Goal: Answer question/provide support: Share knowledge or assist other users

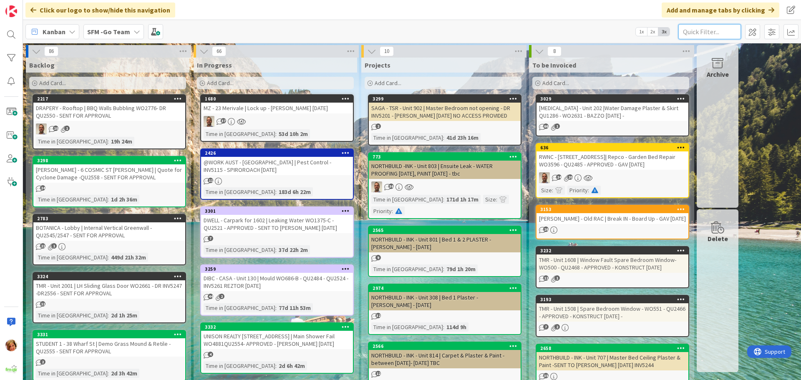
click at [689, 30] on input "text" at bounding box center [709, 31] width 63 height 15
type input "simon"
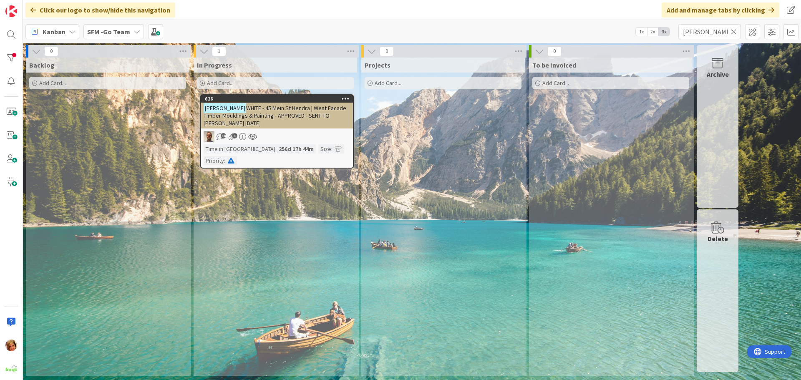
click at [288, 113] on span "WHITE - 45 Mein St Hendra | West Facade Timber Mouldings & Painting - APPROVED …" at bounding box center [275, 115] width 143 height 23
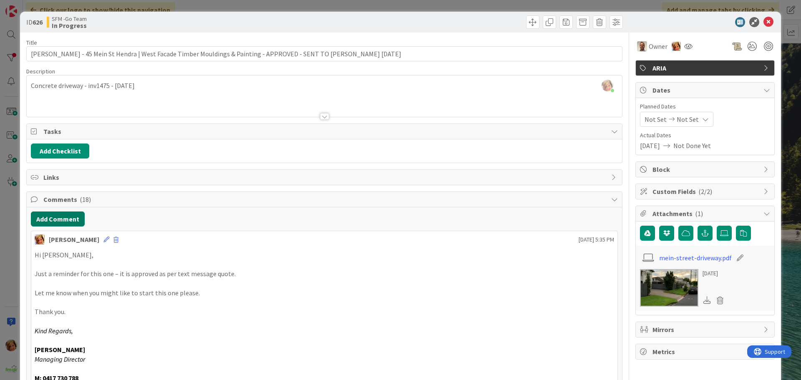
click at [72, 219] on button "Add Comment" at bounding box center [58, 218] width 54 height 15
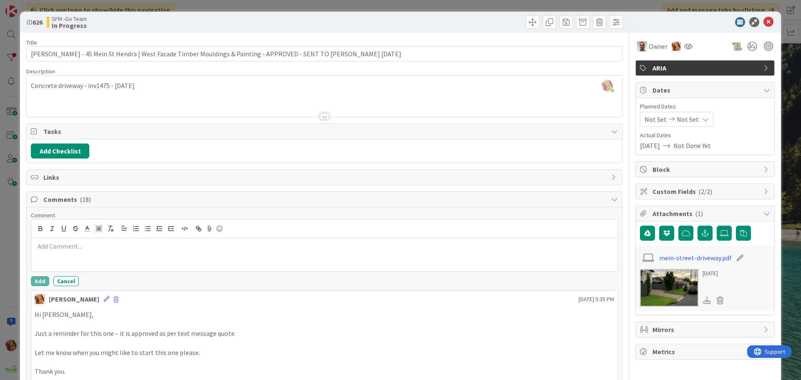
click at [81, 244] on p at bounding box center [324, 246] width 579 height 10
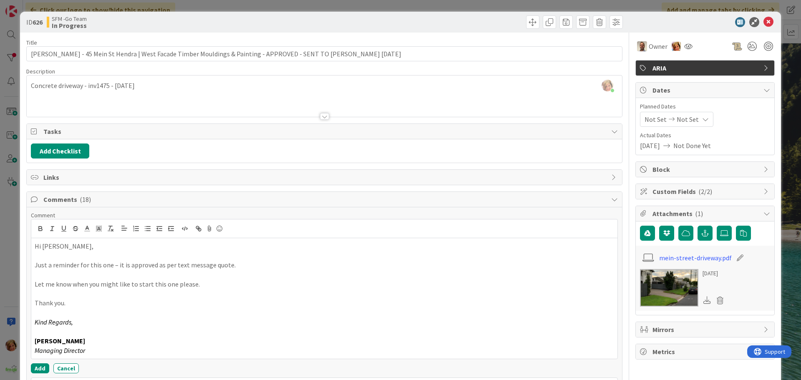
scroll to position [42, 0]
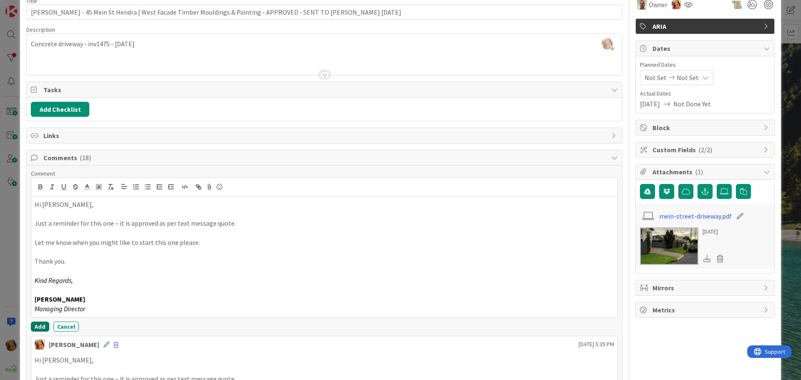
click at [35, 326] on button "Add" at bounding box center [40, 327] width 18 height 10
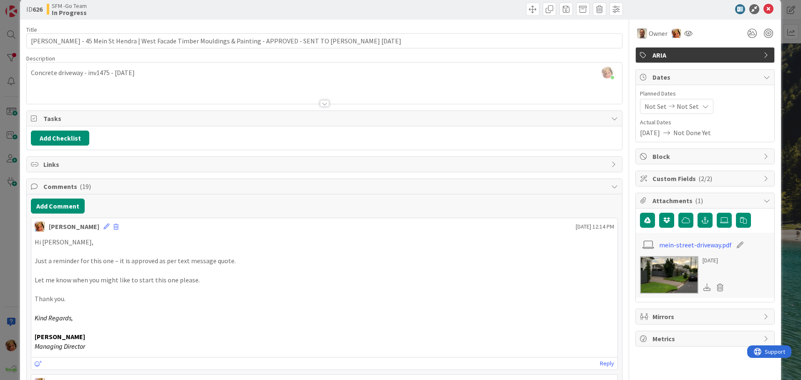
scroll to position [0, 0]
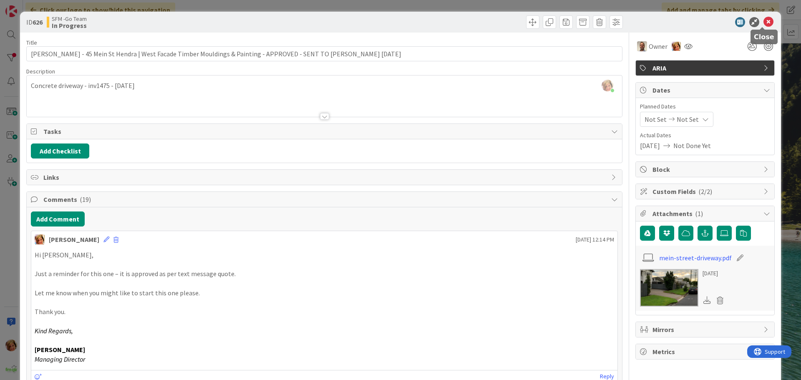
click at [763, 20] on icon at bounding box center [768, 22] width 10 height 10
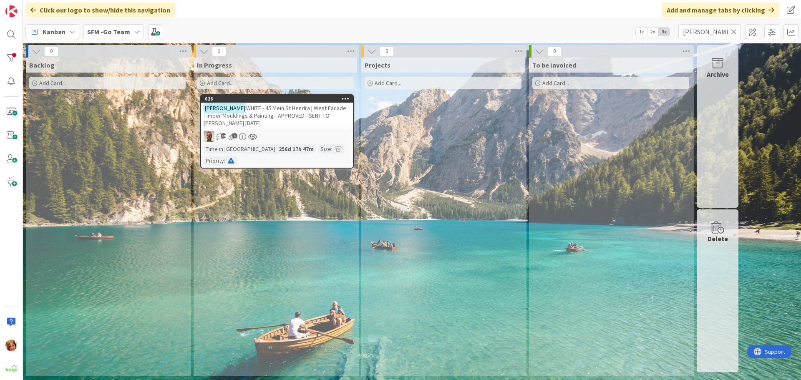
click at [734, 31] on icon at bounding box center [734, 32] width 6 height 8
click at [734, 31] on input "text" at bounding box center [709, 31] width 63 height 15
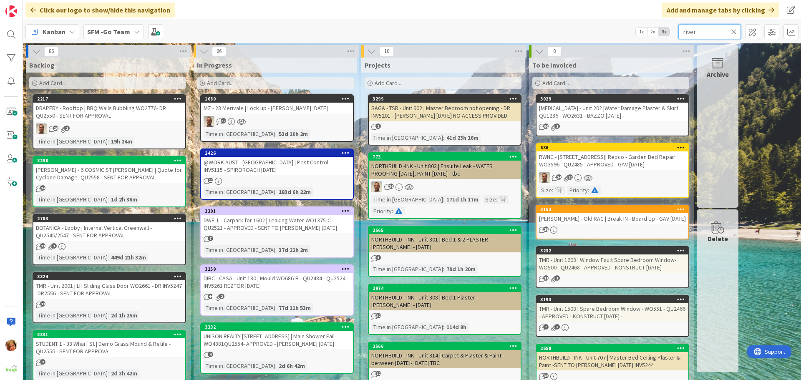
type input "river"
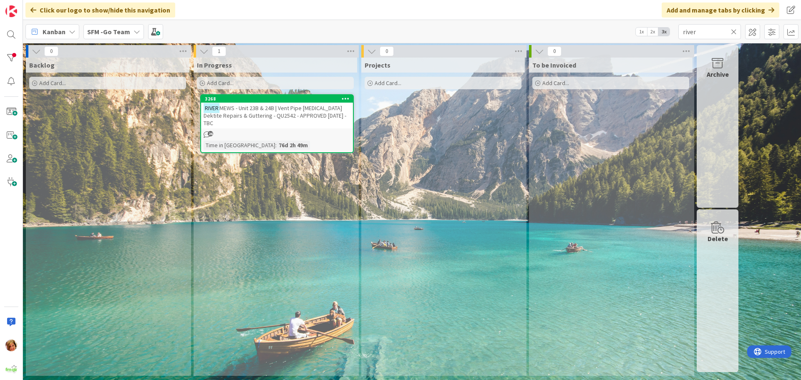
click at [274, 109] on span "MEWS - Unit 23B & 24B | Vent Pipe Flashing Dektite Repairs & Guttering - QU2542…" at bounding box center [275, 115] width 143 height 23
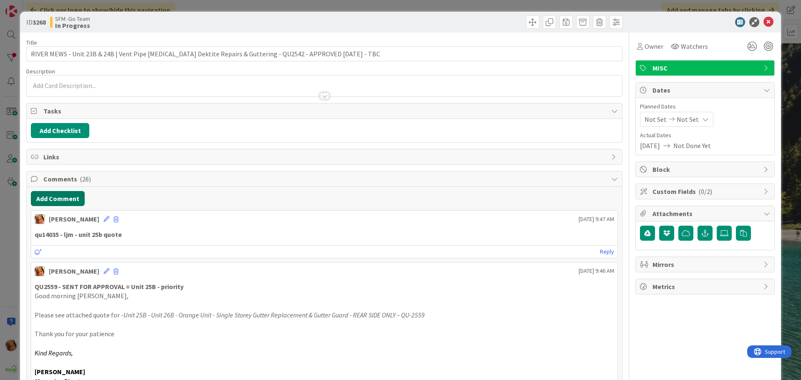
click at [53, 202] on button "Add Comment" at bounding box center [58, 198] width 54 height 15
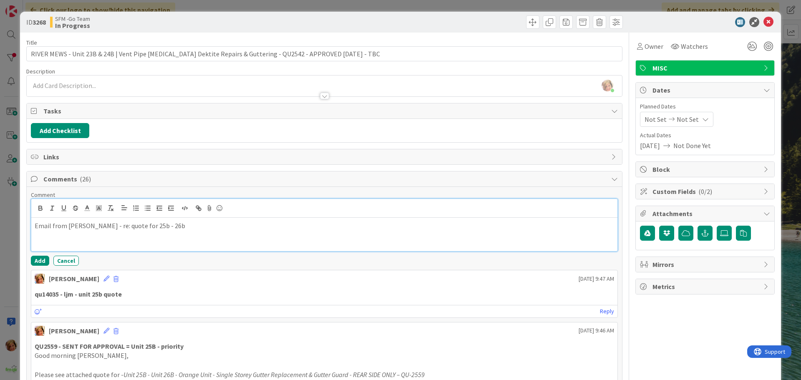
click at [272, 232] on p at bounding box center [324, 236] width 579 height 10
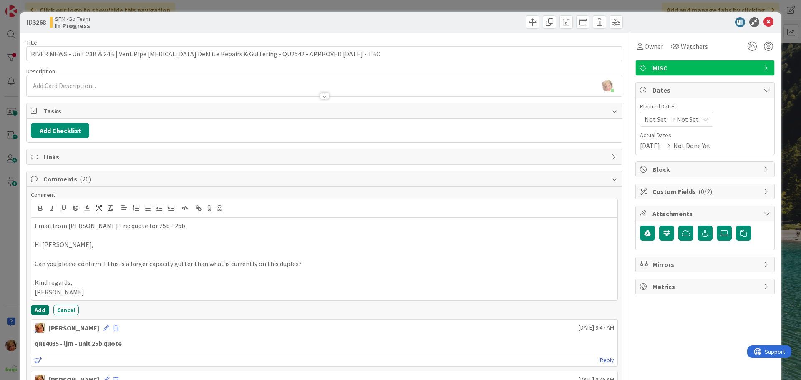
click at [40, 309] on button "Add" at bounding box center [40, 310] width 18 height 10
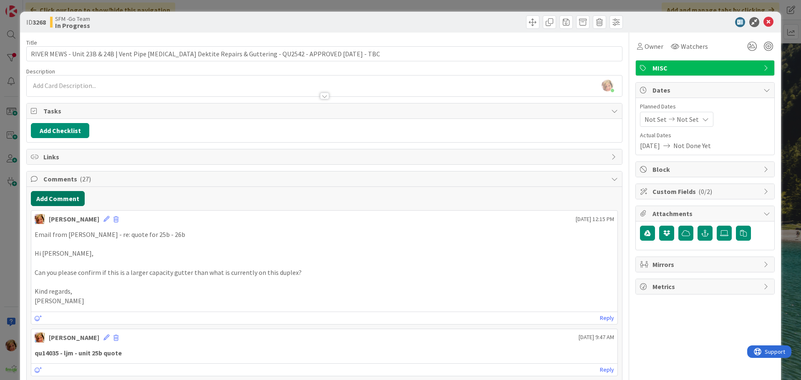
click at [64, 199] on button "Add Comment" at bounding box center [58, 198] width 54 height 15
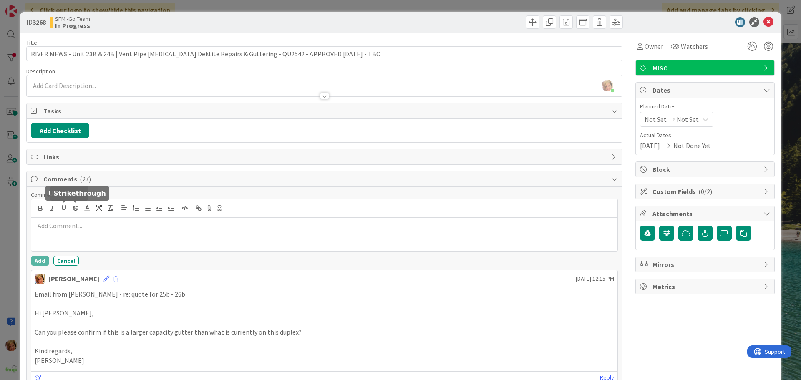
click at [94, 234] on div at bounding box center [324, 234] width 586 height 33
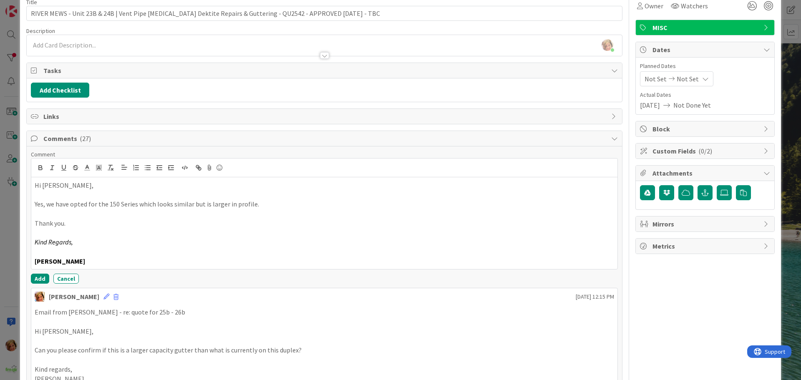
scroll to position [83, 0]
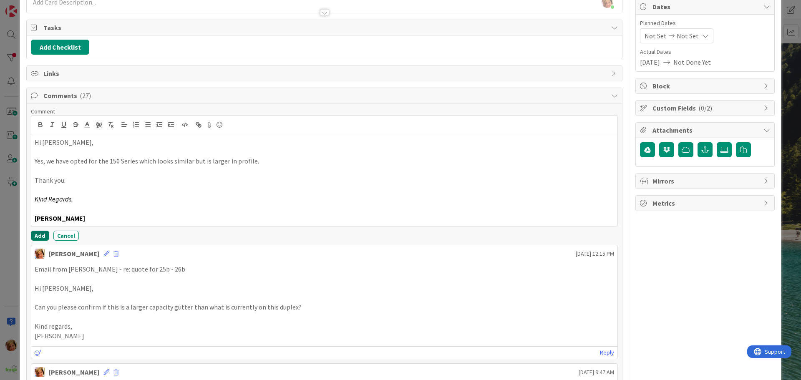
click at [37, 234] on button "Add" at bounding box center [40, 236] width 18 height 10
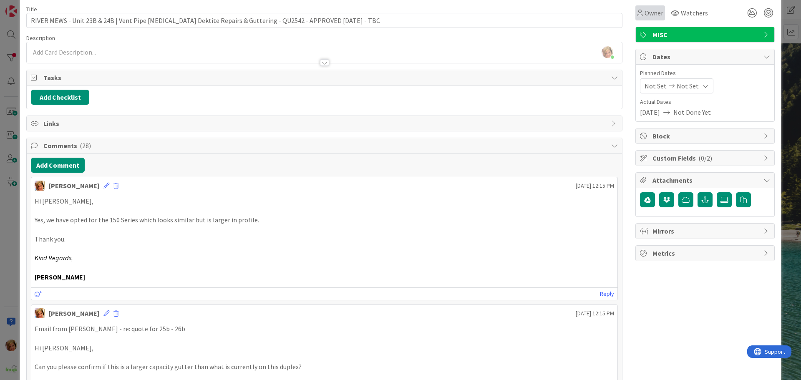
scroll to position [0, 0]
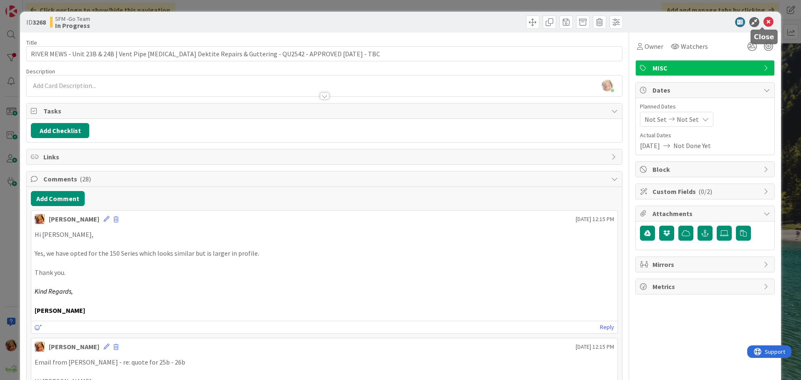
click at [763, 23] on icon at bounding box center [768, 22] width 10 height 10
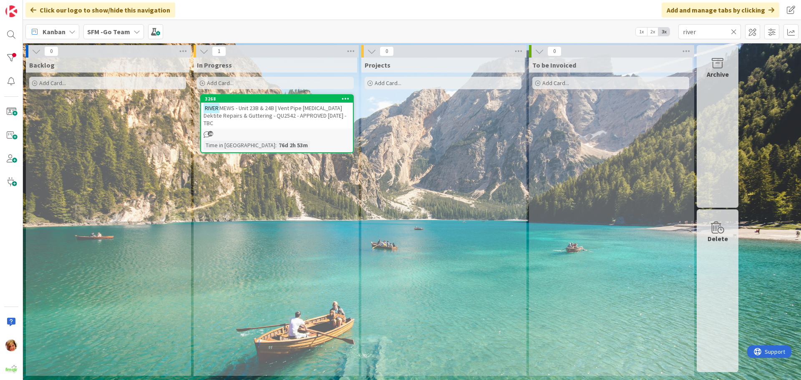
click at [734, 30] on icon at bounding box center [734, 32] width 6 height 8
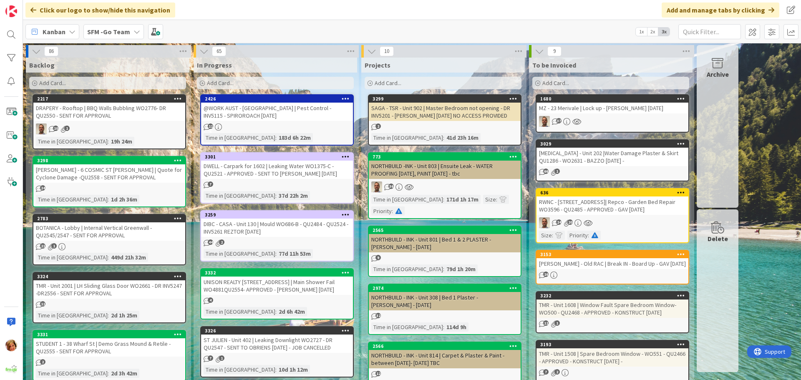
click at [582, 113] on div "MZ - 23 Merivale | Lock up - STEVE LOCKSMITH 17.9.25" at bounding box center [612, 108] width 152 height 11
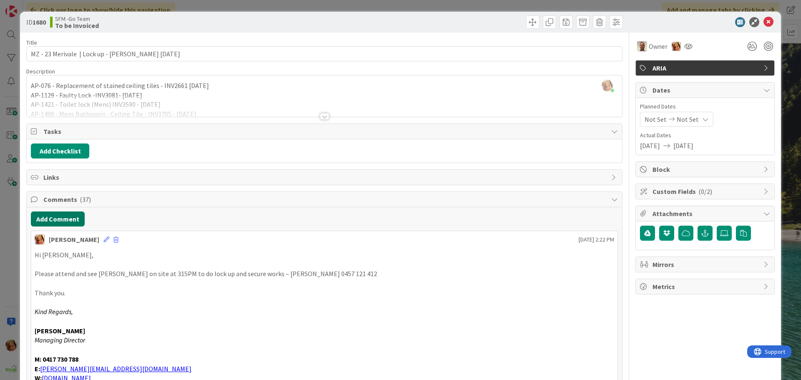
click at [68, 221] on button "Add Comment" at bounding box center [58, 218] width 54 height 15
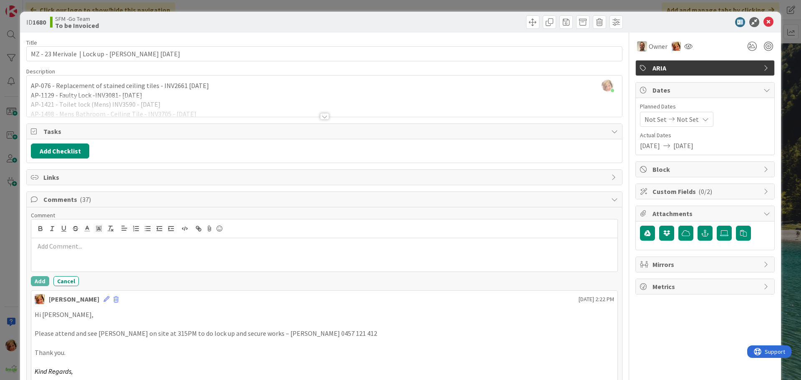
click at [69, 246] on p at bounding box center [324, 246] width 579 height 10
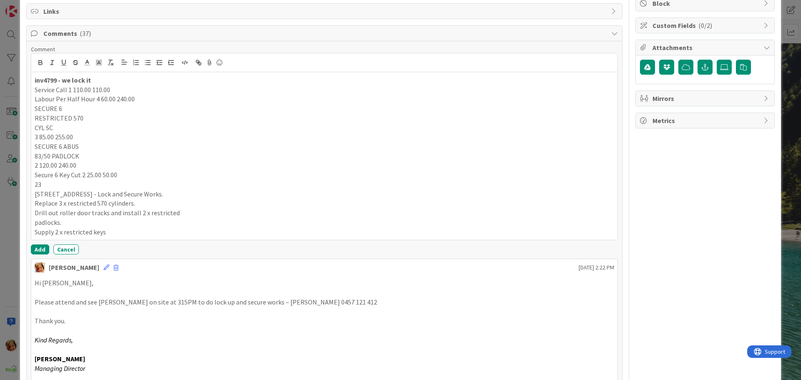
scroll to position [167, 0]
click at [38, 248] on button "Add" at bounding box center [40, 249] width 18 height 10
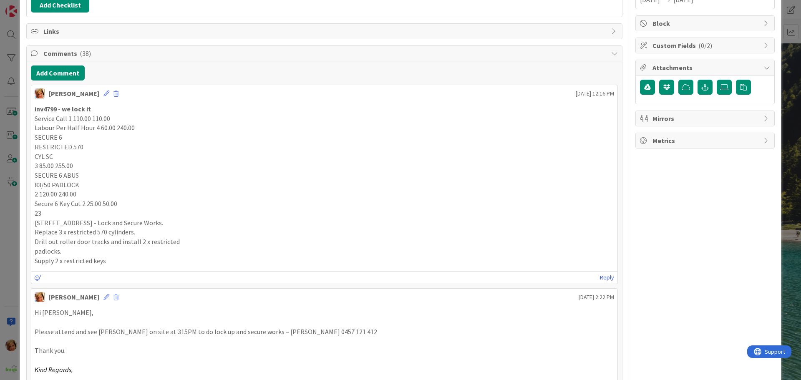
scroll to position [125, 0]
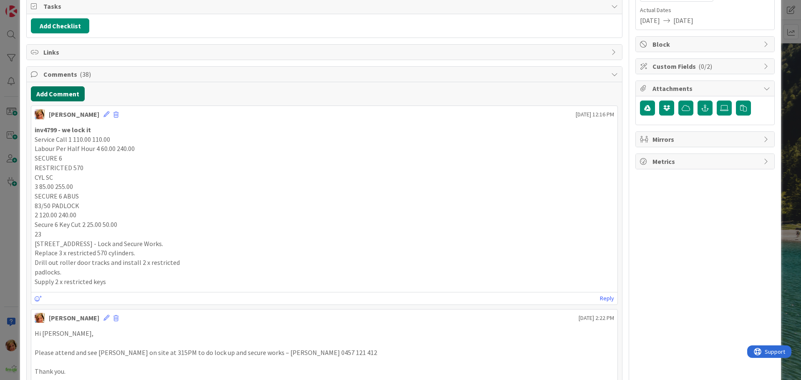
click at [60, 92] on button "Add Comment" at bounding box center [58, 93] width 54 height 15
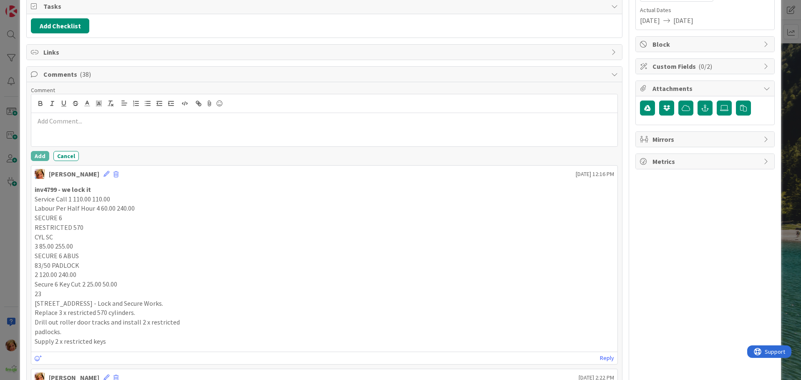
click at [91, 130] on div at bounding box center [324, 129] width 586 height 33
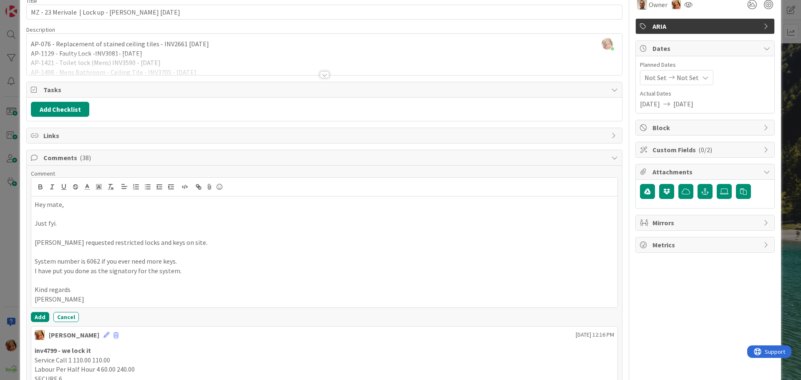
scroll to position [0, 0]
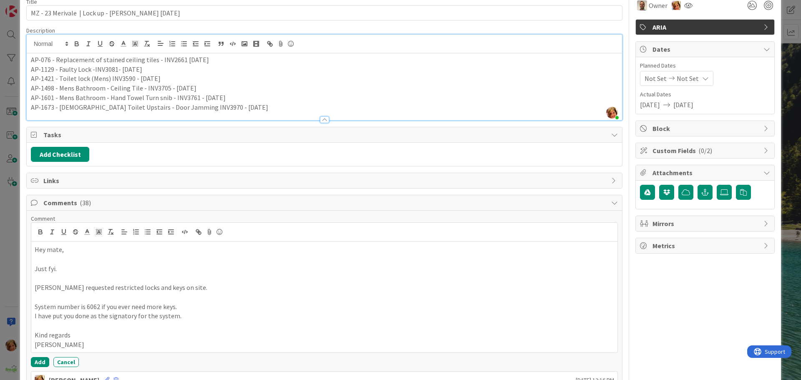
click at [29, 84] on div "AP-076 - Replacement of stained ceiling tiles - INV2661 Feb 22 AP-1129 - Faulty…" at bounding box center [324, 86] width 595 height 67
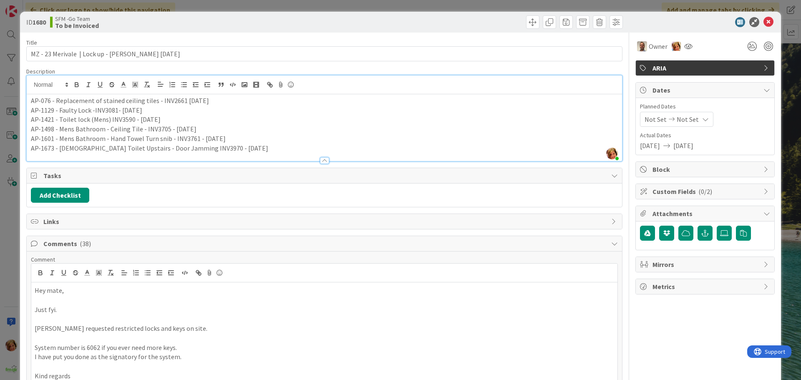
click at [31, 99] on p "AP-076 - Replacement of stained ceiling tiles - INV2661 Feb 22" at bounding box center [324, 101] width 587 height 10
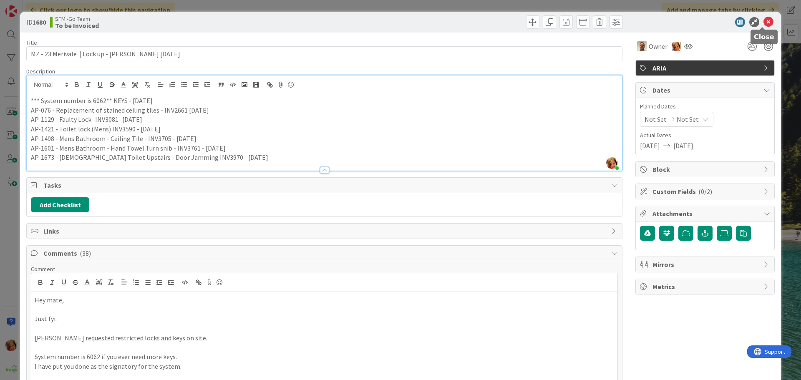
click at [764, 22] on icon at bounding box center [768, 22] width 10 height 10
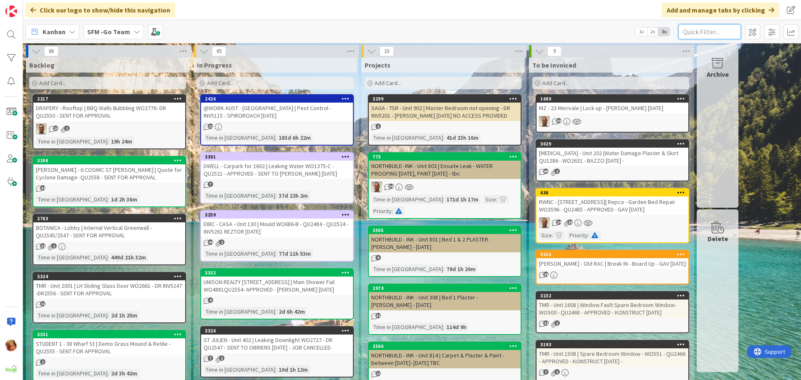
click at [701, 33] on input "text" at bounding box center [709, 31] width 63 height 15
type input "1003"
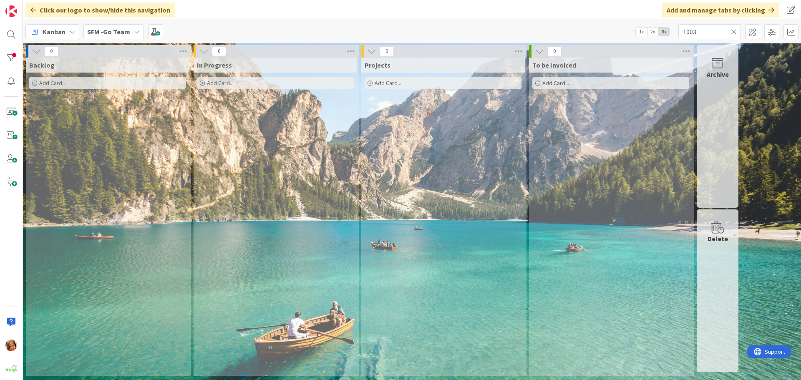
click at [734, 30] on icon at bounding box center [734, 32] width 6 height 8
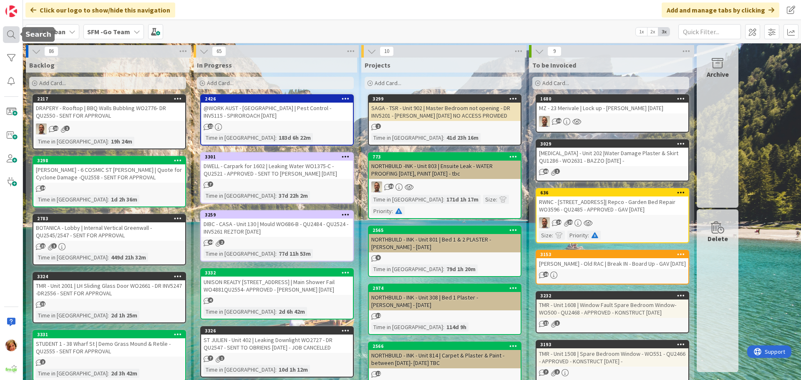
click at [9, 33] on div at bounding box center [11, 34] width 17 height 17
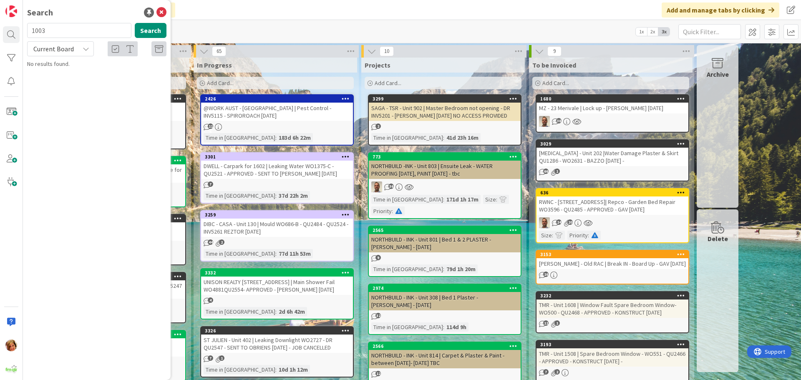
type input "1003"
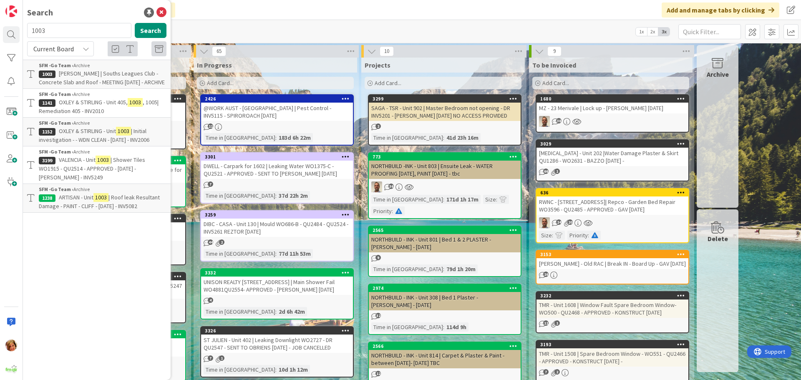
click at [79, 131] on span "OXLEY & STIRLING - Unit" at bounding box center [87, 131] width 57 height 8
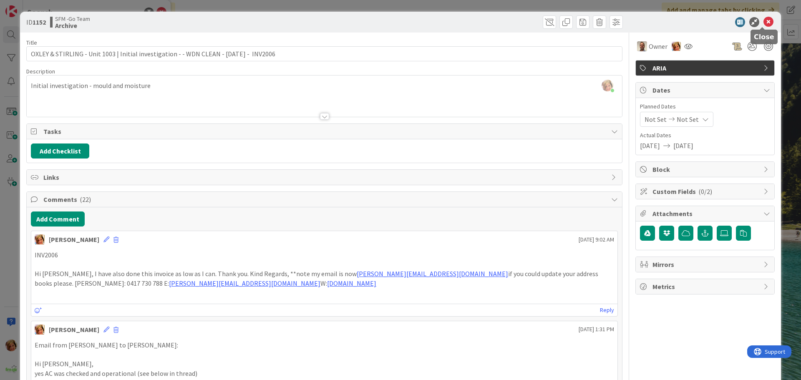
drag, startPoint x: 761, startPoint y: 20, endPoint x: 757, endPoint y: 22, distance: 4.3
click at [763, 21] on icon at bounding box center [768, 22] width 10 height 10
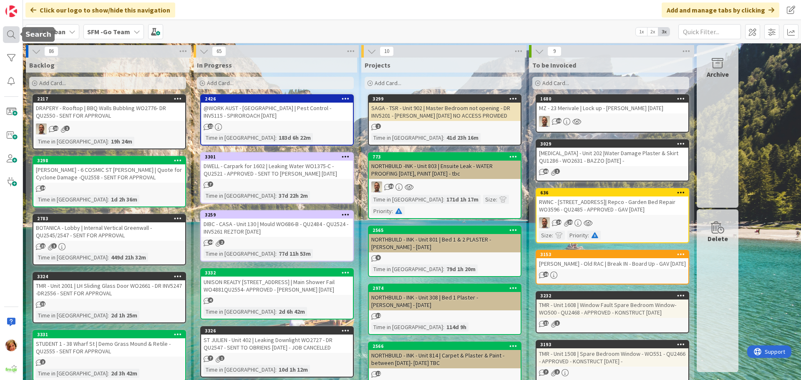
click at [10, 34] on div at bounding box center [11, 34] width 17 height 17
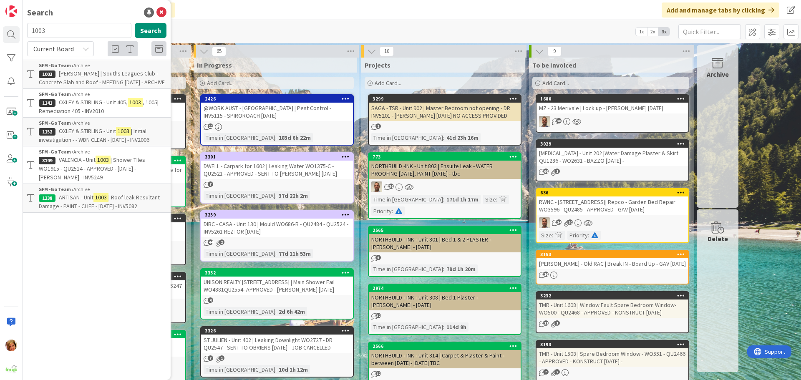
click at [79, 158] on span "VALENCIA - Unit" at bounding box center [77, 160] width 37 height 8
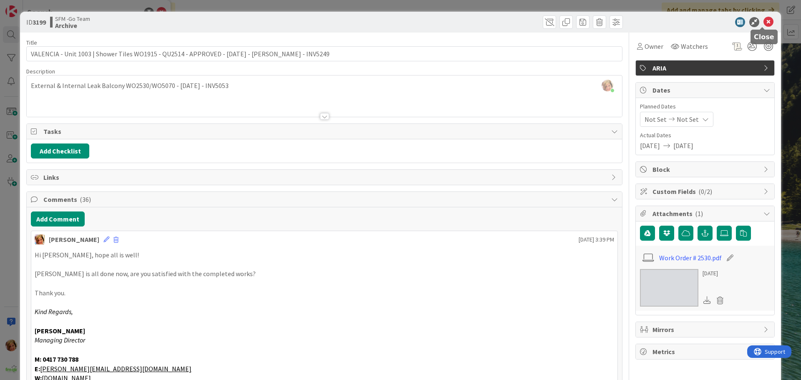
click at [763, 21] on icon at bounding box center [768, 22] width 10 height 10
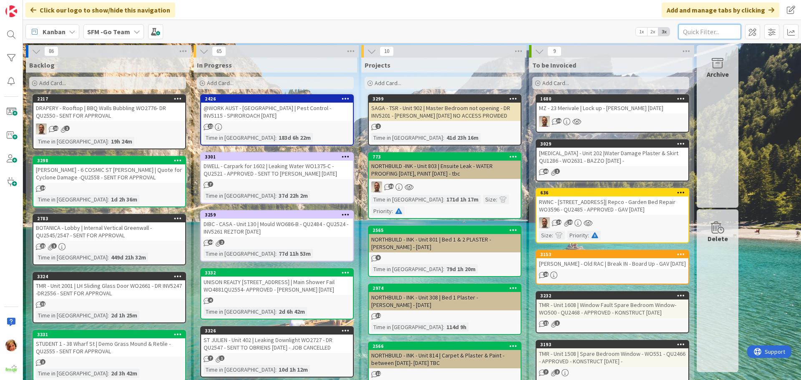
click at [698, 34] on input "text" at bounding box center [709, 31] width 63 height 15
type input "arundel"
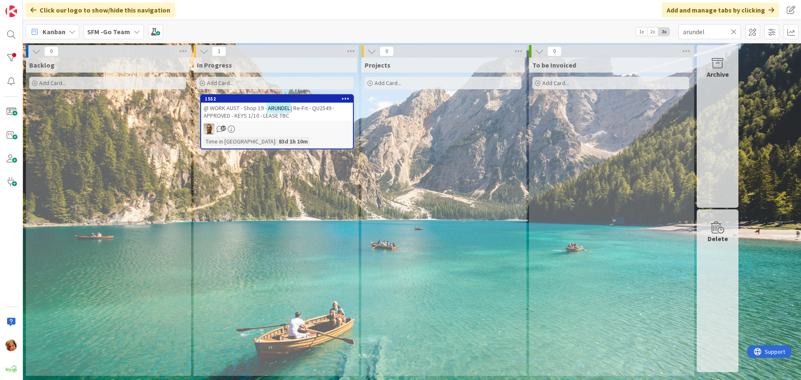
click at [246, 106] on span "@ WORK AUST - Shop 19 -" at bounding box center [235, 108] width 63 height 8
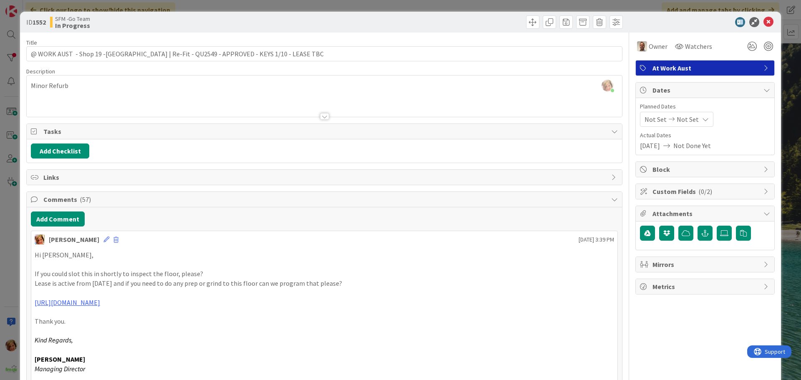
click at [333, 232] on div "Kim Dyas September 17 2025 3:39 PM" at bounding box center [324, 237] width 586 height 13
click at [763, 22] on icon at bounding box center [768, 22] width 10 height 10
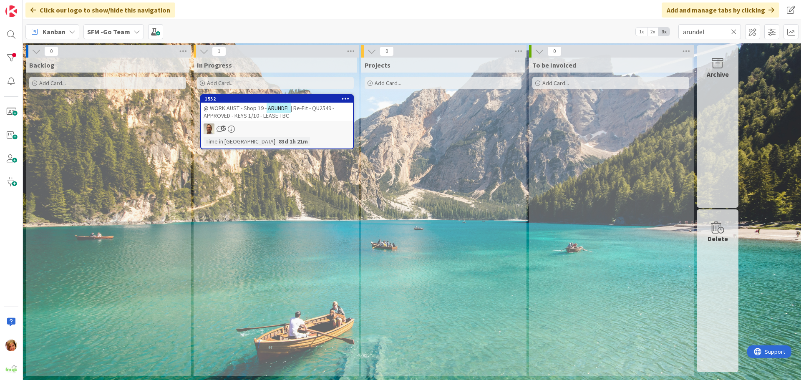
click at [733, 30] on icon at bounding box center [734, 32] width 6 height 8
click at [733, 30] on input "text" at bounding box center [709, 31] width 63 height 15
type input "bolton"
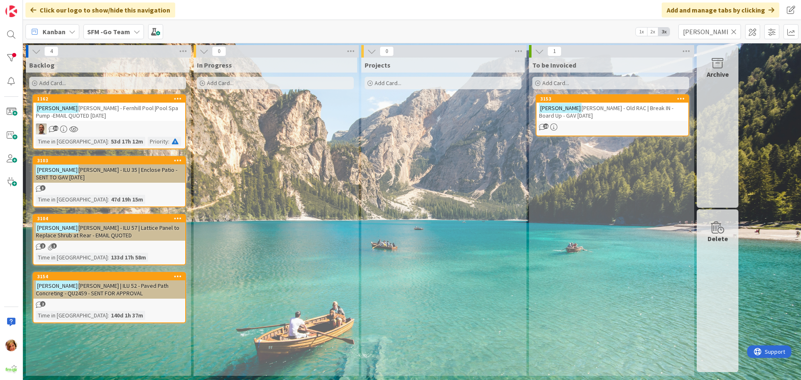
click at [614, 107] on span "CLARKE - Old RAC | Break IN - Board Up - GAV 11.9.25" at bounding box center [606, 111] width 134 height 15
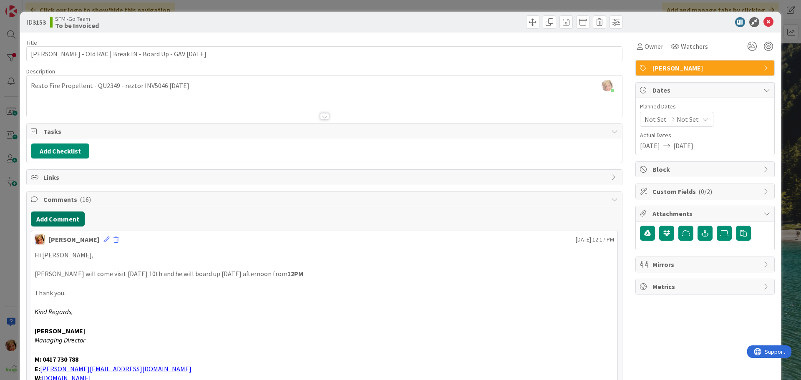
click at [69, 220] on button "Add Comment" at bounding box center [58, 218] width 54 height 15
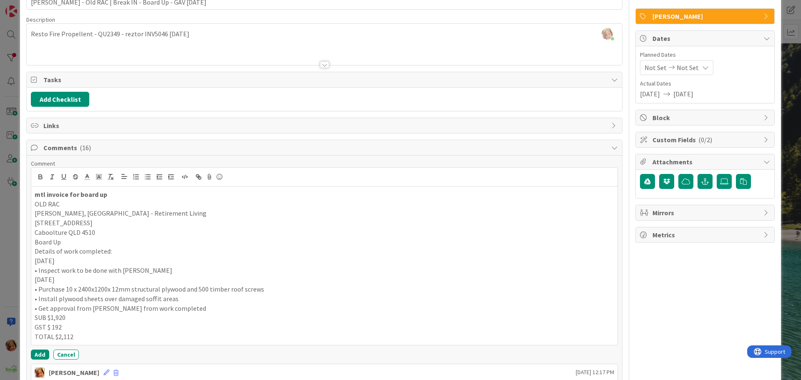
scroll to position [167, 0]
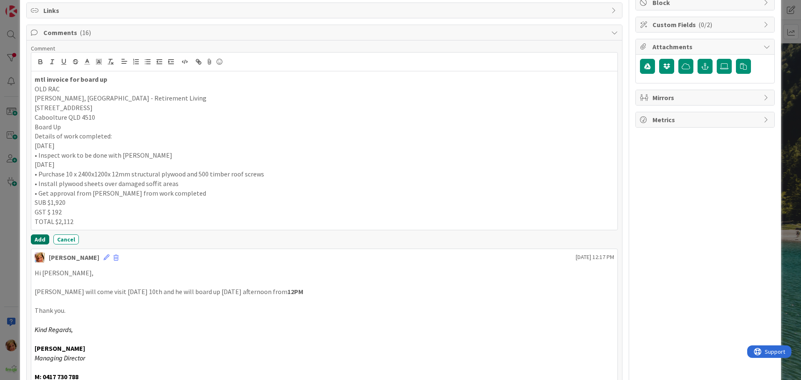
click at [39, 241] on button "Add" at bounding box center [40, 239] width 18 height 10
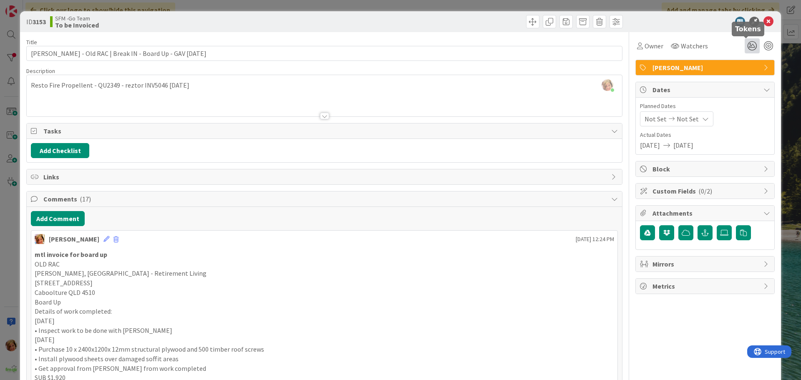
scroll to position [0, 0]
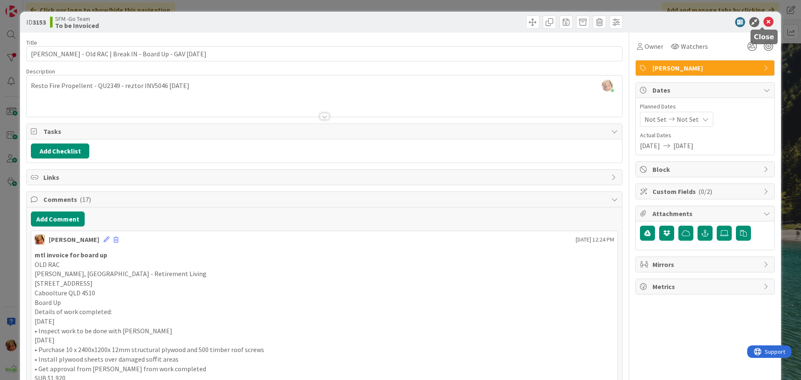
click at [763, 20] on icon at bounding box center [768, 22] width 10 height 10
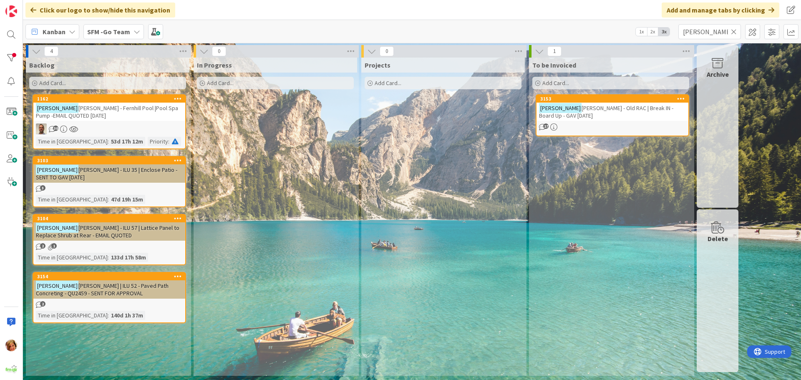
click at [734, 30] on icon at bounding box center [734, 32] width 6 height 8
click at [734, 30] on input "text" at bounding box center [709, 31] width 63 height 15
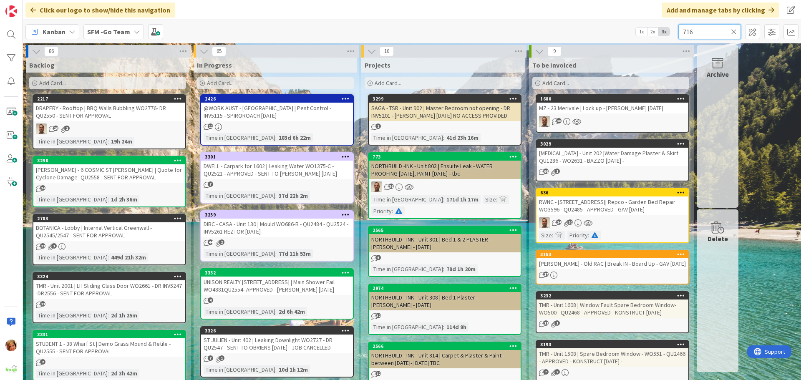
type input "716"
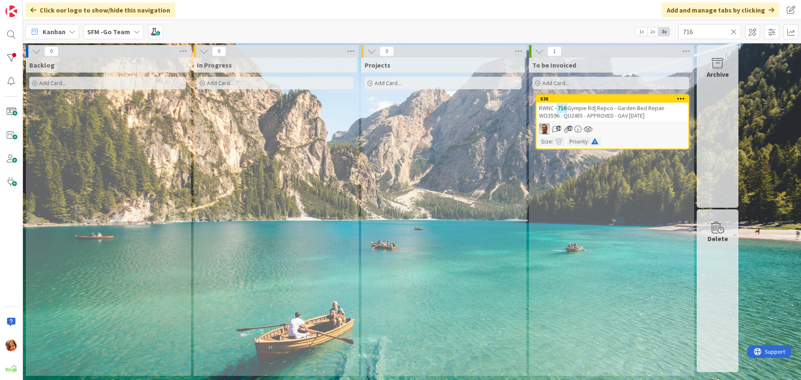
click at [625, 111] on span "Gympie Rd| Repco - Garden Bed Repair WO3596 - QU2485 - APPROVED - GAV 12.9.25" at bounding box center [602, 111] width 126 height 15
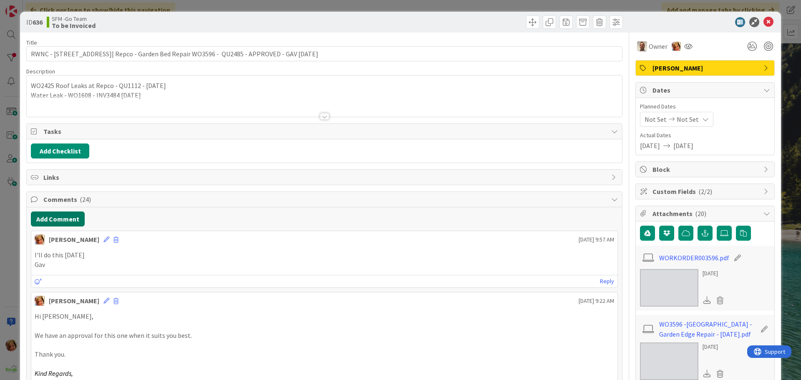
click at [57, 216] on button "Add Comment" at bounding box center [58, 218] width 54 height 15
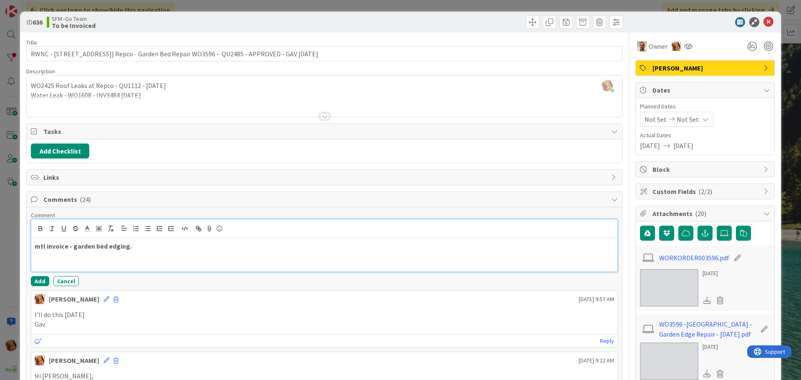
click at [168, 249] on p "mtl invoice - garden bed edging." at bounding box center [324, 246] width 579 height 10
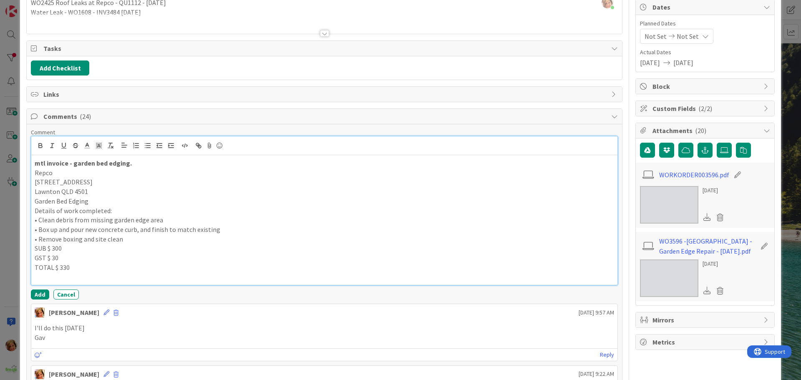
scroll to position [83, 0]
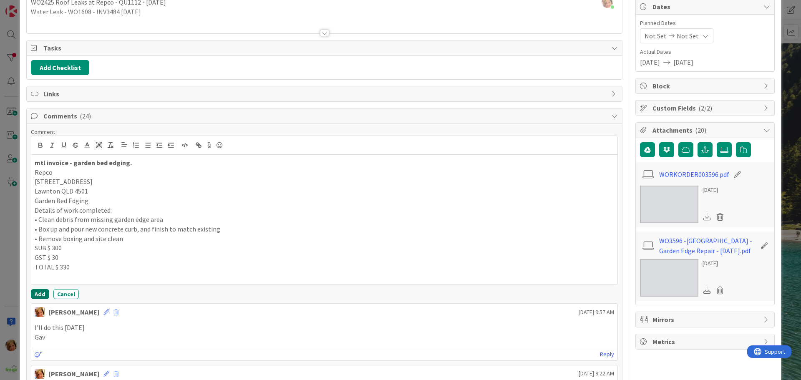
click at [41, 294] on button "Add" at bounding box center [40, 294] width 18 height 10
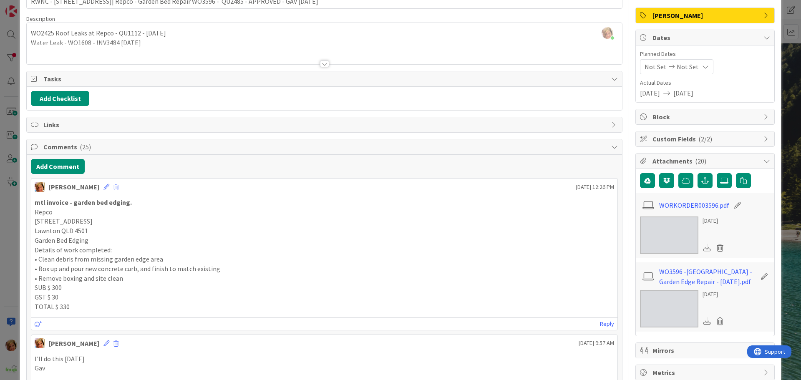
scroll to position [0, 0]
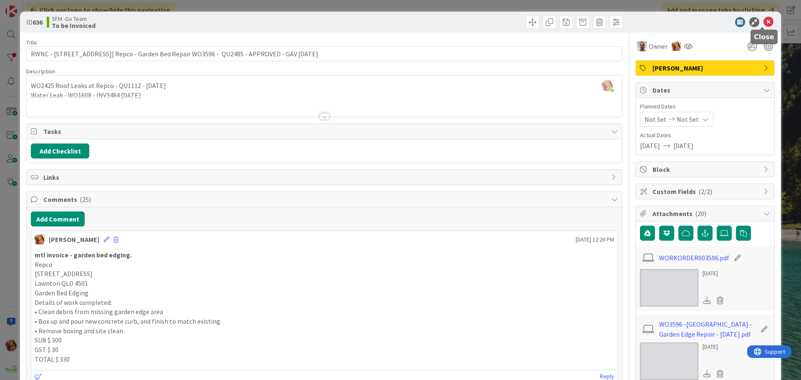
click at [763, 21] on icon at bounding box center [768, 22] width 10 height 10
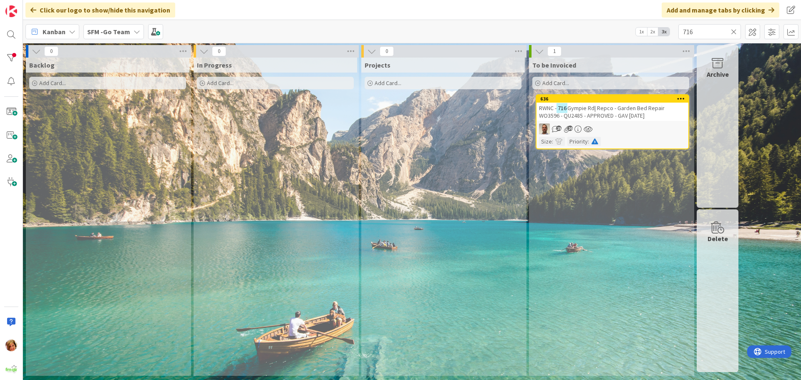
drag, startPoint x: 733, startPoint y: 32, endPoint x: 670, endPoint y: 79, distance: 78.9
click at [733, 32] on icon at bounding box center [734, 32] width 6 height 8
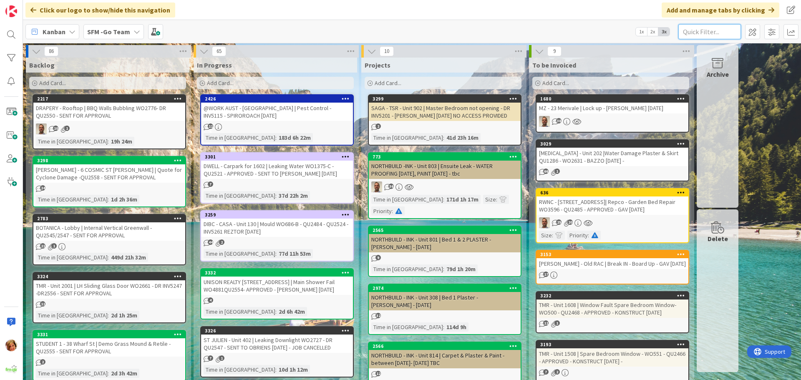
click at [712, 28] on input "text" at bounding box center [709, 31] width 63 height 15
type input "torres"
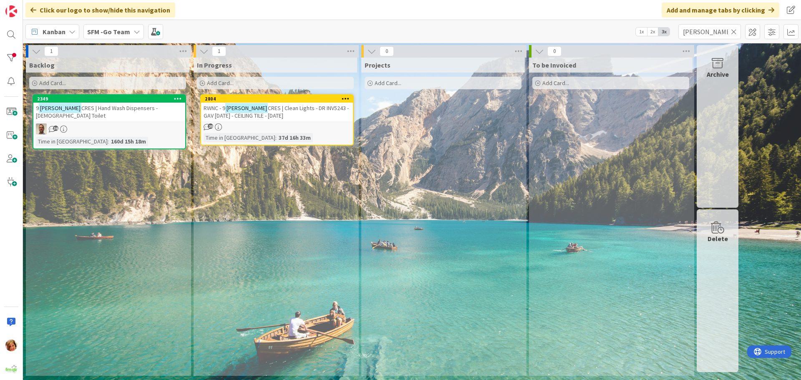
click at [290, 113] on div "RWNC - 9 TORRES CRES | Clean Lights - DR INV5243 - GAV 12.9.25 - CEILING TILE -…" at bounding box center [277, 112] width 152 height 18
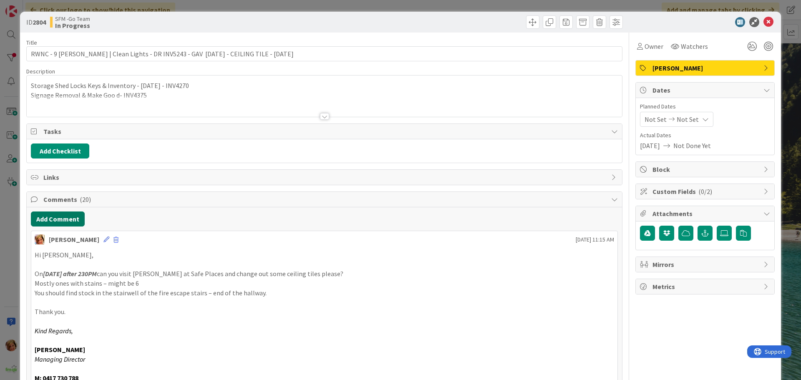
click at [62, 215] on button "Add Comment" at bounding box center [58, 218] width 54 height 15
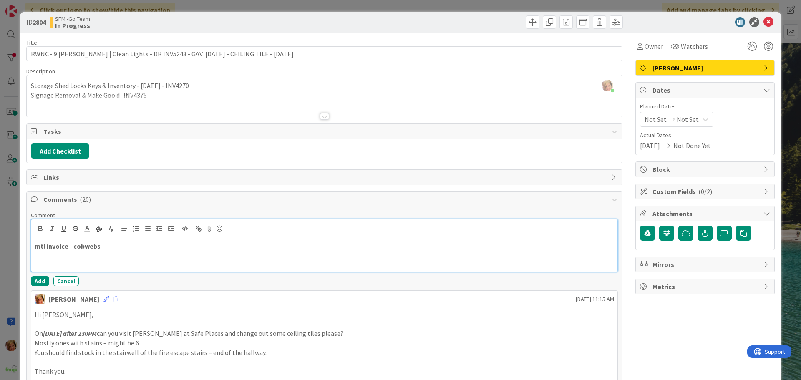
click at [131, 254] on p at bounding box center [324, 256] width 579 height 10
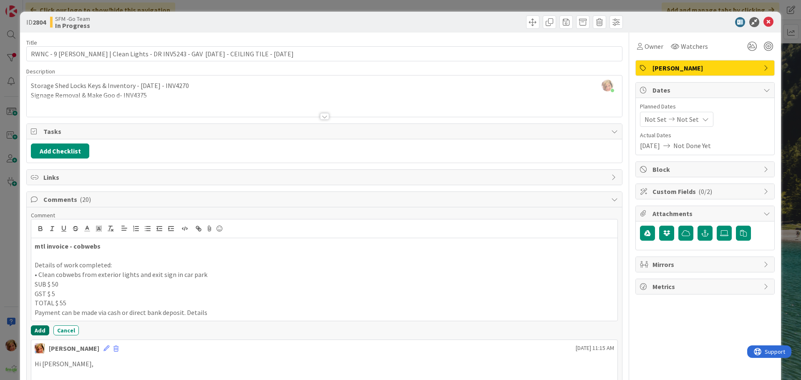
click at [38, 329] on button "Add" at bounding box center [40, 330] width 18 height 10
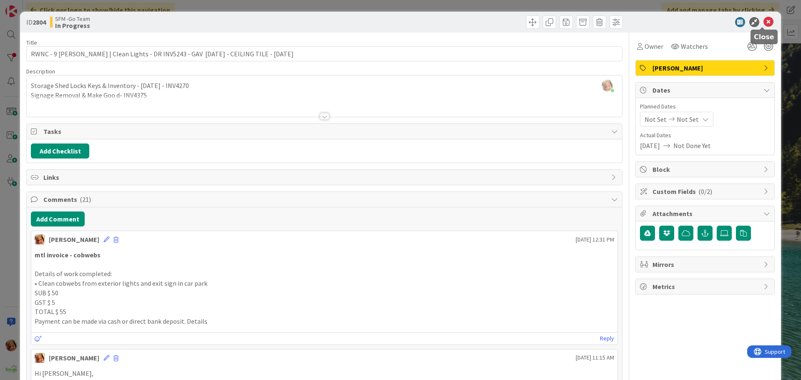
click at [763, 26] on icon at bounding box center [768, 22] width 10 height 10
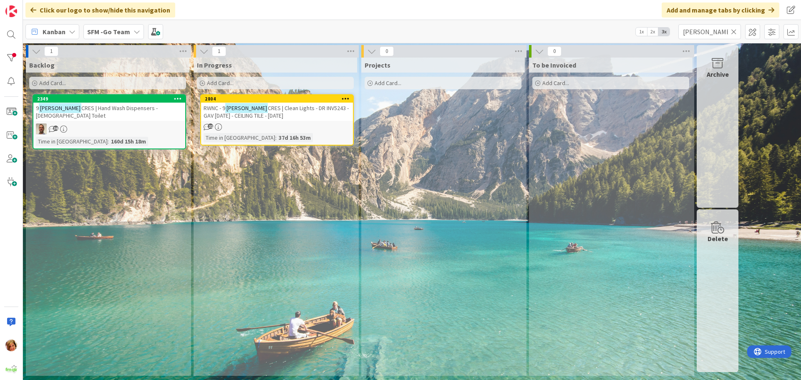
click at [734, 33] on icon at bounding box center [734, 32] width 6 height 8
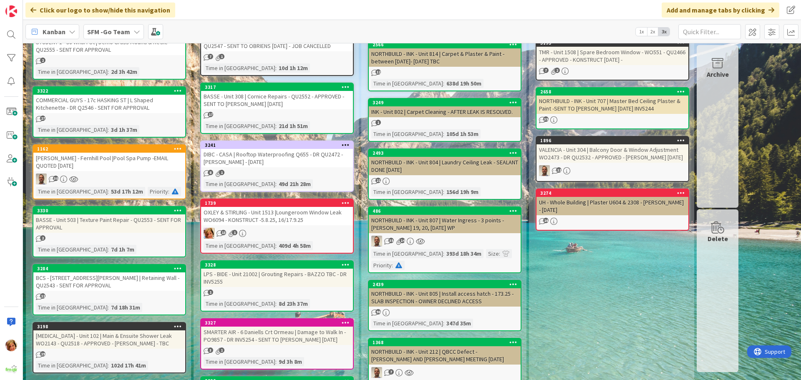
scroll to position [334, 0]
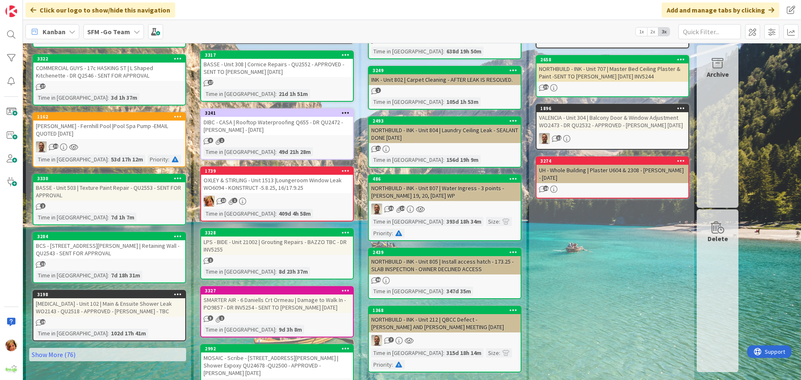
click at [88, 249] on div "BCS - 50 STEVENSON ST PADDINGTON | Retaining Wall -QU2543 - SENT FOR APPROVAL" at bounding box center [109, 249] width 152 height 18
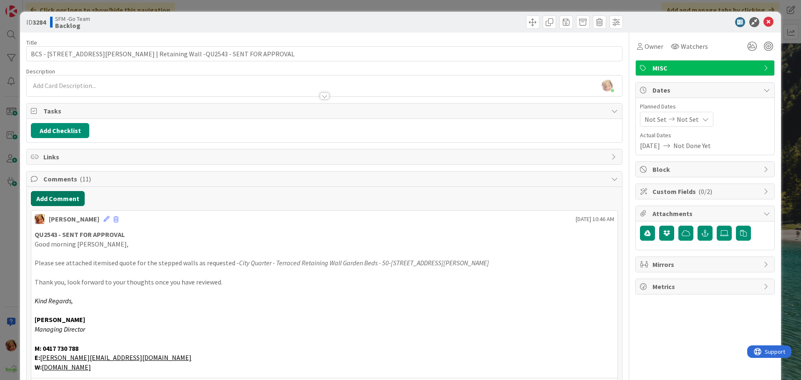
click at [52, 197] on button "Add Comment" at bounding box center [58, 198] width 54 height 15
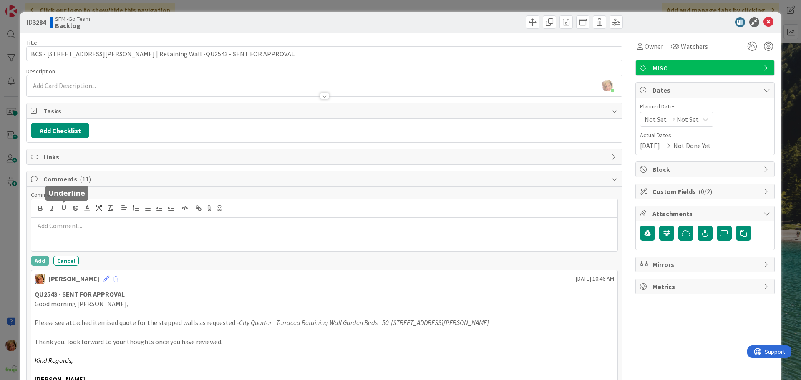
click at [80, 236] on div at bounding box center [324, 234] width 586 height 33
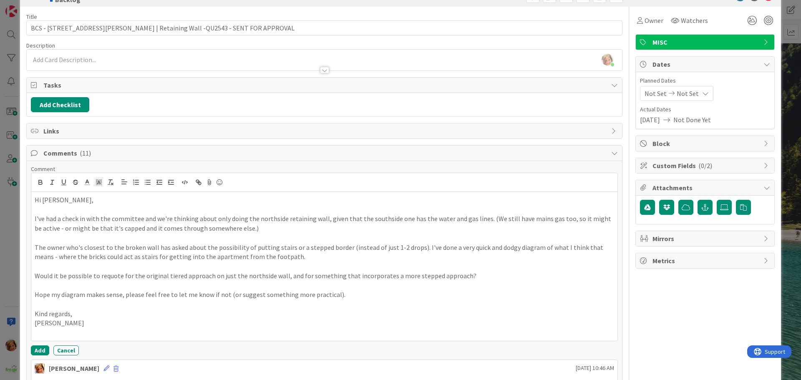
scroll to position [83, 0]
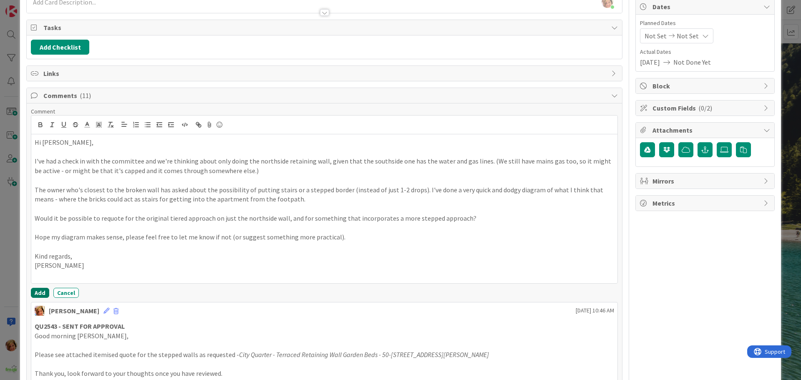
click at [38, 292] on button "Add" at bounding box center [40, 293] width 18 height 10
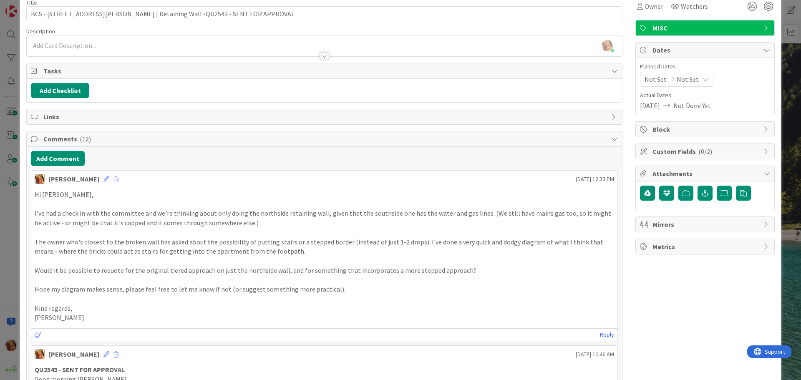
scroll to position [0, 0]
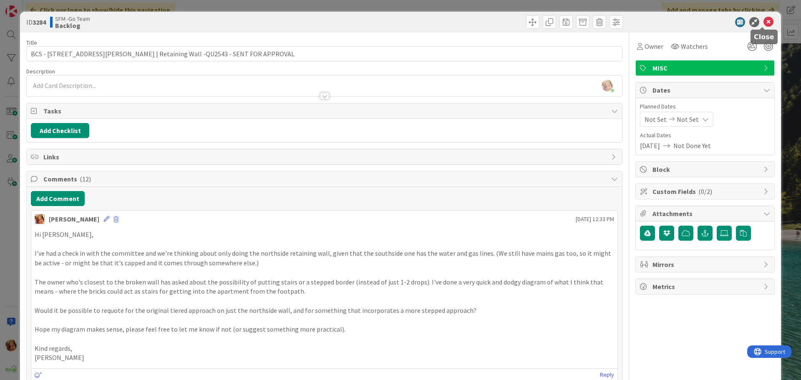
click at [763, 21] on icon at bounding box center [768, 22] width 10 height 10
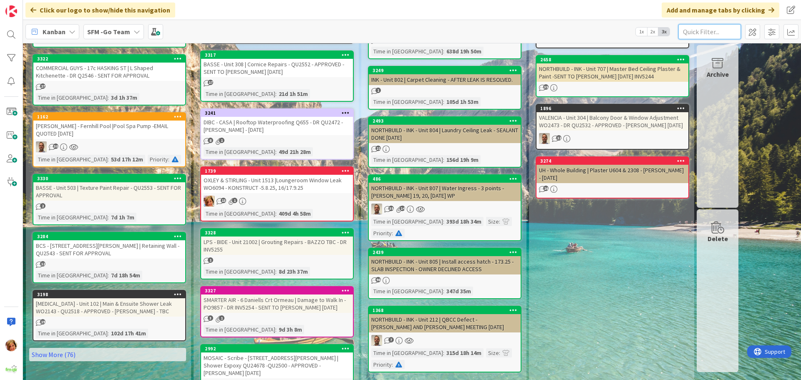
scroll to position [375, 0]
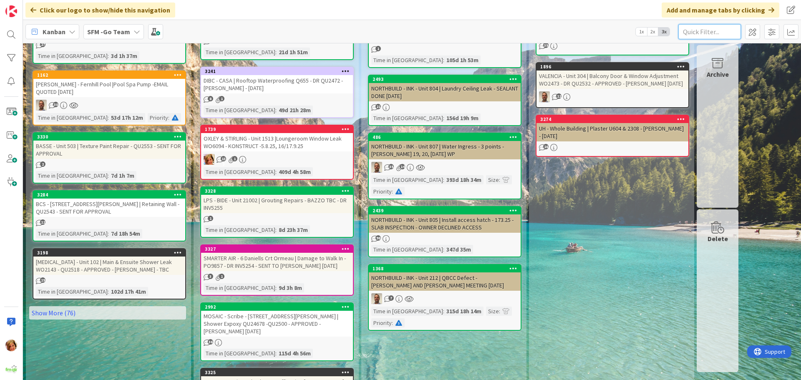
click at [706, 27] on input "text" at bounding box center [709, 31] width 63 height 15
type input "spa"
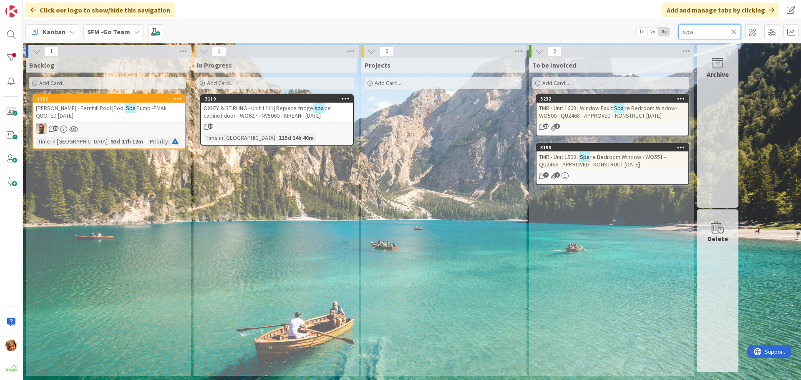
scroll to position [0, 0]
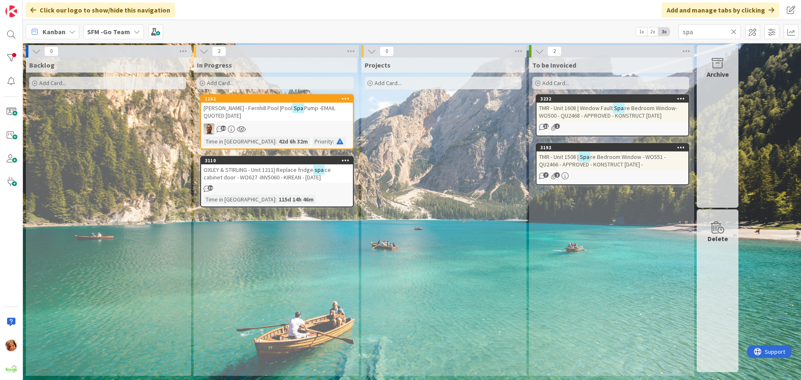
click at [279, 108] on span "BOLTON CLARKE - Fernhill Pool |Pool" at bounding box center [248, 108] width 89 height 8
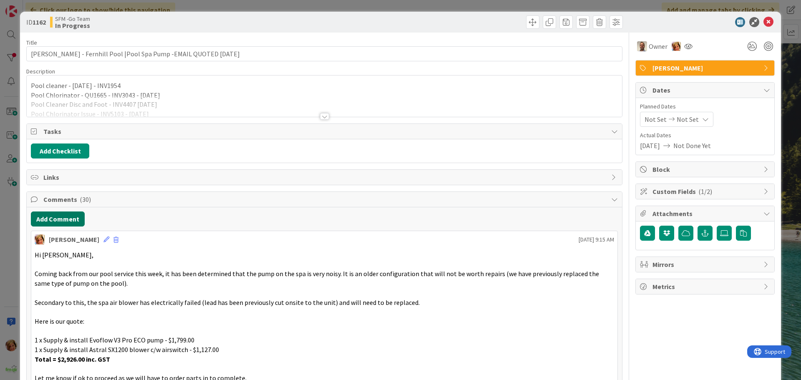
click at [56, 216] on button "Add Comment" at bounding box center [58, 218] width 54 height 15
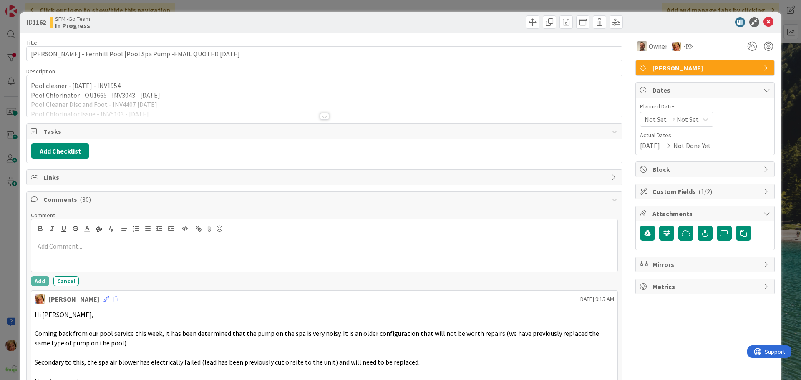
click at [76, 249] on p at bounding box center [324, 246] width 579 height 10
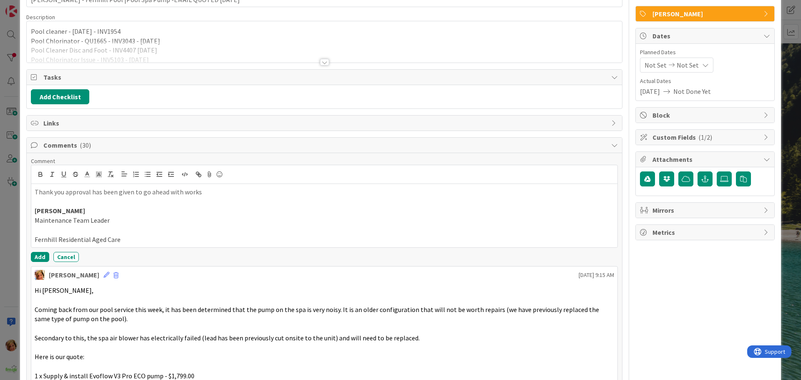
scroll to position [125, 0]
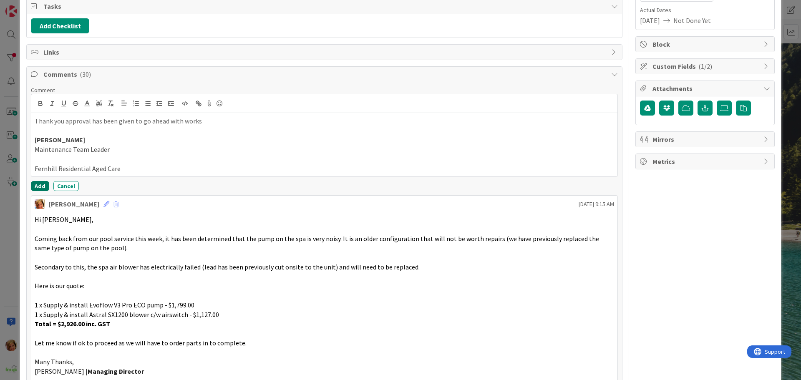
click at [40, 186] on button "Add" at bounding box center [40, 186] width 18 height 10
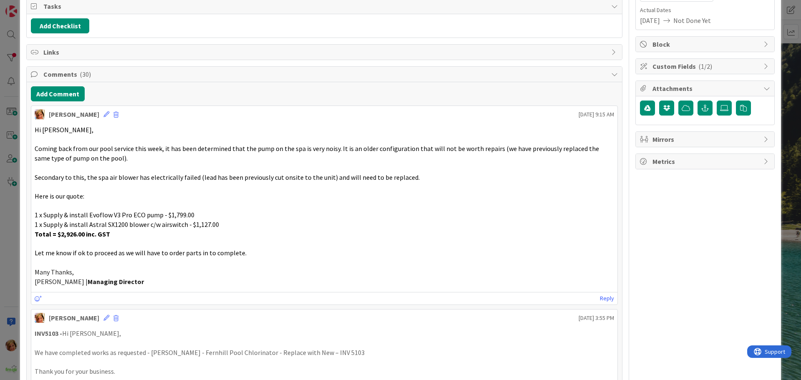
scroll to position [0, 0]
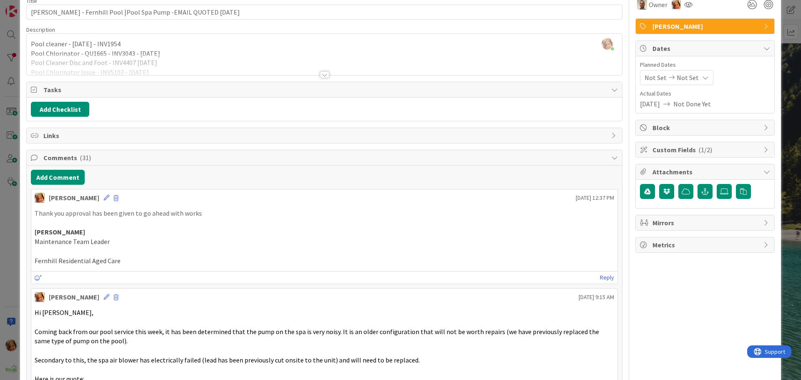
click at [238, 49] on p "Pool cleaner - FEb 21 - INV1954" at bounding box center [324, 44] width 587 height 10
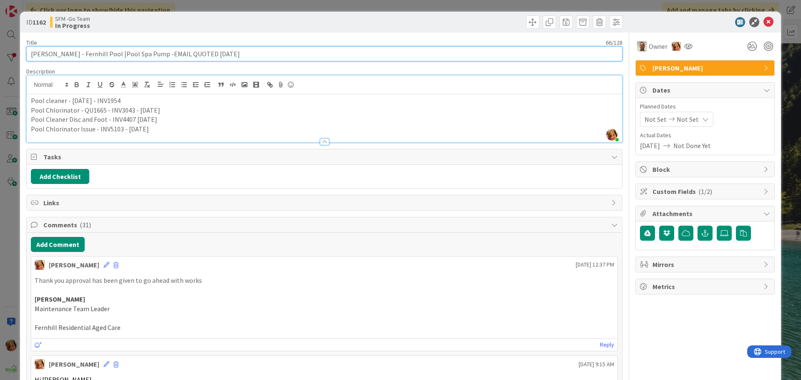
click at [237, 55] on input "BOLTON CLARKE - Fernhill Pool |Pool Spa Pump -EMAIL QUOTED 12.9.25" at bounding box center [324, 53] width 596 height 15
type input "BOLTON CLARKE - Fernhill Pool |Pool Spa Pump -EMAIL QUOTED 12.9.25 - APPROVED"
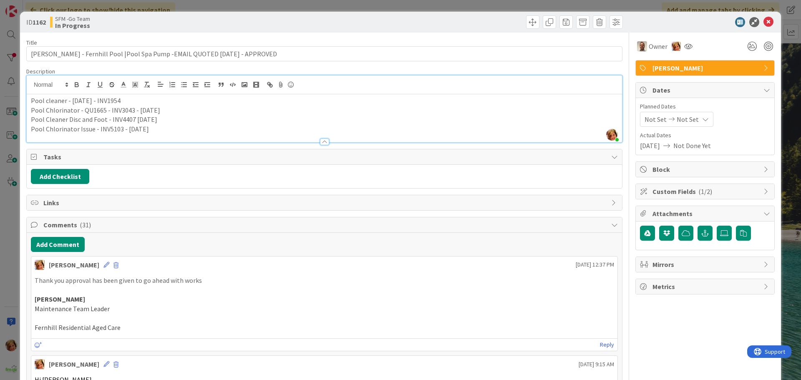
click at [428, 28] on div at bounding box center [475, 21] width 296 height 13
click at [763, 23] on icon at bounding box center [768, 22] width 10 height 10
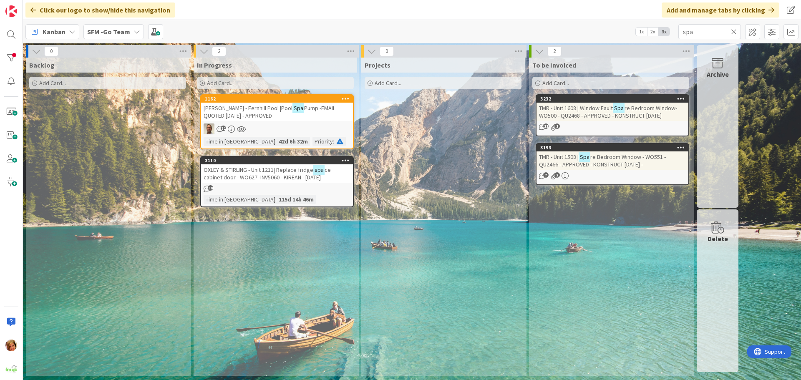
click at [733, 32] on icon at bounding box center [734, 32] width 6 height 8
click at [733, 32] on input "text" at bounding box center [709, 31] width 63 height 15
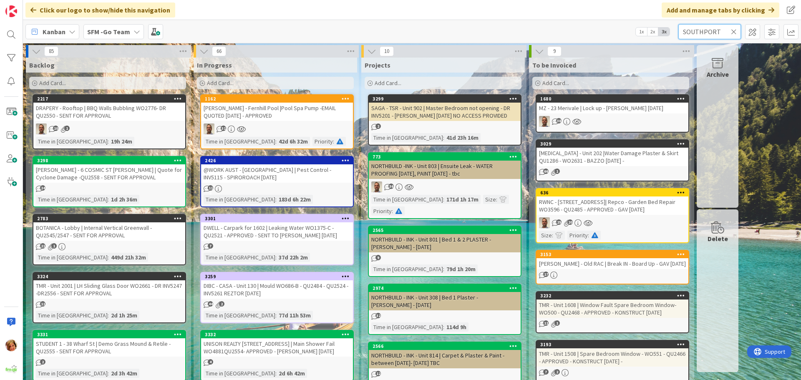
type input "SOUTHPORT"
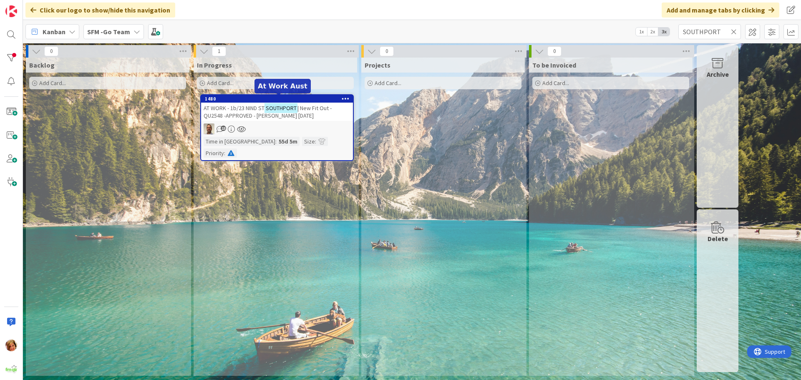
click at [243, 111] on span "AT WORK - 1b/23 NIND ST" at bounding box center [234, 108] width 61 height 8
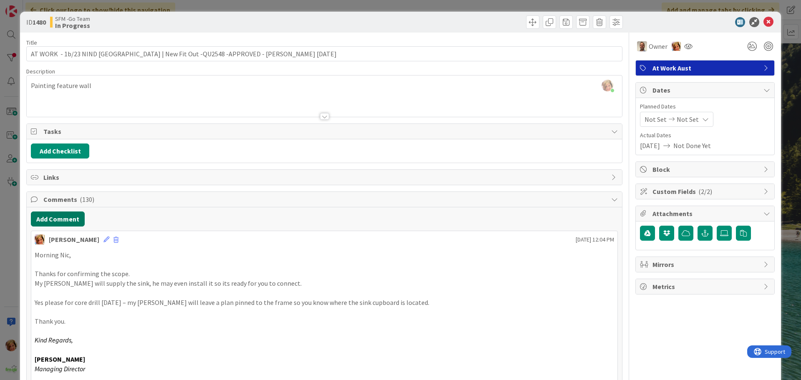
click at [66, 220] on button "Add Comment" at bounding box center [58, 218] width 54 height 15
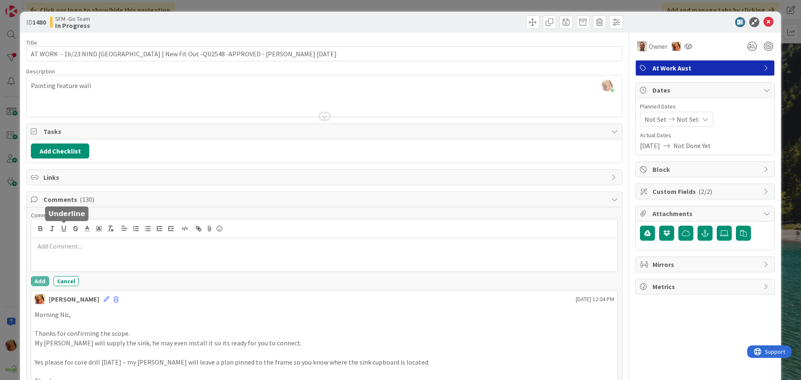
click at [77, 248] on p at bounding box center [324, 246] width 579 height 10
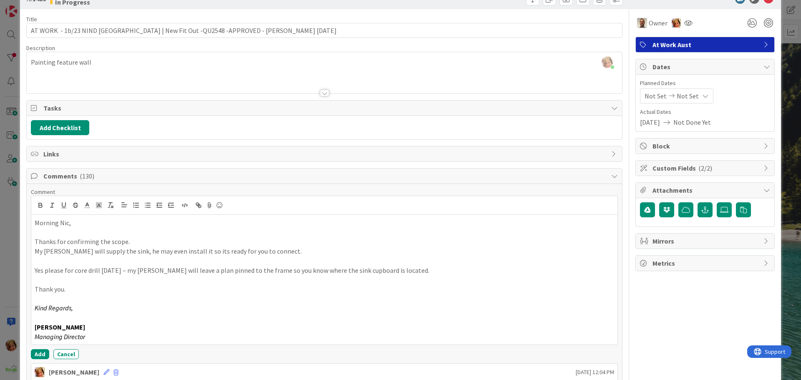
scroll to position [42, 0]
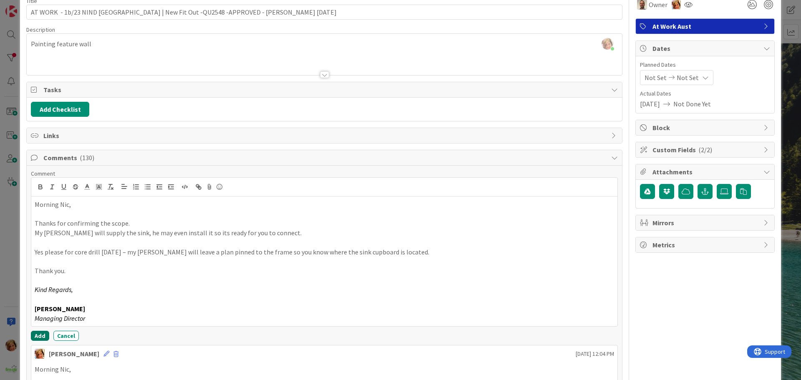
drag, startPoint x: 38, startPoint y: 335, endPoint x: 46, endPoint y: 307, distance: 29.6
click at [38, 335] on button "Add" at bounding box center [40, 336] width 18 height 10
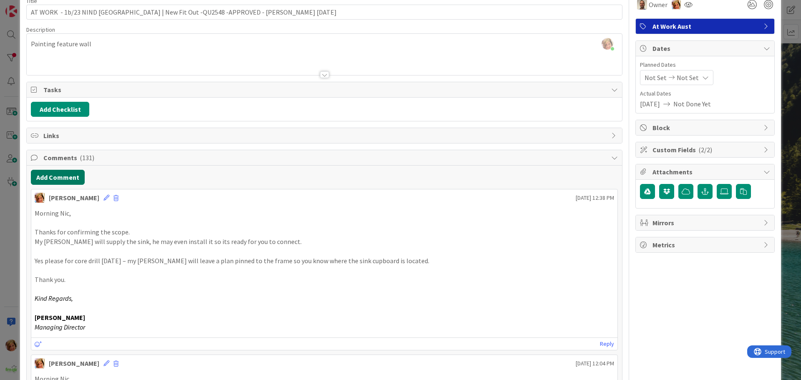
click at [59, 178] on button "Add Comment" at bounding box center [58, 177] width 54 height 15
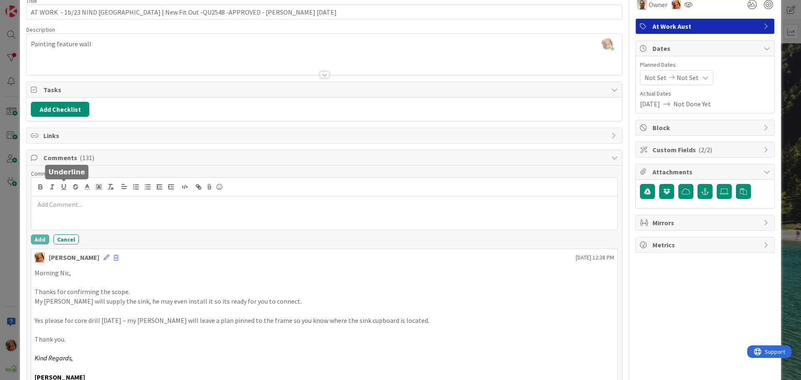
click at [70, 211] on div at bounding box center [324, 212] width 586 height 33
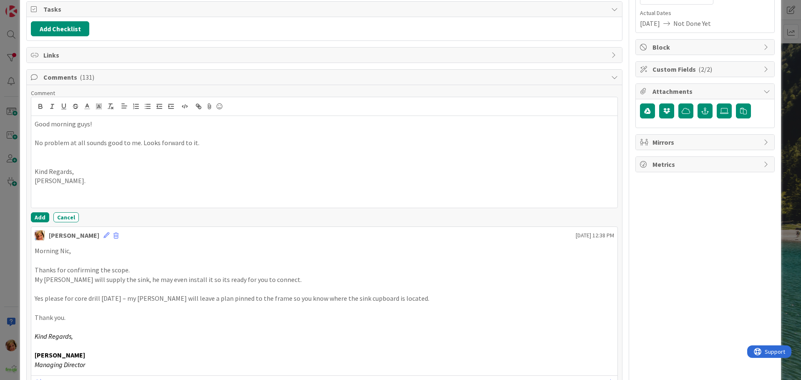
scroll to position [125, 0]
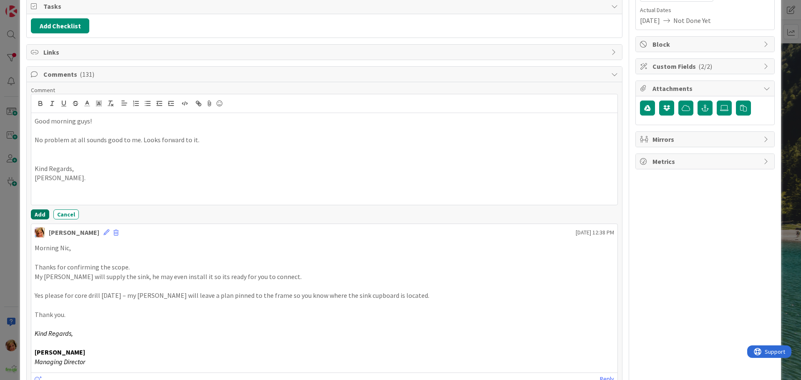
click at [42, 211] on button "Add" at bounding box center [40, 214] width 18 height 10
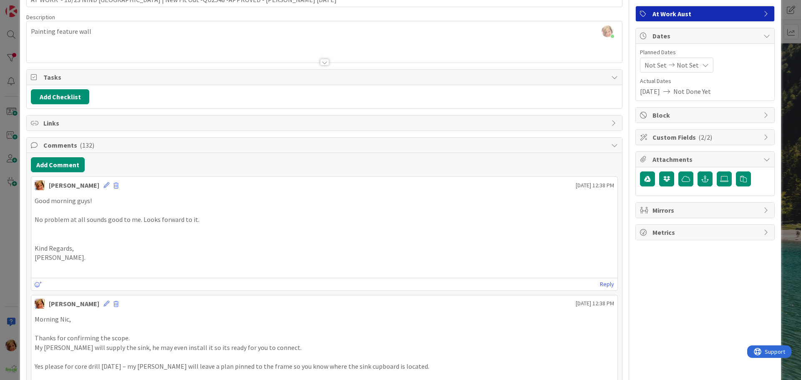
scroll to position [0, 0]
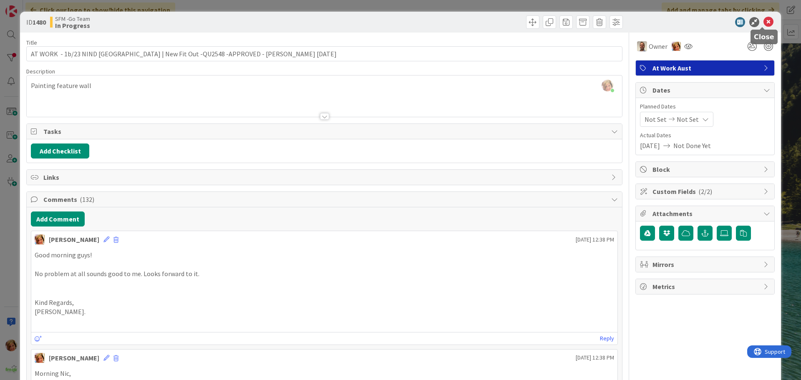
click at [763, 21] on icon at bounding box center [768, 22] width 10 height 10
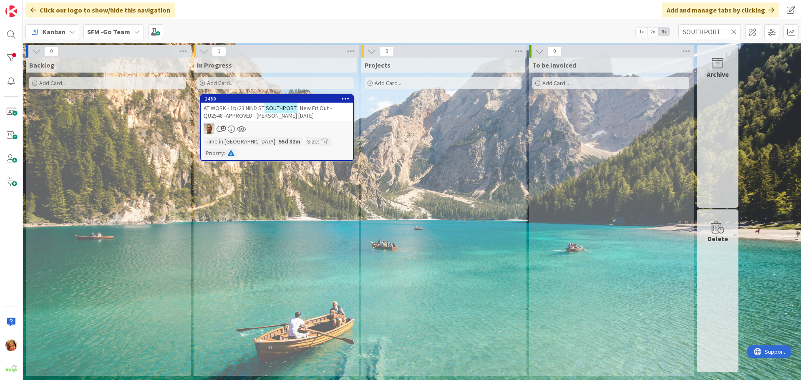
click at [733, 32] on icon at bounding box center [734, 32] width 6 height 8
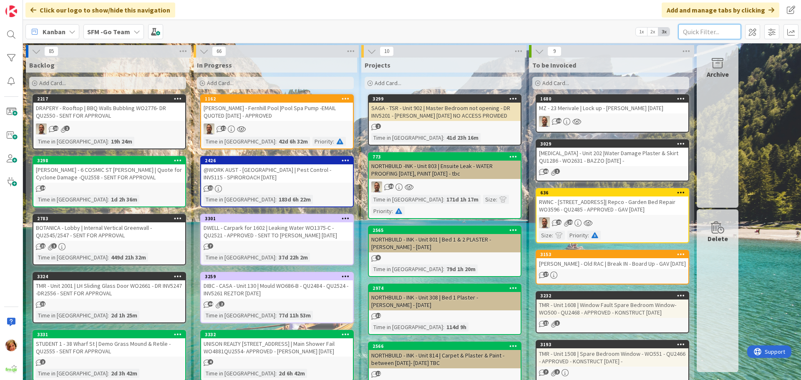
click at [718, 30] on input "text" at bounding box center [709, 31] width 63 height 15
type input "CHUTE"
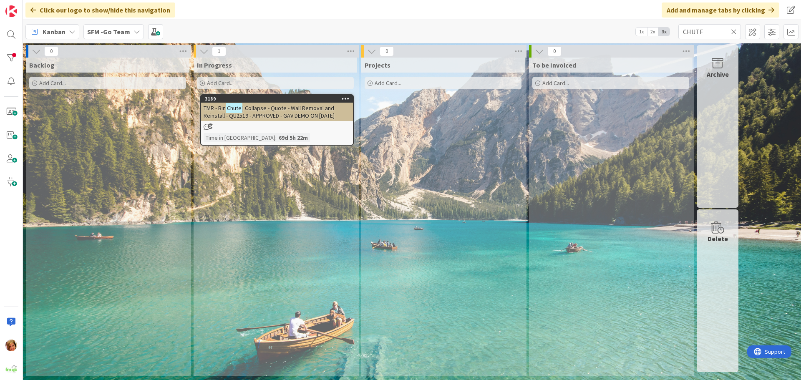
click at [309, 108] on span "| Collapse - Quote - Wall Removal and Reinstall - QU2519 - APPROVED - GAV DEMO …" at bounding box center [269, 111] width 131 height 15
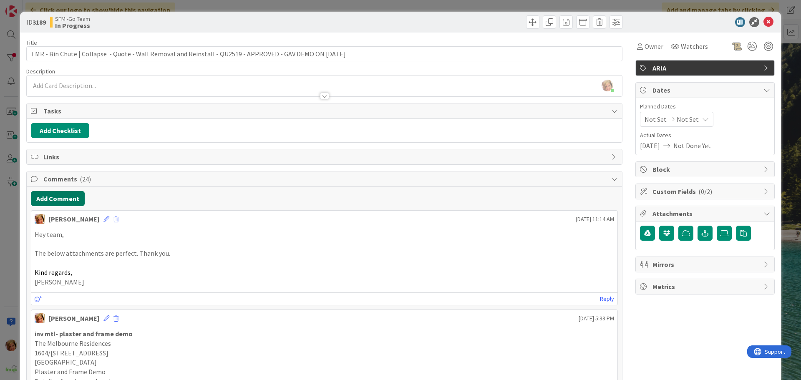
click at [58, 197] on button "Add Comment" at bounding box center [58, 198] width 54 height 15
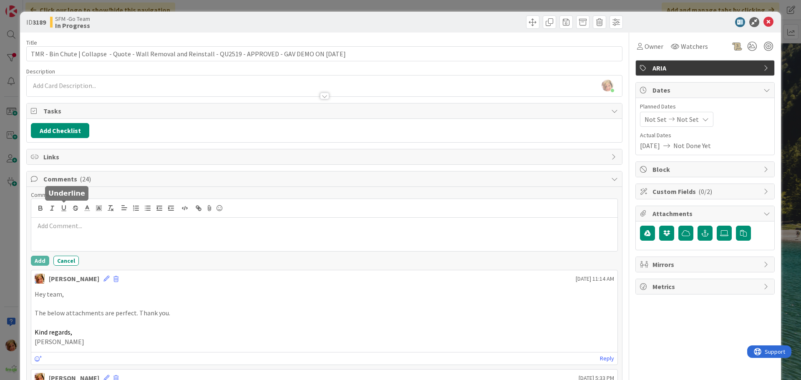
drag, startPoint x: 58, startPoint y: 197, endPoint x: 96, endPoint y: 217, distance: 42.2
click at [96, 217] on div at bounding box center [324, 208] width 586 height 19
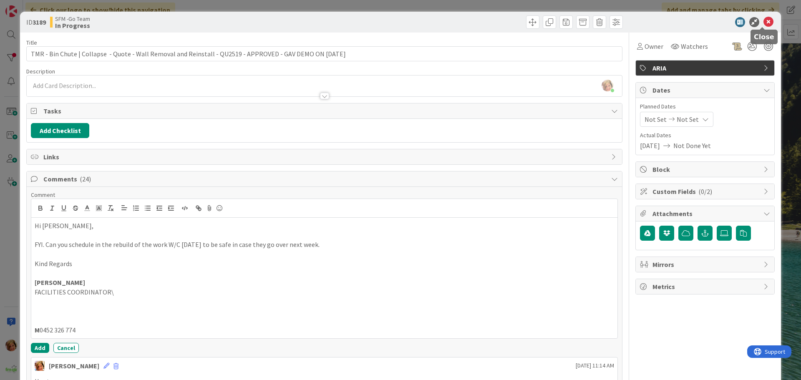
click at [763, 22] on icon at bounding box center [768, 22] width 10 height 10
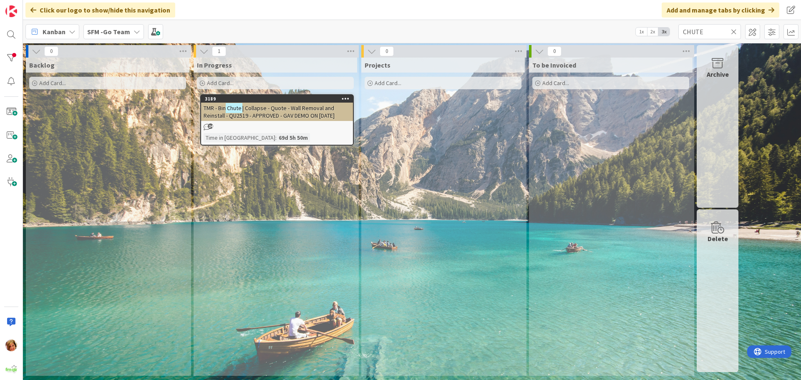
click at [734, 30] on icon at bounding box center [734, 32] width 6 height 8
click at [725, 29] on input "text" at bounding box center [709, 31] width 63 height 15
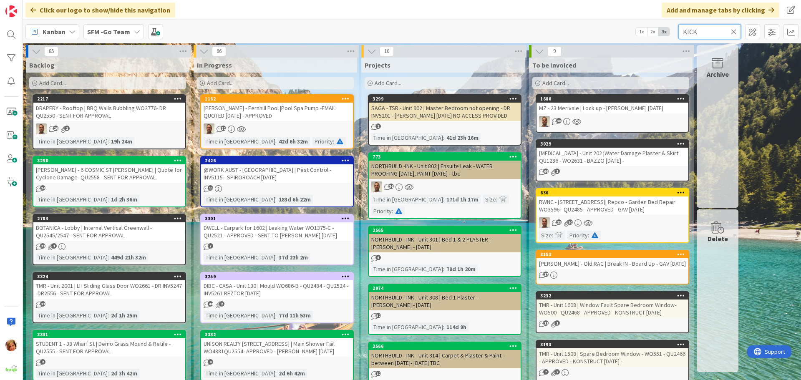
type input "KICK"
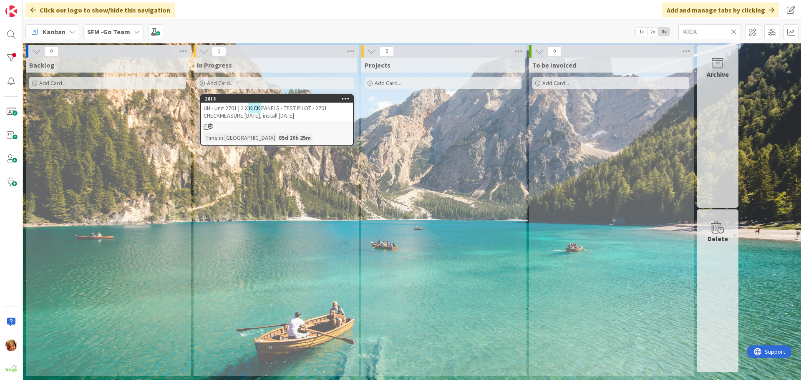
click at [286, 117] on span "PANELS - TEST PILOT - 2701 CHECKMEASURE 3.7.25, install 28.7.25" at bounding box center [265, 111] width 123 height 15
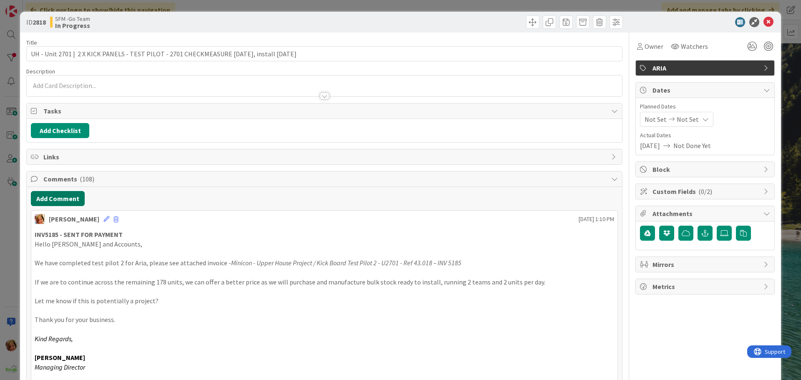
click at [63, 199] on button "Add Comment" at bounding box center [58, 198] width 54 height 15
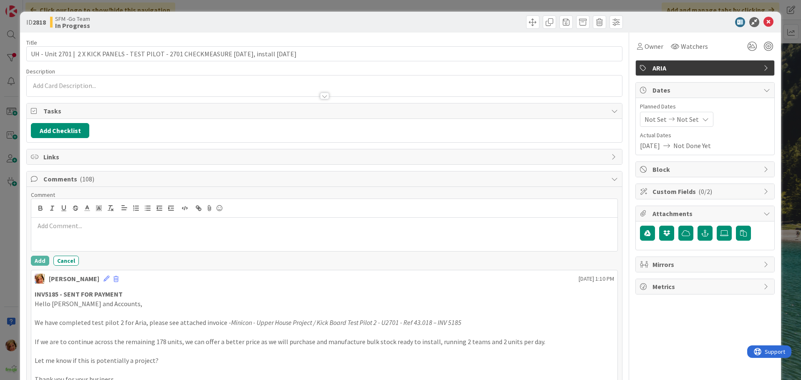
click at [71, 229] on p at bounding box center [324, 226] width 579 height 10
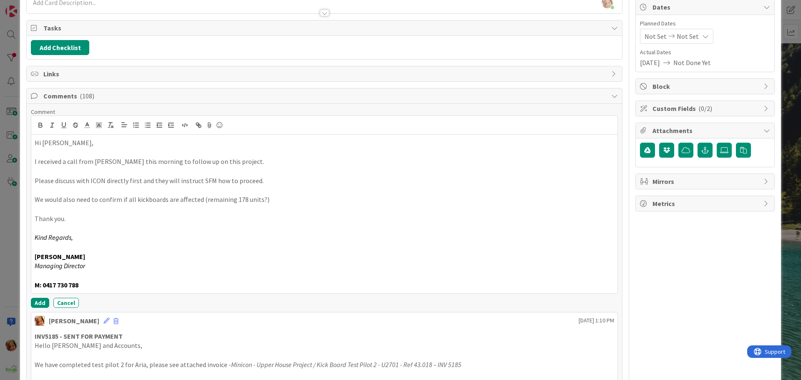
scroll to position [83, 0]
click at [41, 300] on button "Add" at bounding box center [40, 302] width 18 height 10
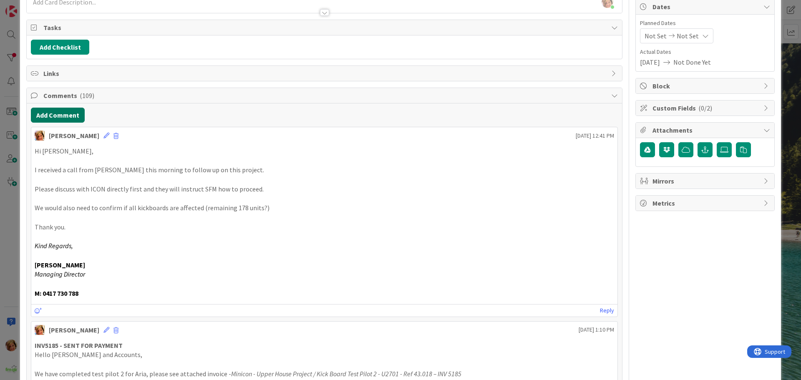
click at [45, 114] on button "Add Comment" at bounding box center [58, 115] width 54 height 15
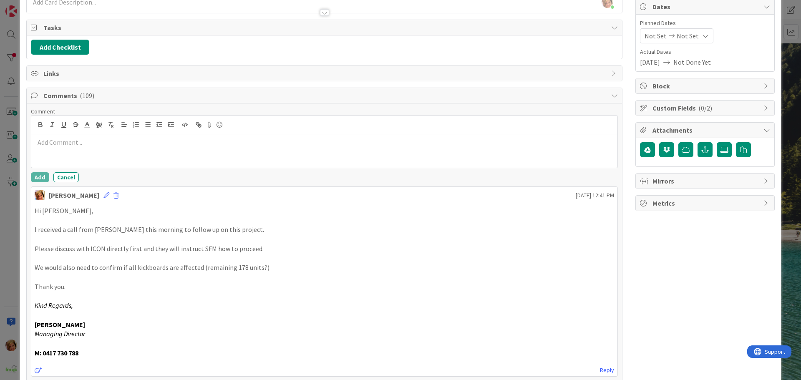
click at [88, 144] on p at bounding box center [324, 143] width 579 height 10
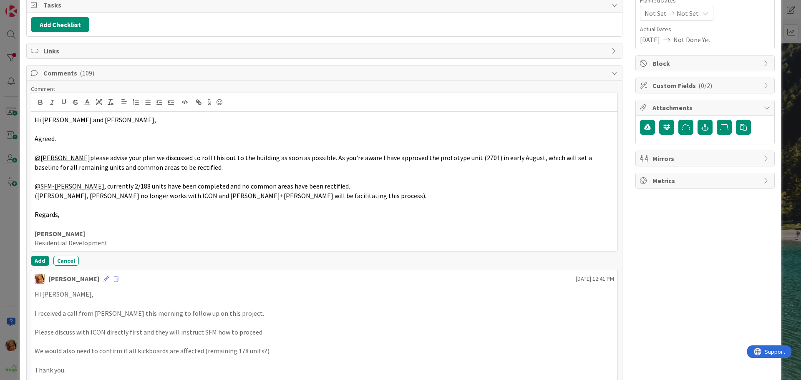
scroll to position [125, 0]
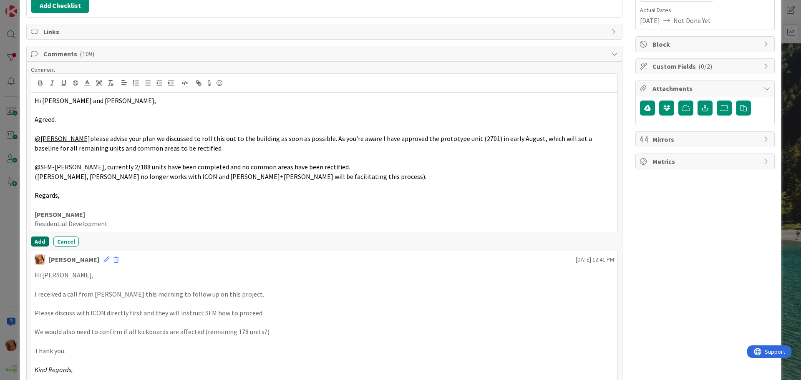
click at [38, 240] on button "Add" at bounding box center [40, 241] width 18 height 10
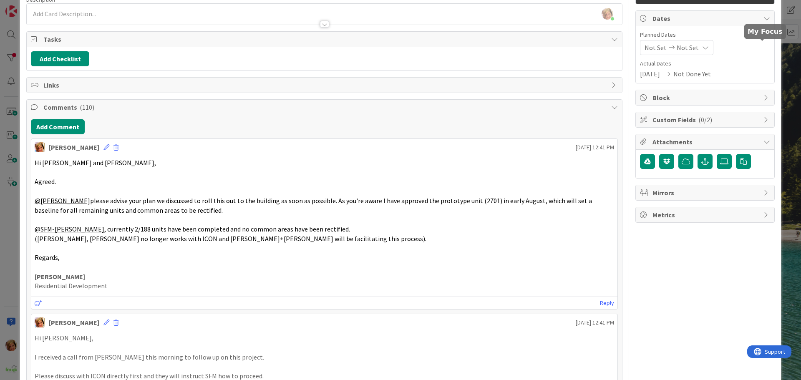
scroll to position [0, 0]
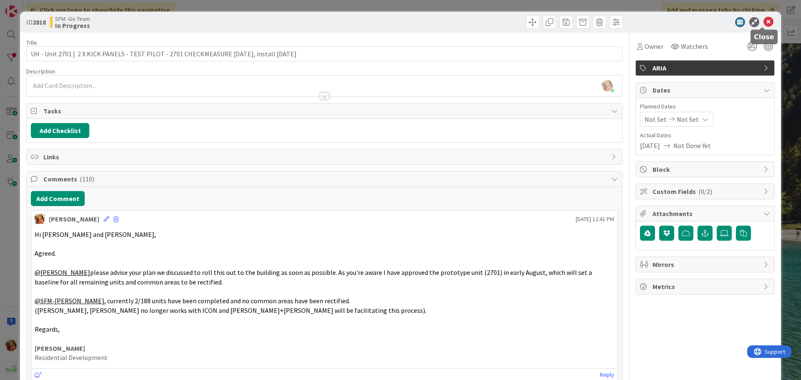
drag, startPoint x: 763, startPoint y: 20, endPoint x: 759, endPoint y: 22, distance: 4.4
click at [763, 20] on icon at bounding box center [768, 22] width 10 height 10
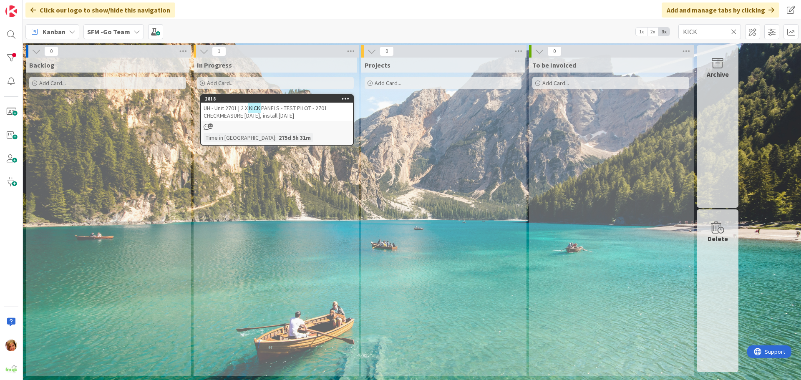
click at [734, 30] on icon at bounding box center [734, 32] width 6 height 8
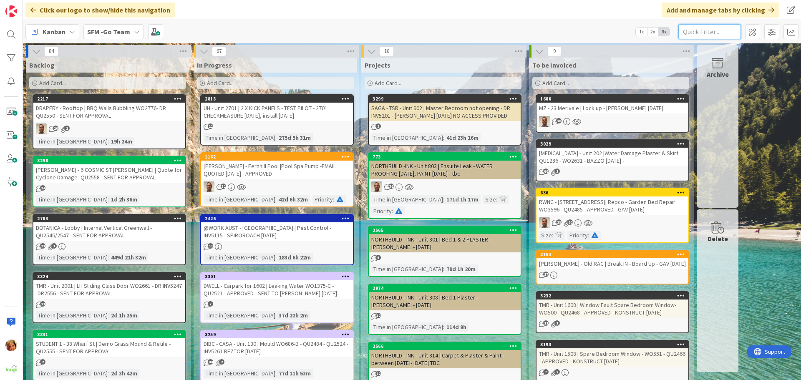
click at [697, 29] on input "text" at bounding box center [709, 31] width 63 height 15
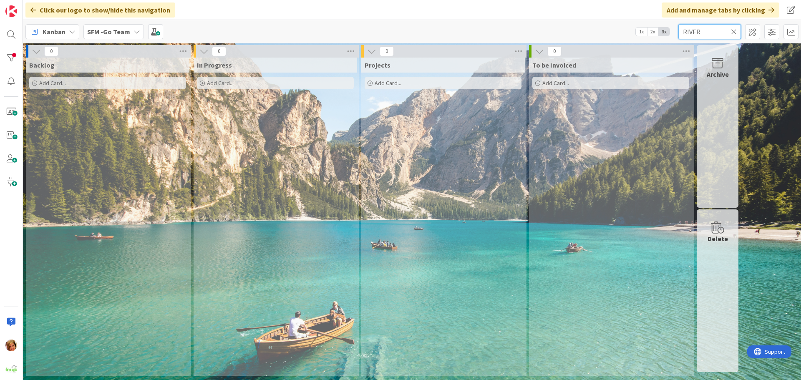
type input "RIVER"
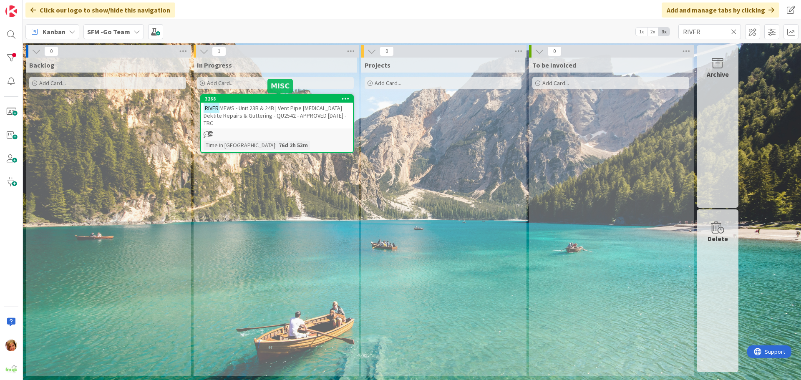
click at [274, 103] on div "RIVER MEWS - Unit 23B & 24B | Vent Pipe Flashing Dektite Repairs & Guttering - …" at bounding box center [277, 116] width 152 height 26
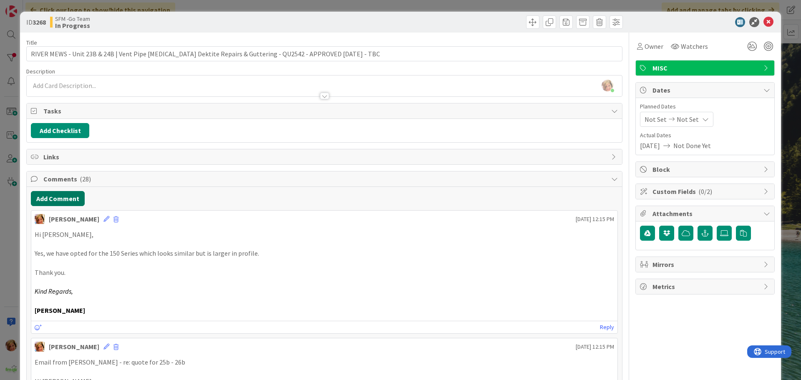
click at [65, 198] on button "Add Comment" at bounding box center [58, 198] width 54 height 15
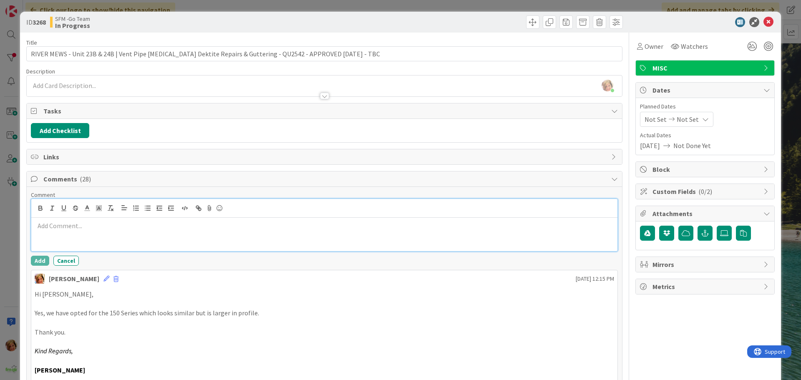
click at [86, 224] on p at bounding box center [324, 226] width 579 height 10
paste div
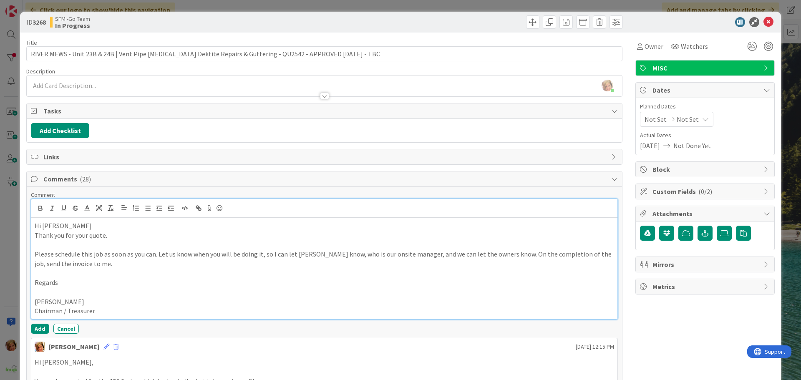
click at [125, 236] on p "Thank you for your quote." at bounding box center [324, 236] width 579 height 10
click at [40, 326] on button "Add" at bounding box center [40, 329] width 18 height 10
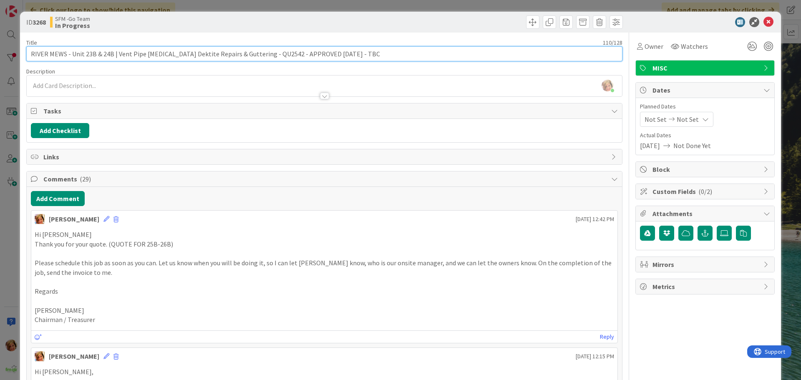
click at [361, 55] on input "RIVER MEWS - Unit 23B & 24B | Vent Pipe Flashing Dektite Repairs & Guttering - …" at bounding box center [324, 53] width 596 height 15
click at [275, 54] on input "RIVER MEWS - Unit 23B & 24B | Vent Pipe Flashing Dektite Repairs & Guttering - …" at bounding box center [324, 53] width 596 height 15
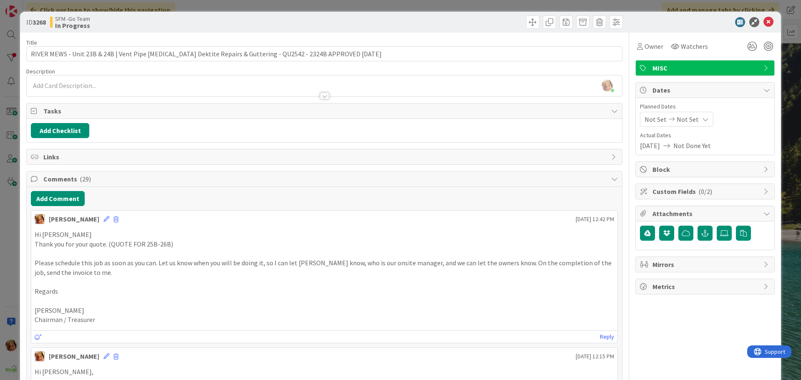
drag, startPoint x: 346, startPoint y: 25, endPoint x: 490, endPoint y: 31, distance: 144.4
click at [347, 25] on div at bounding box center [475, 21] width 296 height 13
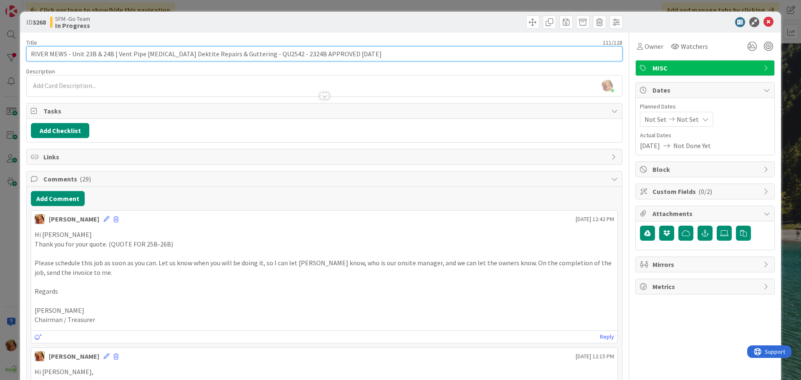
drag, startPoint x: 216, startPoint y: 55, endPoint x: 99, endPoint y: 52, distance: 117.2
click at [116, 57] on input "RIVER MEWS - Unit 23B & 24B | Vent Pipe Flashing Dektite Repairs & Guttering - …" at bounding box center [324, 53] width 596 height 15
click at [253, 50] on input "RIVER MEWS - Unit 23B & 24B | Guttering - QU2542 - 2324B APPROVED 19.9.25" at bounding box center [324, 53] width 596 height 15
type input "RIVER MEWS - Unit 23B & 24B | Guttering - QU2542 - 2324B APPROVED 19.9.25 2526B…"
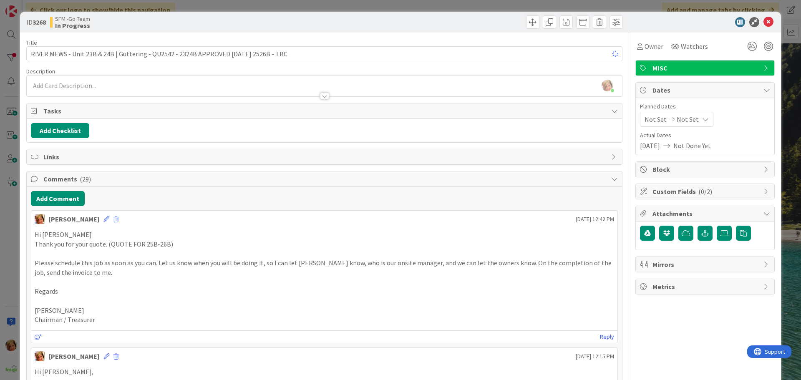
click at [388, 19] on div at bounding box center [475, 21] width 296 height 13
click at [763, 20] on icon at bounding box center [768, 22] width 10 height 10
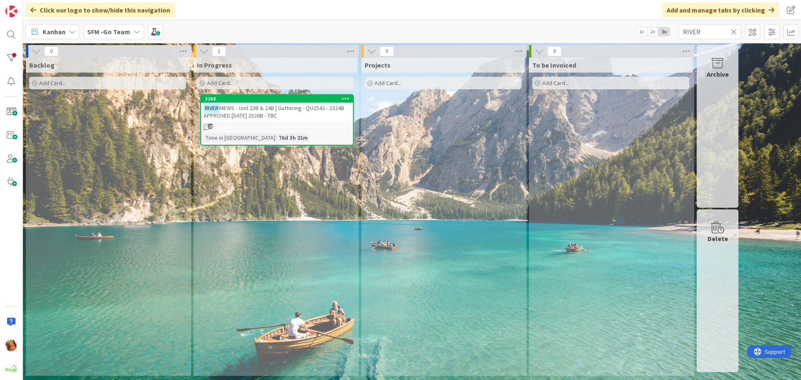
click at [733, 30] on icon at bounding box center [734, 32] width 6 height 8
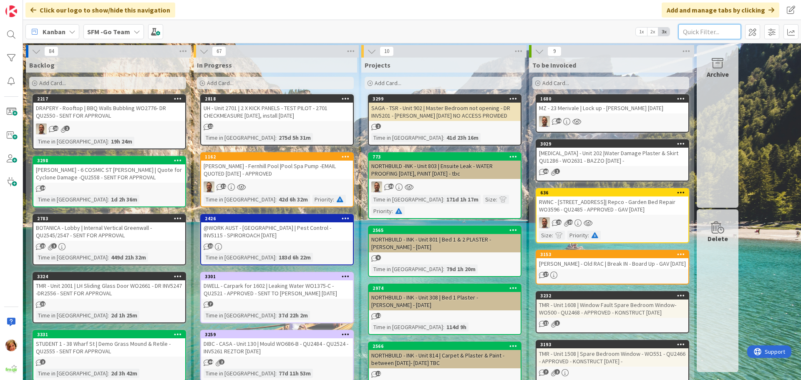
click at [716, 31] on input "text" at bounding box center [709, 31] width 63 height 15
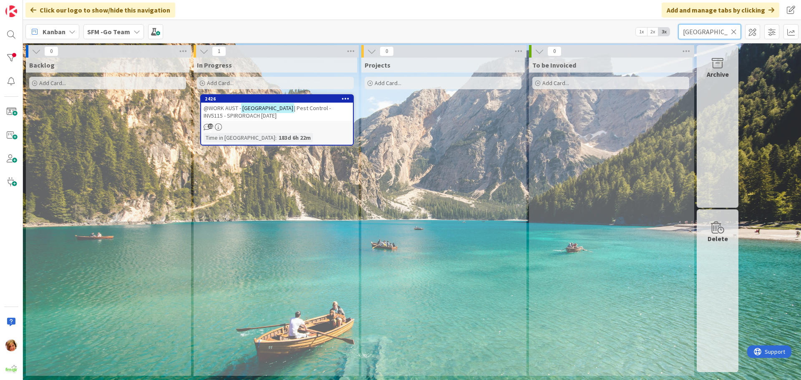
type input "IPSWICH"
click at [299, 109] on span "| Pest Control - INV5115 - SPIROROACH 19.9.25" at bounding box center [267, 111] width 127 height 15
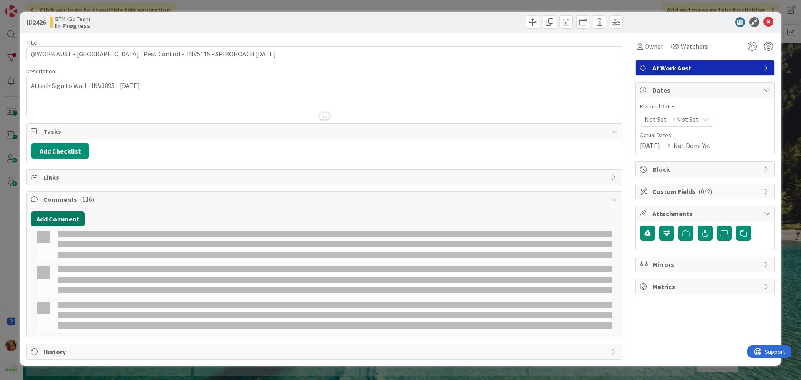
click at [65, 217] on button "Add Comment" at bounding box center [58, 218] width 54 height 15
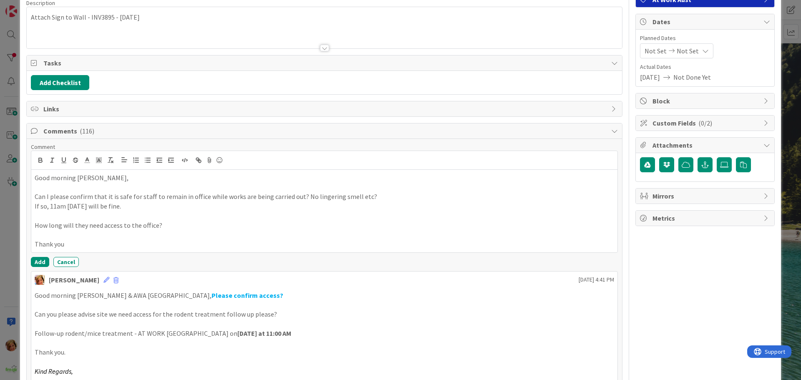
scroll to position [83, 0]
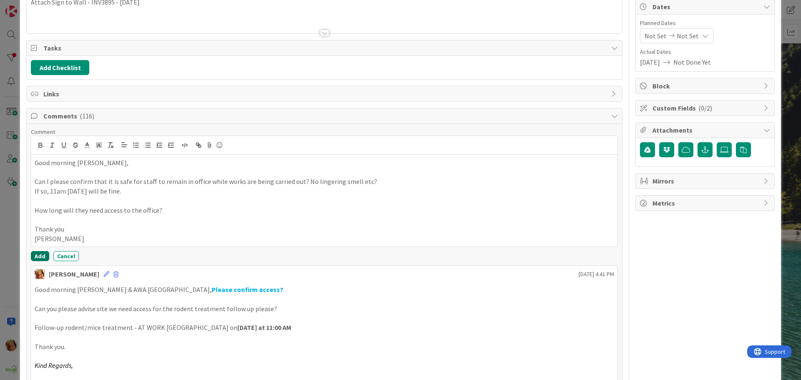
click at [39, 254] on button "Add" at bounding box center [40, 256] width 18 height 10
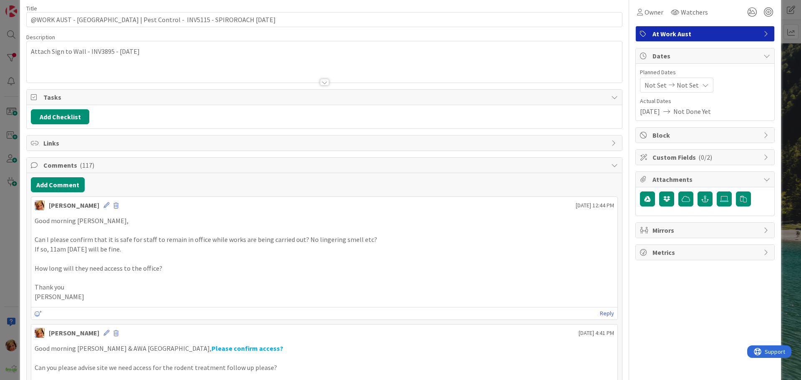
scroll to position [0, 0]
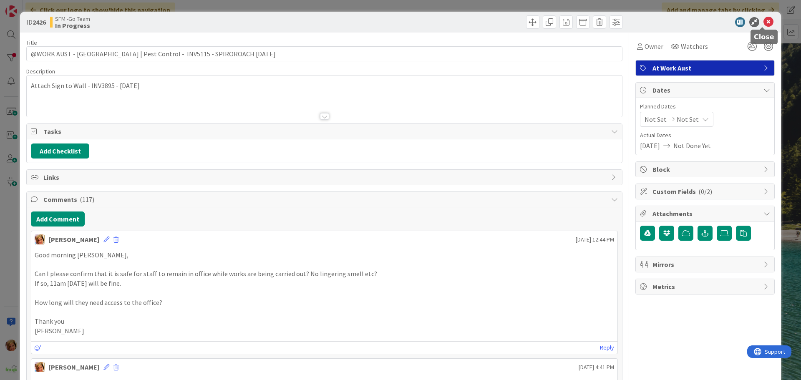
drag, startPoint x: 761, startPoint y: 22, endPoint x: 577, endPoint y: 23, distance: 184.7
click at [763, 22] on icon at bounding box center [768, 22] width 10 height 10
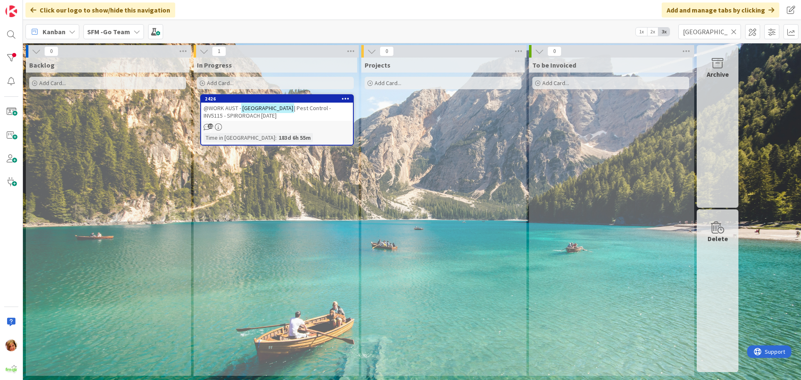
click at [734, 32] on icon at bounding box center [734, 32] width 6 height 8
click at [734, 32] on input "text" at bounding box center [709, 31] width 63 height 15
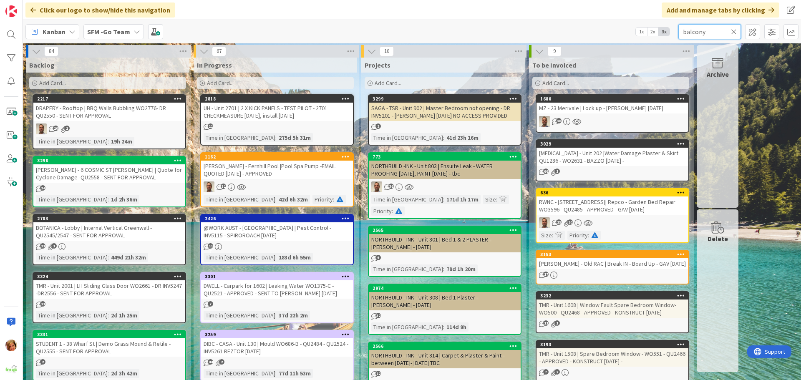
type input "balcony"
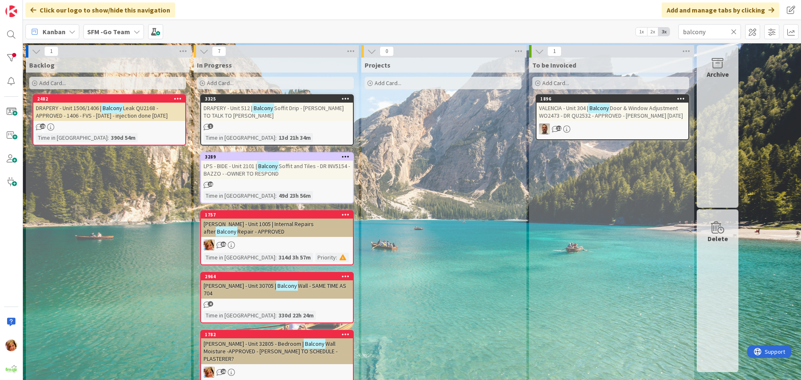
click at [734, 30] on icon at bounding box center [734, 32] width 6 height 8
click at [734, 30] on input "text" at bounding box center [709, 31] width 63 height 15
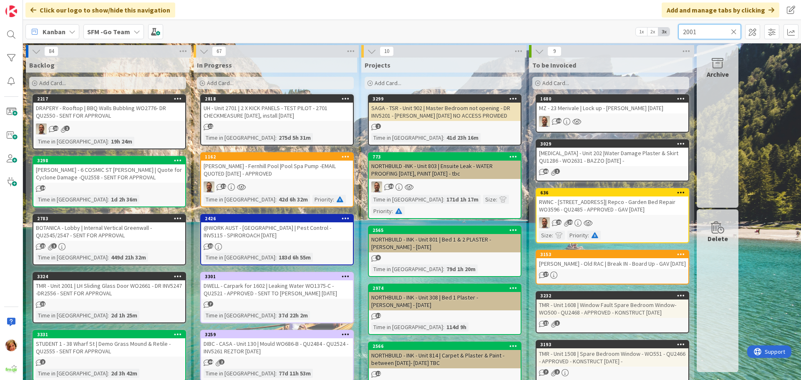
type input "2001"
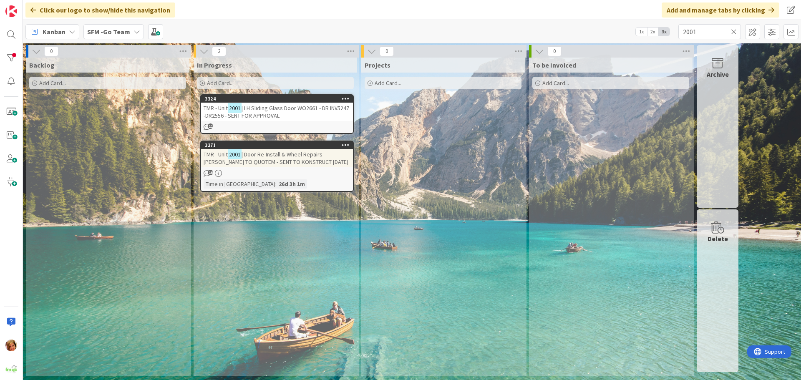
click at [256, 112] on span "| LH Sliding Glass Door WO2661 - DR INV5247 -DR2556 - SENT FOR APPROVAL" at bounding box center [277, 111] width 146 height 15
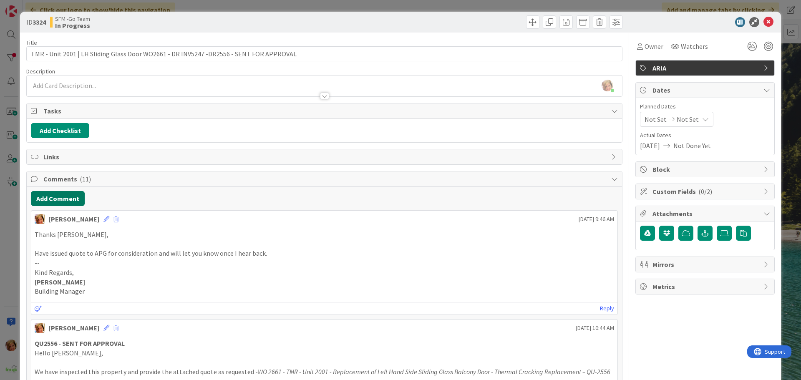
click at [59, 199] on button "Add Comment" at bounding box center [58, 198] width 54 height 15
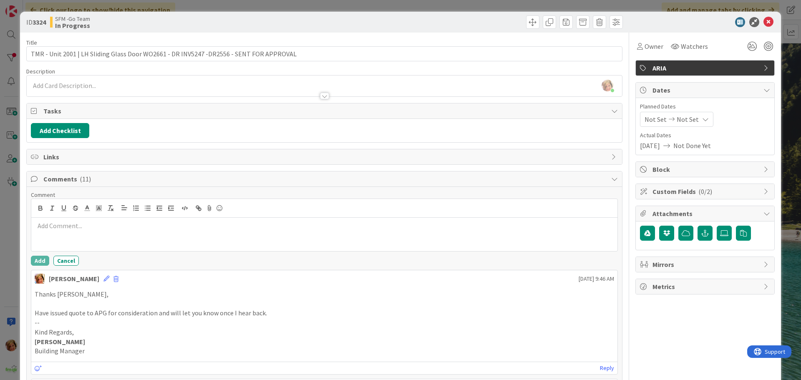
click at [111, 227] on p at bounding box center [324, 226] width 579 height 10
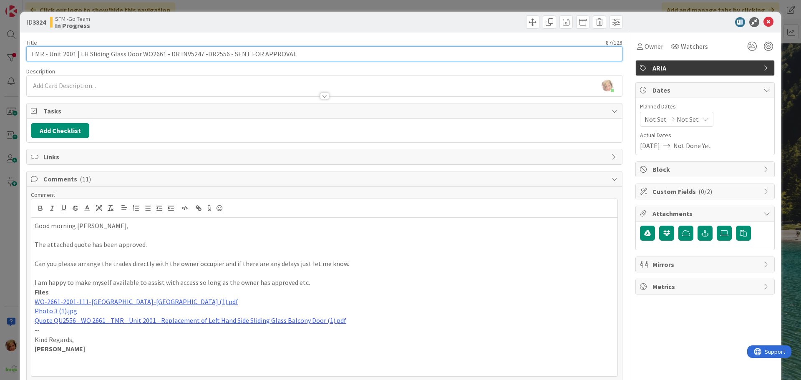
drag, startPoint x: 298, startPoint y: 55, endPoint x: 229, endPoint y: 58, distance: 69.7
click at [229, 58] on input "TMR - Unit 2001 | LH Sliding Glass Door WO2661 - DR INV5247 -DR2556 - SENT FOR …" at bounding box center [324, 53] width 596 height 15
type input "TMR - Unit 2001 | LH Sliding Glass Door WO2661 - DR INV5247 -DR2556 - APPROVED"
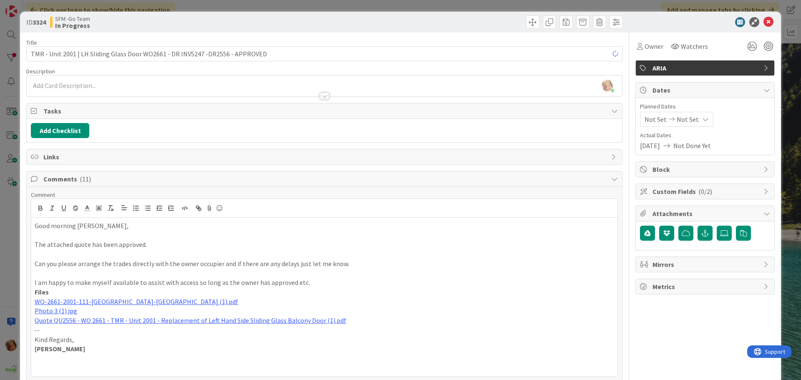
click at [367, 23] on div at bounding box center [475, 21] width 296 height 13
click at [763, 24] on icon at bounding box center [768, 22] width 10 height 10
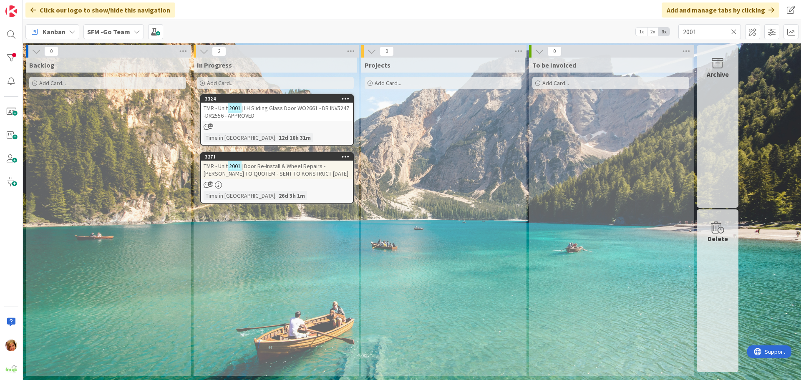
click at [732, 32] on icon at bounding box center [734, 32] width 6 height 8
click at [732, 32] on input "text" at bounding box center [709, 31] width 63 height 15
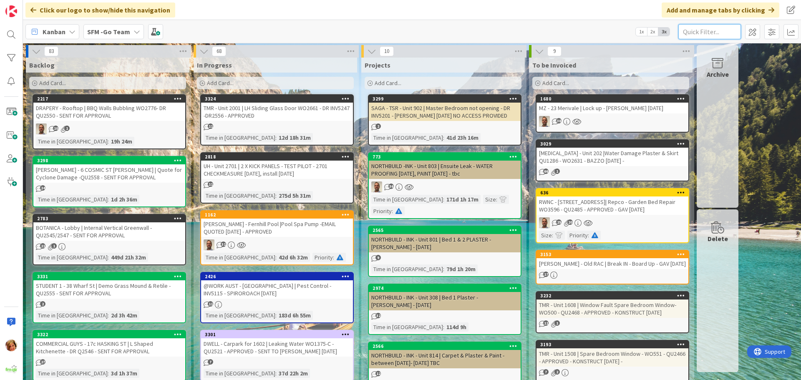
click at [725, 26] on input "text" at bounding box center [709, 31] width 63 height 15
type input "308"
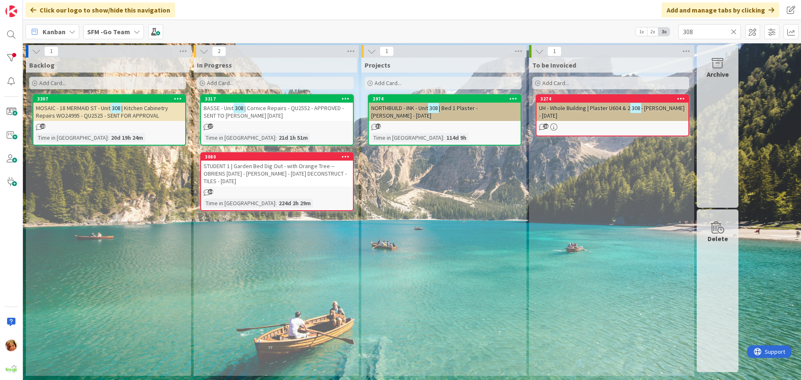
click at [286, 108] on span "| Cornice Repairs - QU2552 - APPROVED - SENT TO RED ELK 11.9.25" at bounding box center [274, 111] width 140 height 15
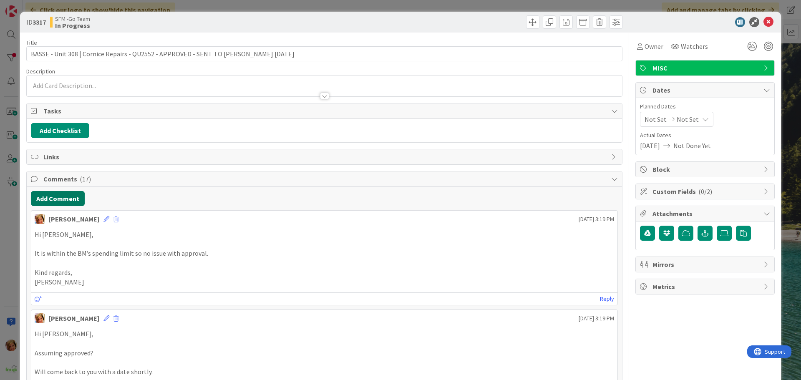
click at [49, 194] on button "Add Comment" at bounding box center [58, 198] width 54 height 15
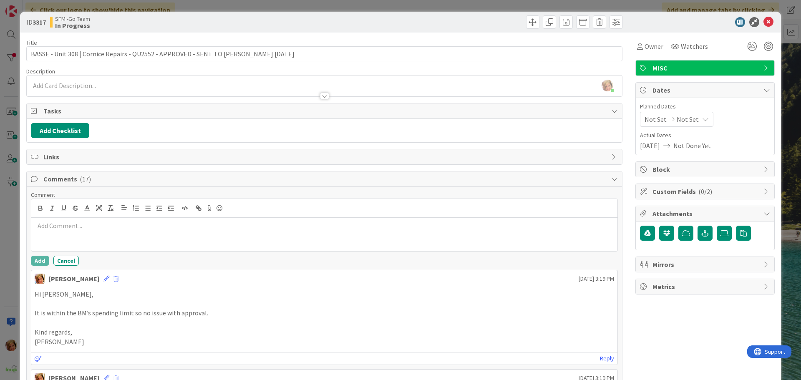
click at [83, 219] on div at bounding box center [324, 234] width 586 height 33
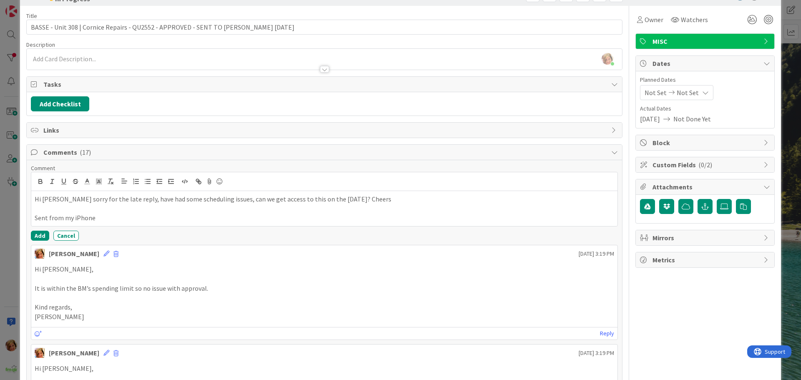
scroll to position [42, 0]
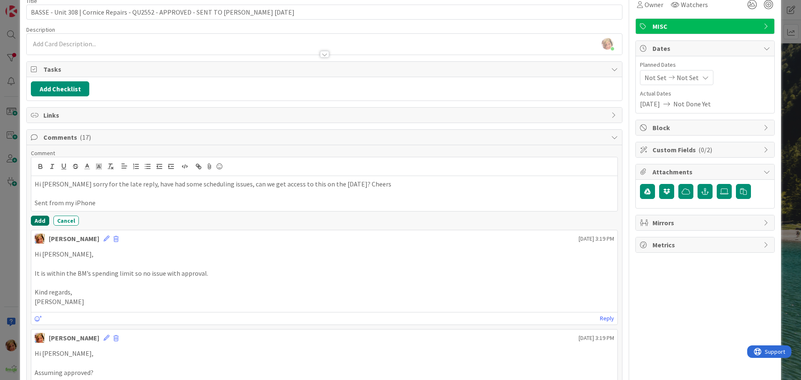
click at [39, 219] on button "Add" at bounding box center [40, 221] width 18 height 10
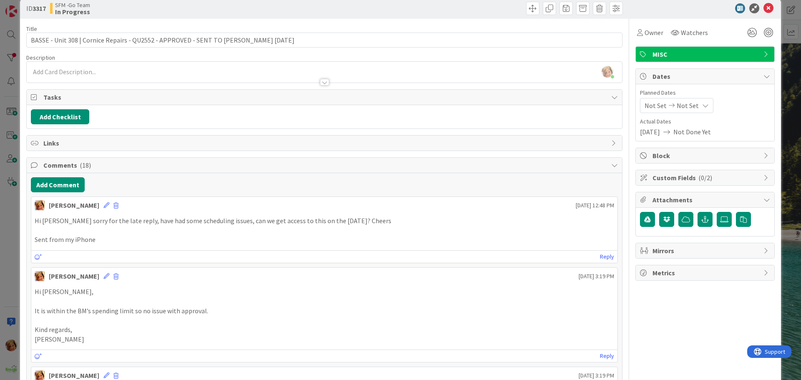
scroll to position [0, 0]
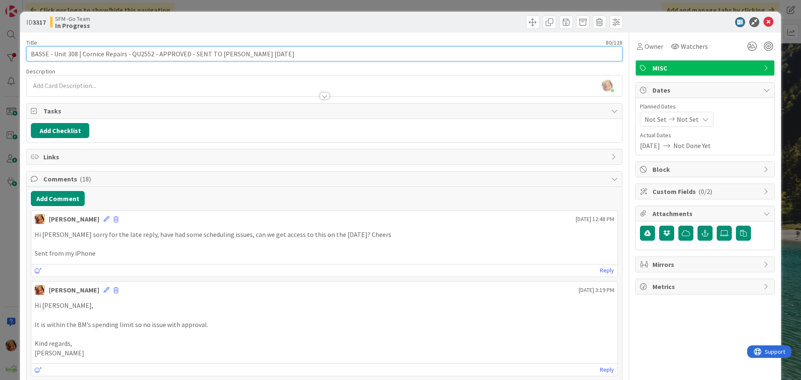
drag, startPoint x: 273, startPoint y: 58, endPoint x: 191, endPoint y: 54, distance: 82.2
click at [191, 54] on input "BASSE - Unit 308 | Cornice Repairs - QU2552 - APPROVED - SENT TO RED ELK 11.9.25" at bounding box center [324, 53] width 596 height 15
type input "BASSE - Unit 308 | Cornice Repairs - QU2552 - APPROVED - RED ELK 1.10.25"
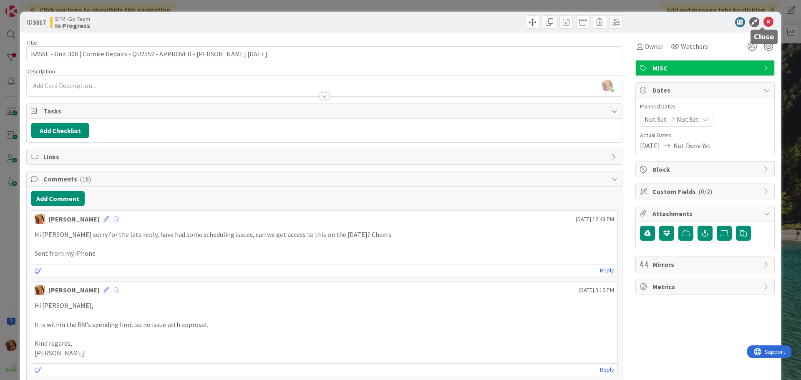
click at [763, 21] on icon at bounding box center [768, 22] width 10 height 10
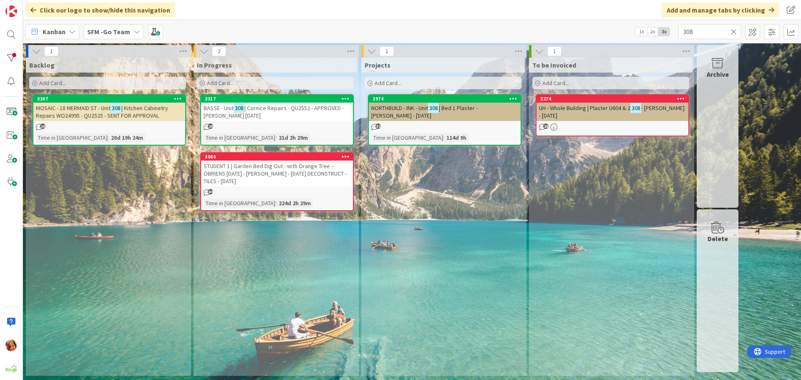
click at [734, 29] on icon at bounding box center [734, 32] width 6 height 8
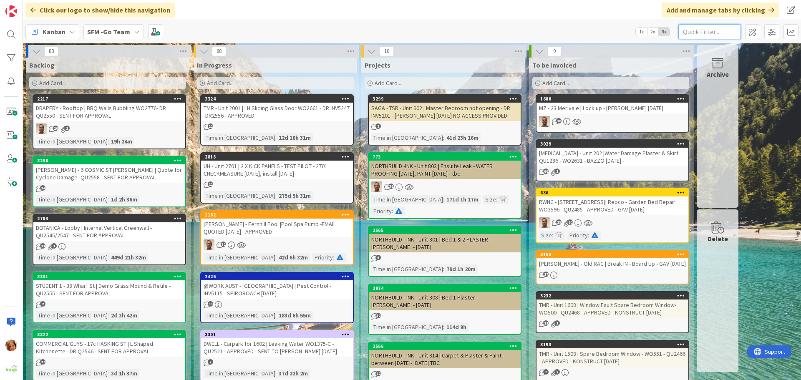
click at [700, 31] on input "text" at bounding box center [709, 31] width 63 height 15
type input "DANIELLS"
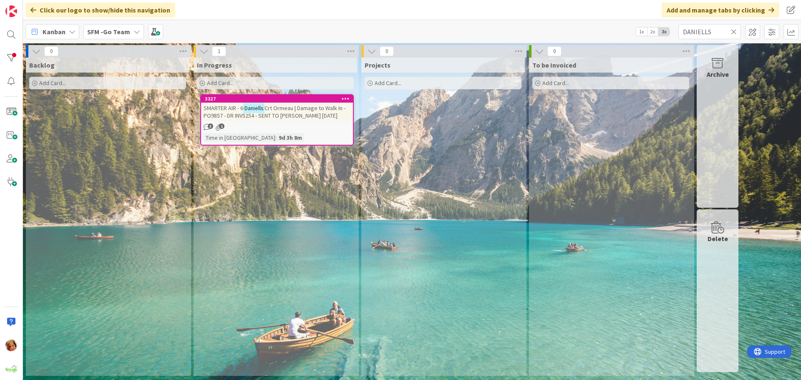
click at [282, 107] on span "Crt Ormeau | Damage to Walk In - PO9857 - DR INV5254 - SENT TO RED ELK 9.9.25" at bounding box center [275, 111] width 142 height 15
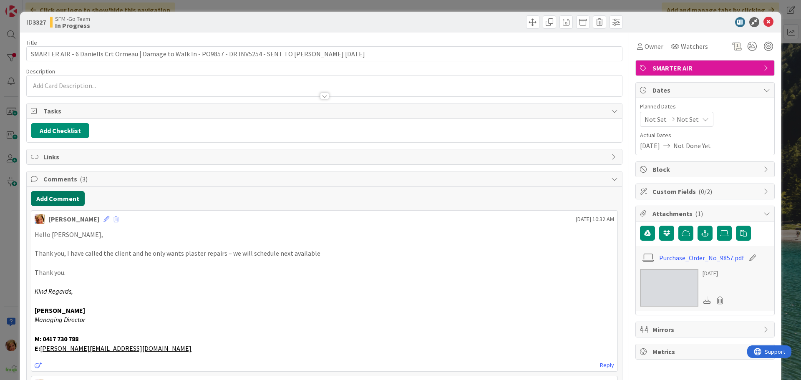
click at [65, 194] on button "Add Comment" at bounding box center [58, 198] width 54 height 15
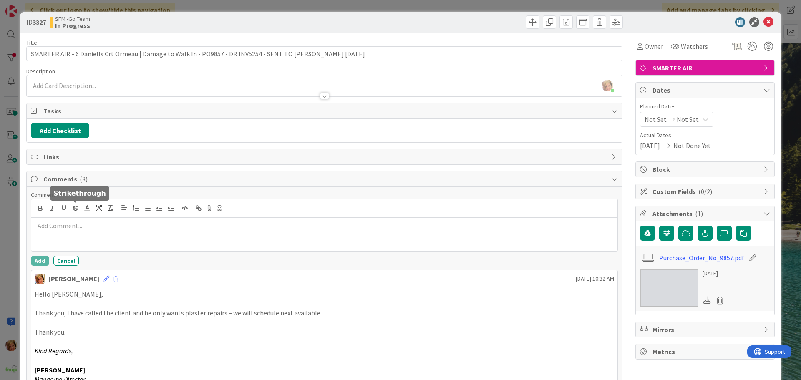
click at [76, 233] on div at bounding box center [324, 234] width 586 height 33
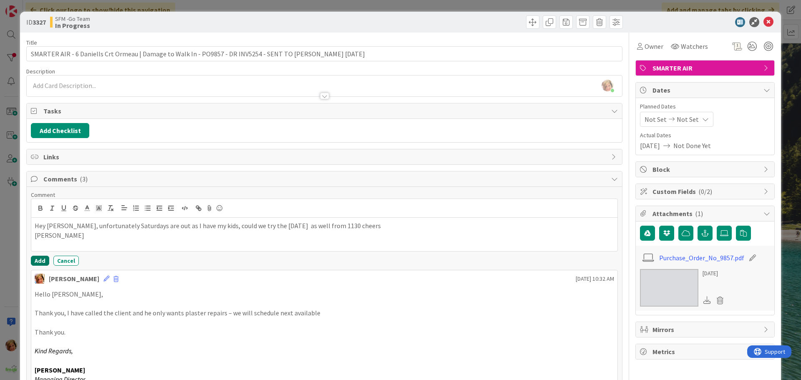
click at [39, 260] on button "Add" at bounding box center [40, 261] width 18 height 10
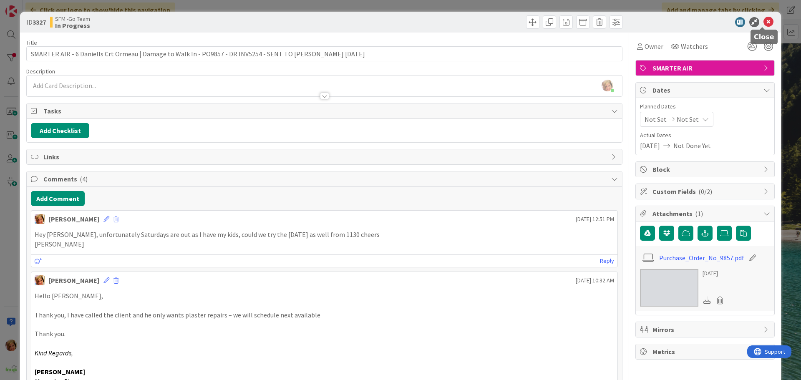
click at [763, 20] on icon at bounding box center [768, 22] width 10 height 10
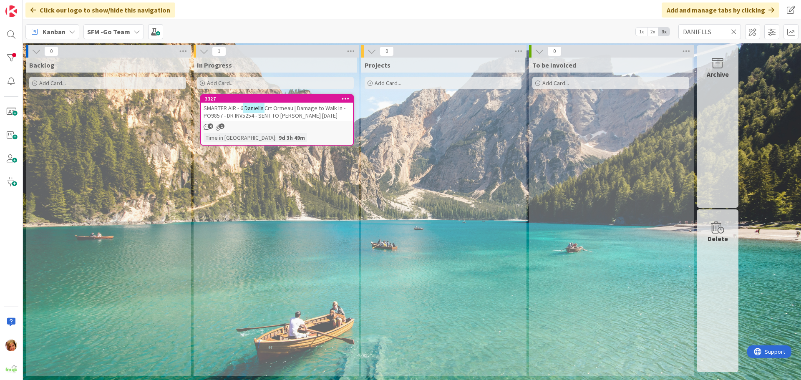
click at [731, 33] on icon at bounding box center [734, 32] width 6 height 8
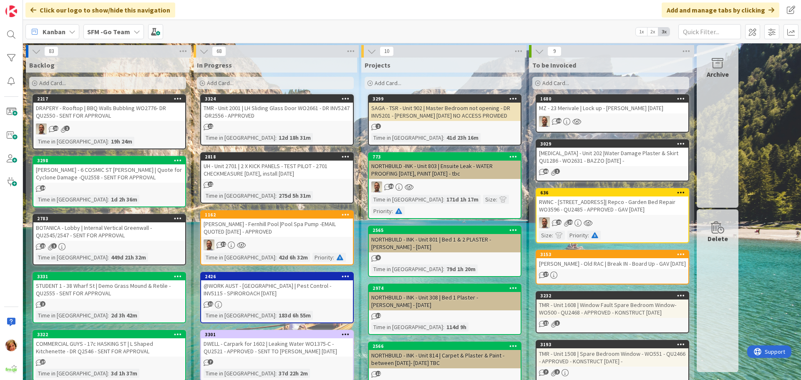
click at [241, 83] on div "Add Card..." at bounding box center [275, 83] width 157 height 13
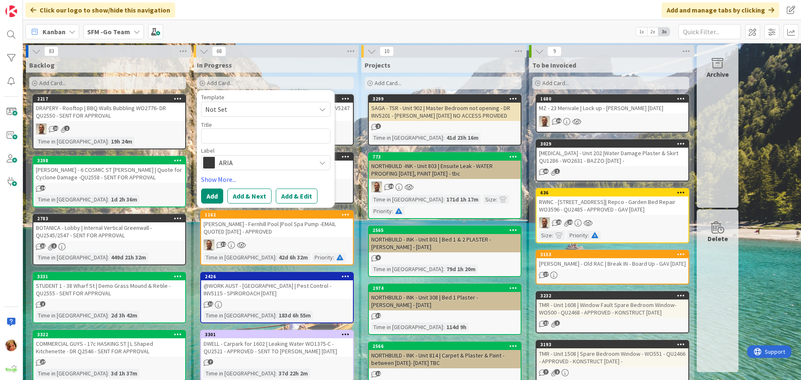
type textarea "x"
type textarea "F"
type textarea "x"
type textarea "FI"
type textarea "x"
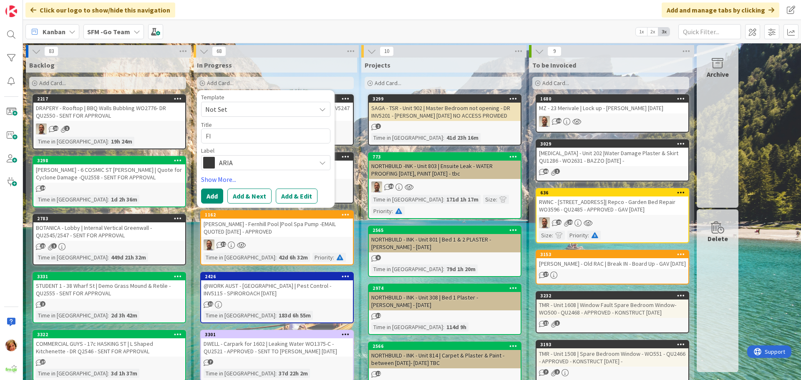
type textarea "FIN"
type textarea "x"
type textarea "FINE"
type textarea "x"
type textarea "FINEG"
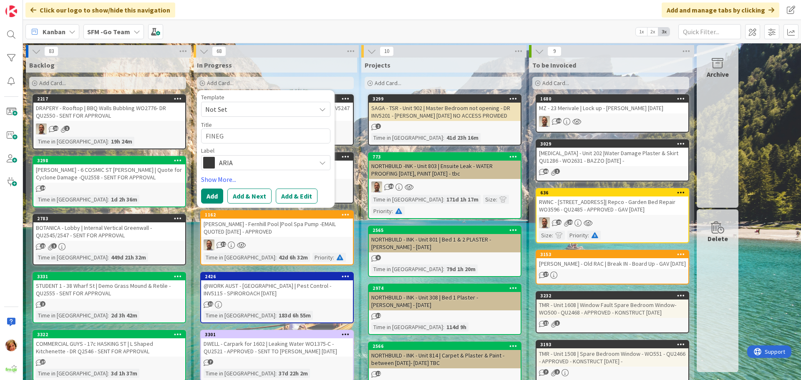
type textarea "x"
type textarea "FINEGRA"
type textarea "x"
type textarea "FINEGRAI"
type textarea "x"
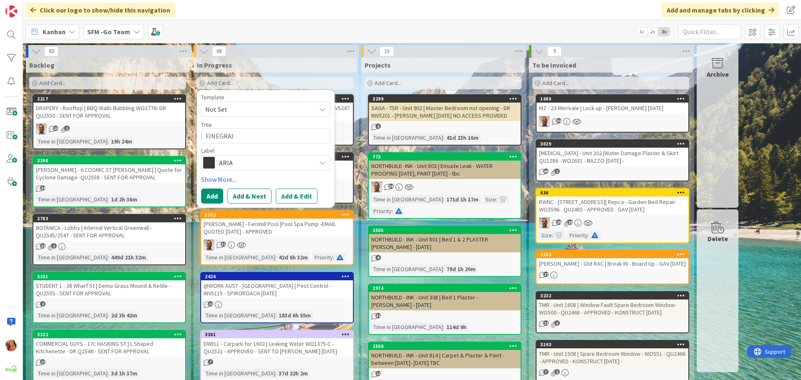
type textarea "FINEGRAIN"
type textarea "x"
type textarea "FINEGRAIN"
type textarea "x"
type textarea "FINEGRAIN -"
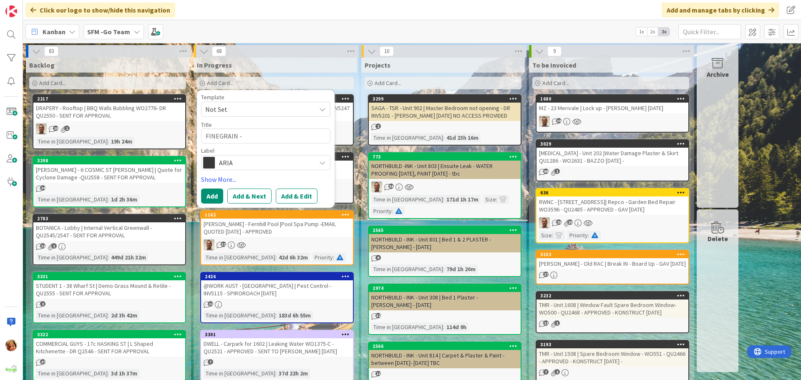
type textarea "x"
type textarea "FINEGRAIN -"
type textarea "x"
type textarea "FINEGRAIN - 1"
type textarea "x"
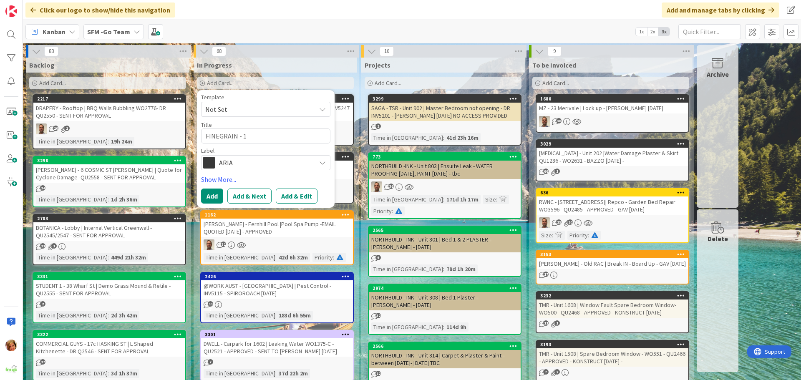
type textarea "FINEGRAIN - 12"
type textarea "x"
type textarea "FINEGRAIN - 120"
type textarea "x"
type textarea "FINEGRAIN - 1202"
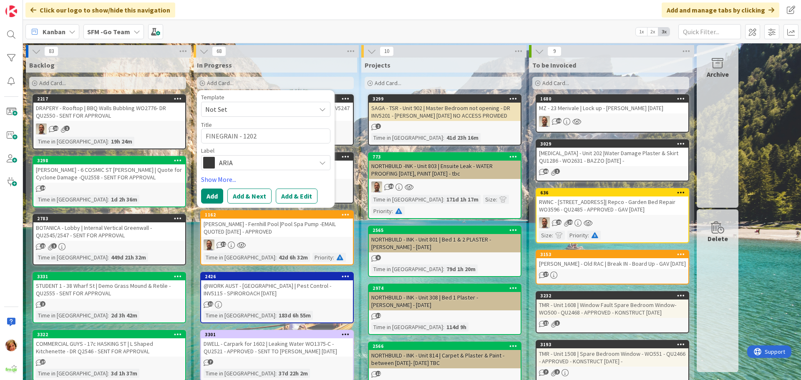
type textarea "x"
type textarea "FINEGRAIN - 1202"
type textarea "x"
type textarea "FINEGRAIN - 1202 R"
type textarea "x"
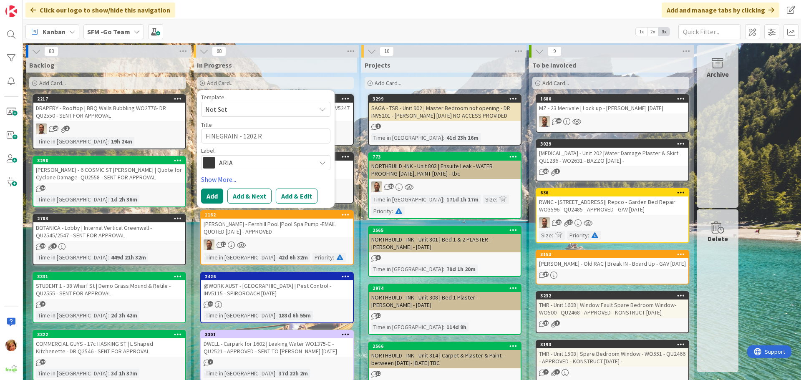
type textarea "FINEGRAIN - 1202 RE"
type textarea "x"
type textarea "FINEGRAIN - 1202 REE"
type textarea "x"
type textarea "FINEGRAIN - 1202 REEK"
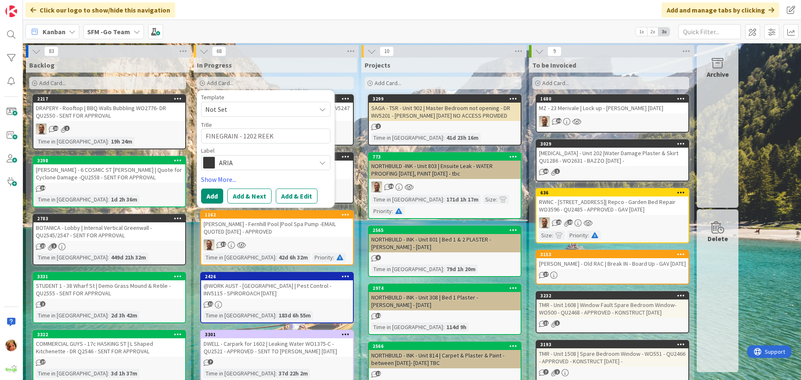
type textarea "x"
type textarea "FINEGRAIN - 1202 REEK"
type textarea "x"
type textarea "FINEGRAIN - 1202 REEK"
type textarea "x"
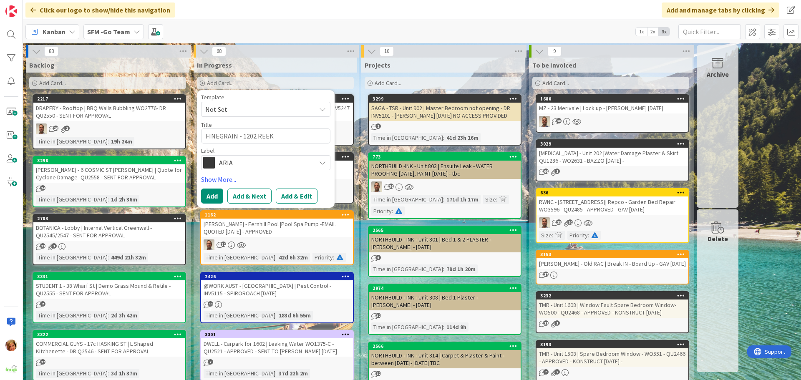
type textarea "FINEGRAIN - 1202 REE"
type textarea "x"
type textarea "FINEGRAIN - 1202 RE"
type textarea "x"
type textarea "FINEGRAIN - 1202 R"
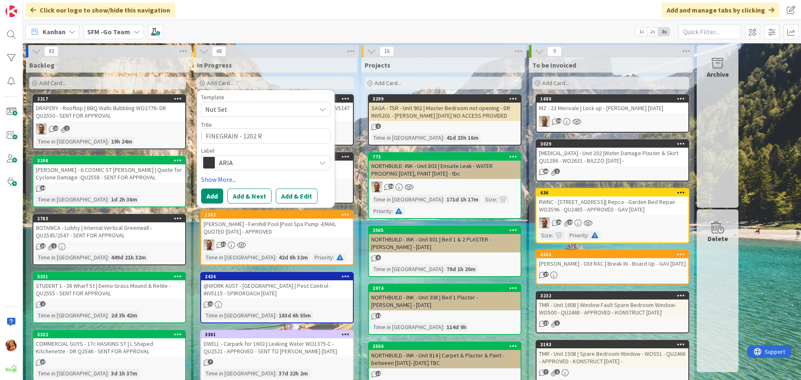
type textarea "x"
type textarea "FINEGRAIN - 1202"
type textarea "x"
type textarea "FINEGRAIN - 1202 C"
type textarea "x"
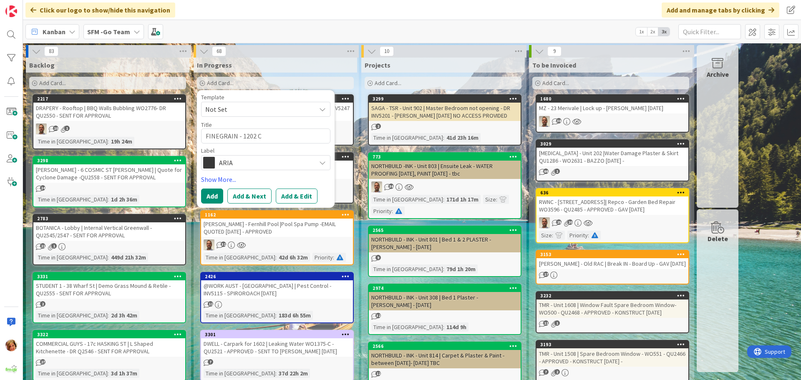
type textarea "FINEGRAIN - 1202 CR"
type textarea "x"
type textarea "FINEGRAIN - 1202 CRR"
type textarea "x"
type textarea "FINEGRAIN - 1202 CRRE"
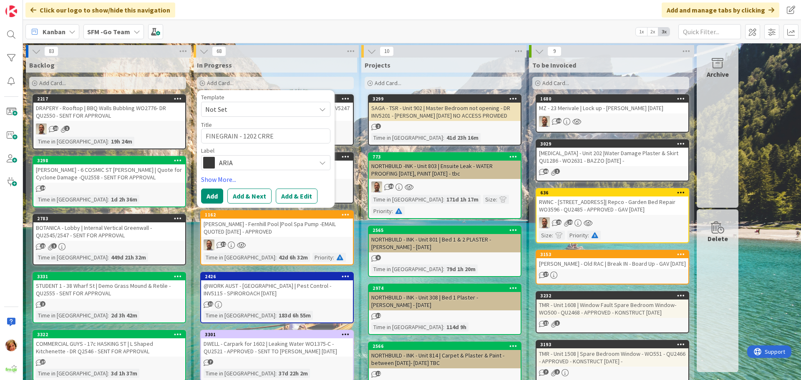
type textarea "x"
type textarea "FINEGRAIN - 1202 CRREK"
type textarea "x"
type textarea "FINEGRAIN - 1202 CRREK"
type textarea "x"
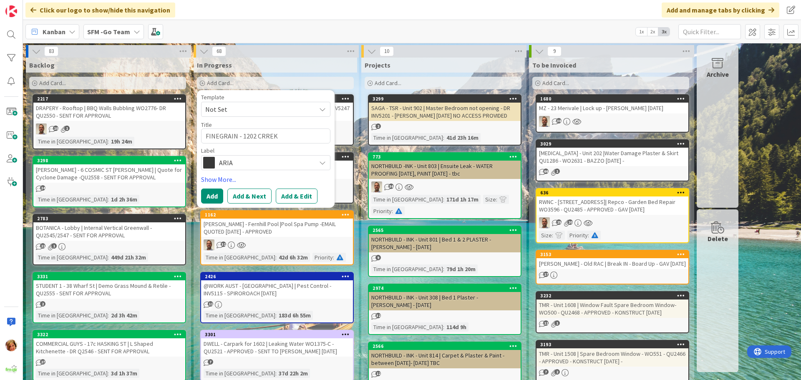
type textarea "FINEGRAIN - 1202 CRREK R"
type textarea "x"
type textarea "FINEGRAIN - 1202 CRREK"
type textarea "x"
type textarea "FINEGRAIN - 1202 CRREK"
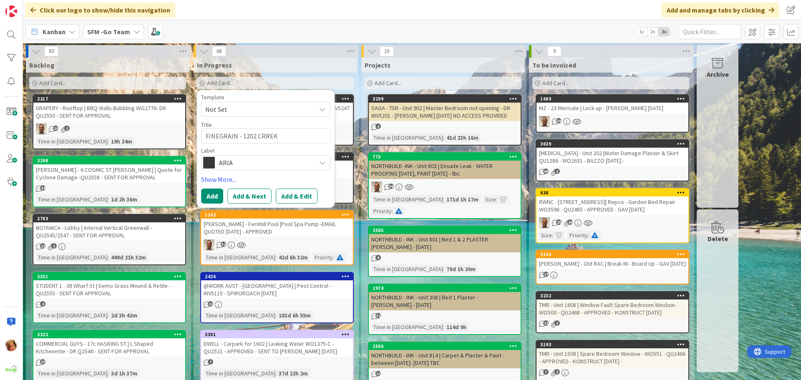
type textarea "x"
type textarea "FINEGRAIN - 1202 CRRE"
type textarea "x"
type textarea "FINEGRAIN - 1202 CRR"
type textarea "x"
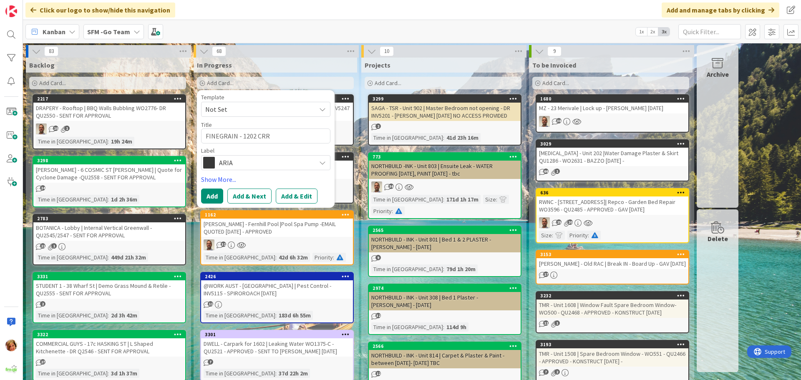
type textarea "FINEGRAIN - 1202 CR"
type textarea "x"
type textarea "FINEGRAIN - 1202 CRE"
type textarea "x"
type textarea "FINEGRAIN - 1202 CREEK"
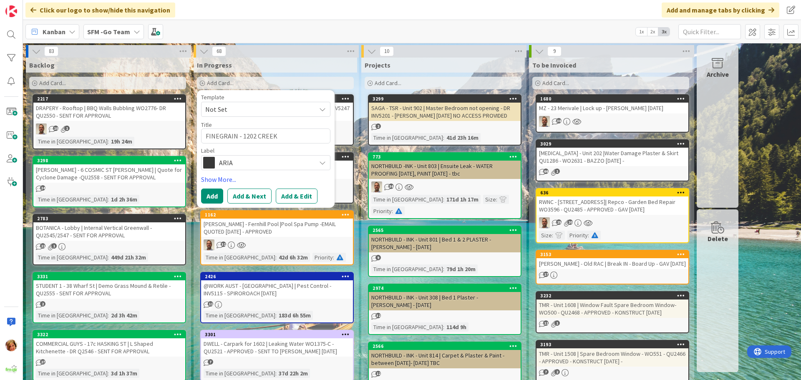
type textarea "x"
type textarea "FINEGRAIN - 1202 CREEK"
type textarea "x"
type textarea "FINEGRAIN - 1202 CREEK R"
type textarea "x"
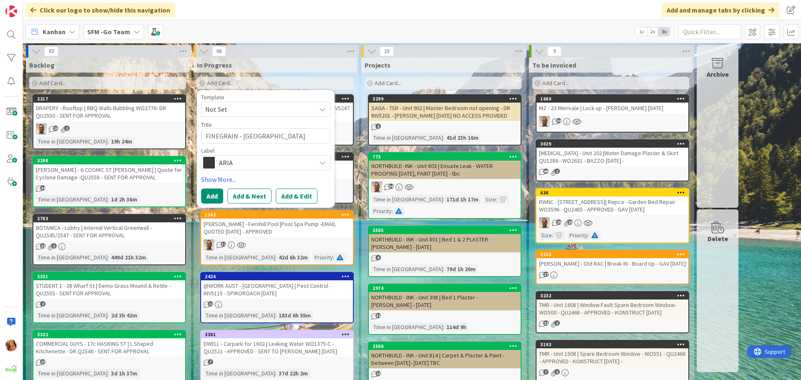
type textarea "FINEGRAIN - 1202 CREEK RD"
type textarea "x"
type textarea "FINEGRAIN - 1202 CREEK RD"
type textarea "x"
type textarea "FINEGRAIN - 1202 CREEK RD C"
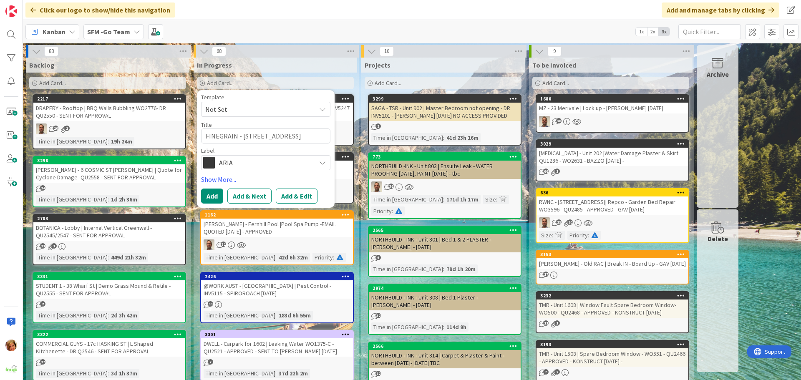
type textarea "x"
type textarea "FINEGRAIN - 1202 CREEK RD CA"
type textarea "x"
type textarea "FINEGRAIN - 1202 CREEK RD CAR"
type textarea "x"
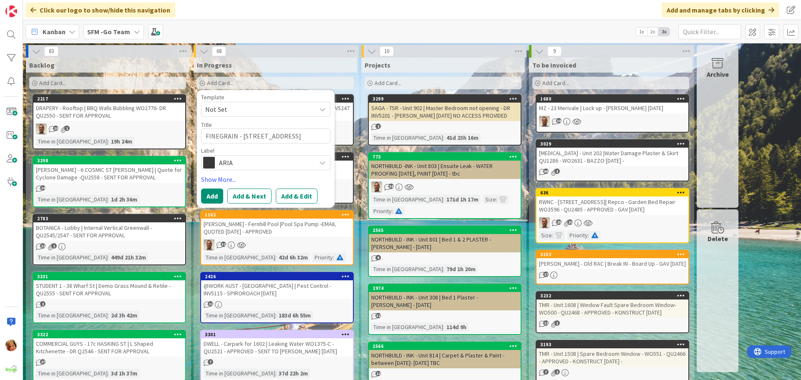
type textarea "FINEGRAIN - 1202 CREEK RD CARI"
type textarea "x"
type textarea "FINEGRAIN - 1202 CREEK RD CARIN"
type textarea "x"
type textarea "FINEGRAIN - 1202 CREEK RD CARINA"
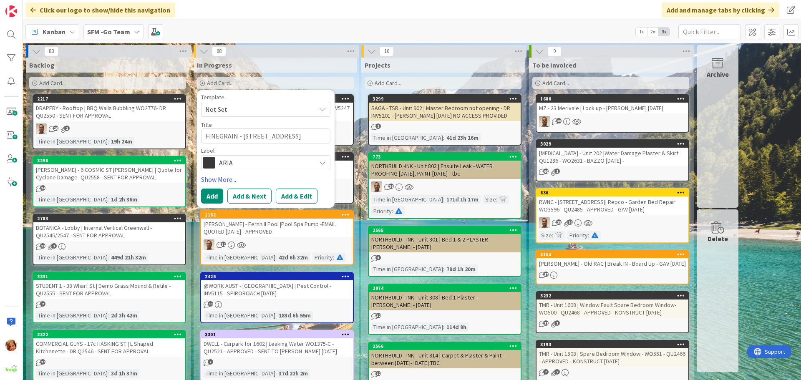
type textarea "x"
type textarea "FINEGRAIN - 1202 CREEK RD CARINAL"
type textarea "x"
type textarea "FINEGRAIN - 1202 CREEK RD CARINALE"
type textarea "x"
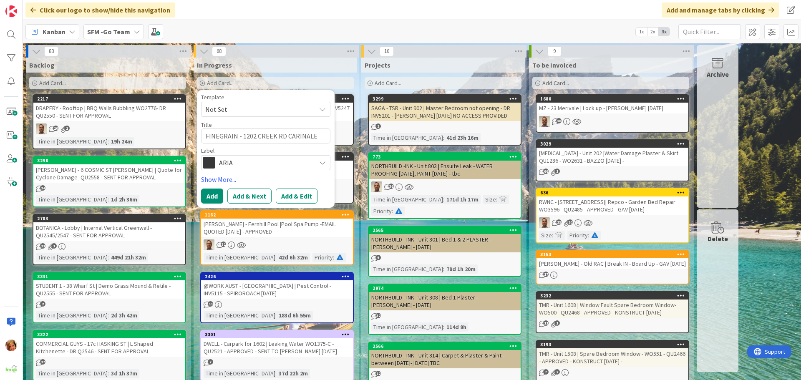
type textarea "FINEGRAIN - 1202 CREEK RD CARINAL"
type textarea "x"
type textarea "FINEGRAIN - 1202 CREEK RD CARINA"
type textarea "x"
type textarea "FINEGRAIN - 1202 CREEK RD CARIN"
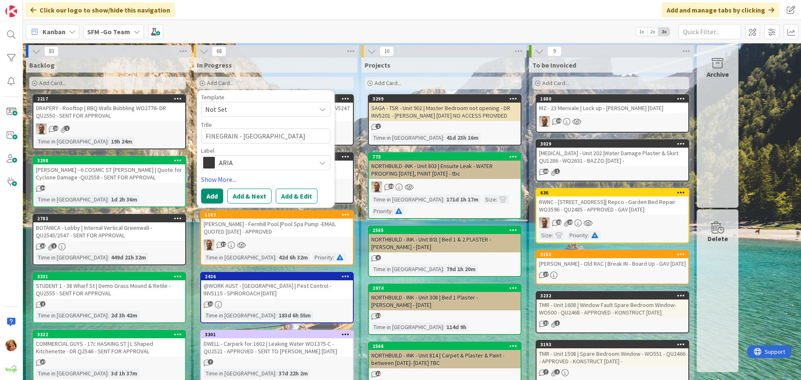
type textarea "x"
type textarea "FINEGRAIN - 1202 CREEK RD CARIND"
type textarea "x"
type textarea "FINEGRAIN - 1202 CREEK RD CARINDAL"
type textarea "x"
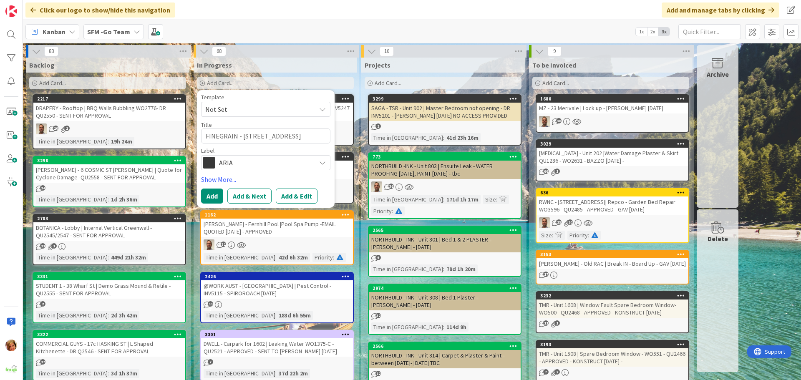
type textarea "FINEGRAIN - 1202 CREEK RD CARINDALE"
type textarea "x"
type textarea "FINEGRAIN - 1202 CREEK RD CARINDALE"
type textarea "x"
type textarea "FINEGRAIN - 1202 CREEK RD CARINDALE |"
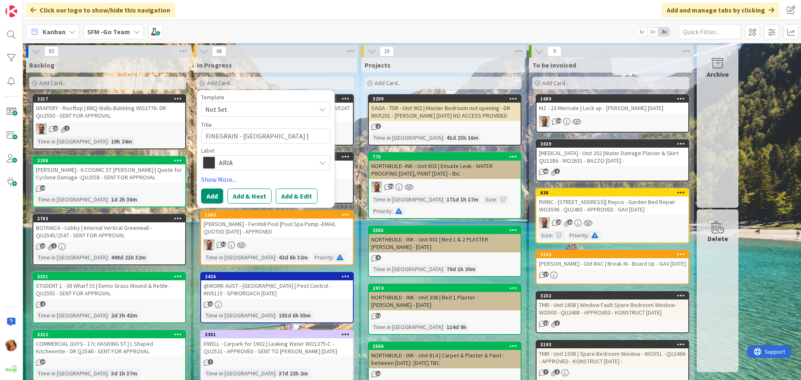
type textarea "x"
type textarea "FINEGRAIN - 1202 CREEK RD CARINDALE |"
type textarea "x"
type textarea "FINEGRAIN - 1202 CREEK RD CARINDALE | P"
type textarea "x"
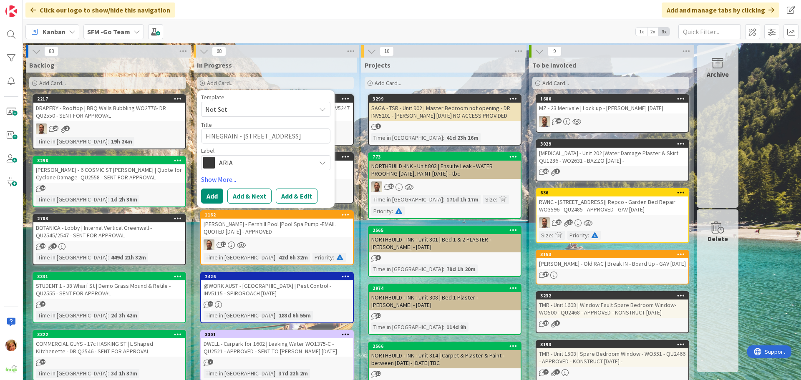
type textarea "FINEGRAIN - 1202 CREEK RD CARINDALE | Pri"
type textarea "x"
type textarea "FINEGRAIN - 1202 CREEK RD CARINDALE | Pric"
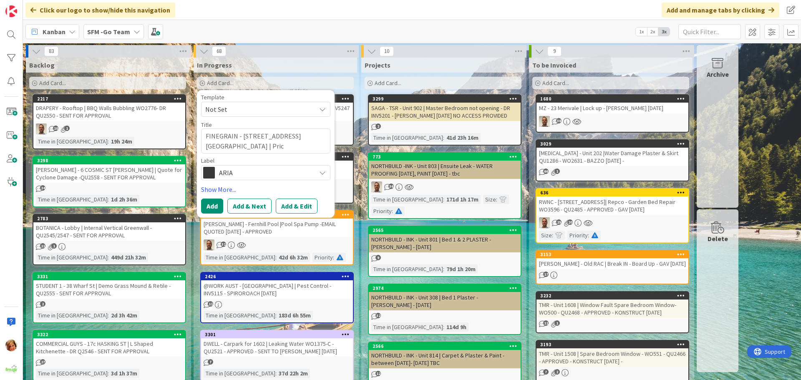
type textarea "x"
type textarea "FINEGRAIN - 1202 CREEK RD CARINDALE | Price"
type textarea "x"
type textarea "FINEGRAIN - 1202 CREEK RD CARINDALE | Price f"
type textarea "x"
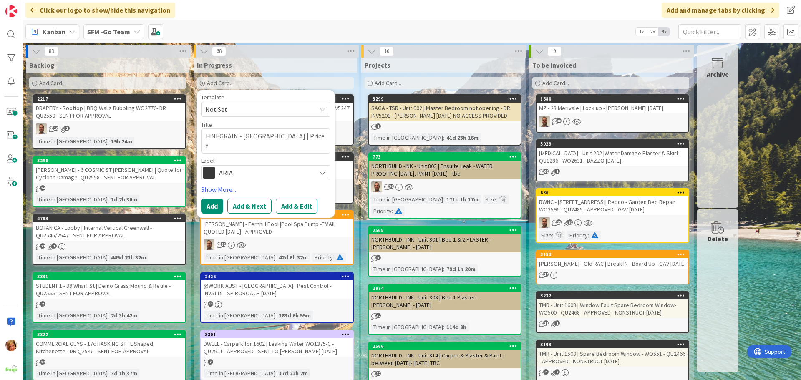
type textarea "FINEGRAIN - 1202 CREEK RD CARINDALE | Price fo"
type textarea "x"
type textarea "FINEGRAIN - 1202 CREEK RD CARINDALE | Price for"
type textarea "x"
type textarea "FINEGRAIN - 1202 CREEK RD CARINDALE | Price for"
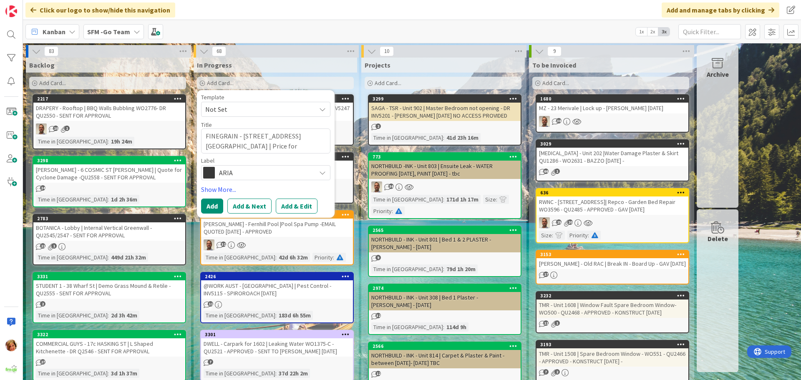
type textarea "x"
type textarea "FINEGRAIN - 1202 CREEK RD CARINDALE | Price for G"
type textarea "x"
type textarea "FINEGRAIN - 1202 CREEK RD CARINDALE | Price for Gr"
type textarea "x"
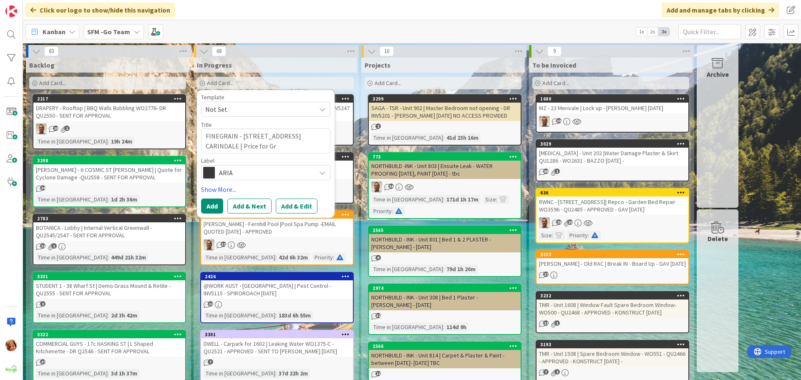
type textarea "FINEGRAIN - 1202 CREEK RD CARINDALE | Price for Gra"
type textarea "x"
type textarea "FINEGRAIN - 1202 CREEK RD CARINDALE | Price for Graf"
type textarea "x"
type textarea "FINEGRAIN - 1202 CREEK RD CARINDALE | Price for Graff"
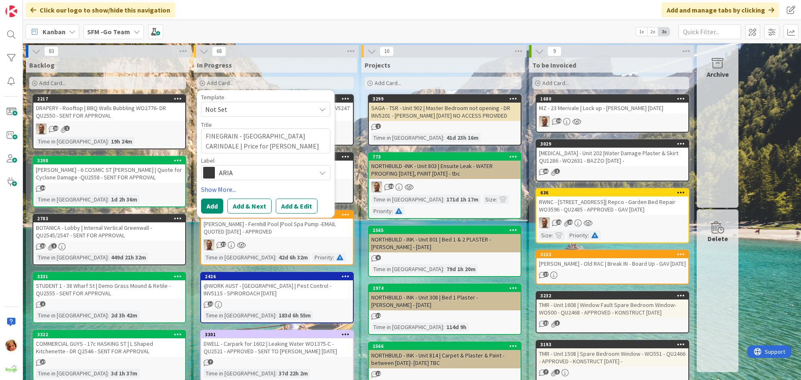
type textarea "x"
type textarea "FINEGRAIN - 1202 CREEK RD CARINDALE | Price for Graffi"
type textarea "x"
type textarea "FINEGRAIN - 1202 CREEK RD CARINDALE | Price for Graffiti"
type textarea "x"
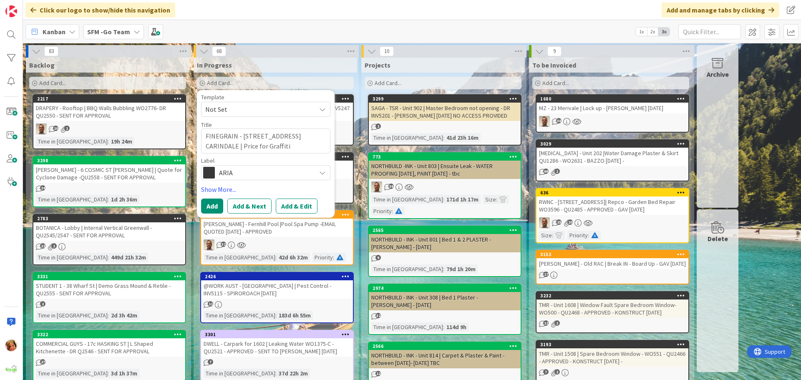
type textarea "FINEGRAIN - 1202 CREEK RD CARINDALE | Price for Graffiti"
type textarea "x"
type textarea "FINEGRAIN - 1202 CREEK RD CARINDALE | Price for Graffiti f"
type textarea "x"
type textarea "FINEGRAIN - 1202 CREEK RD CARINDALE | Price for Graffiti for"
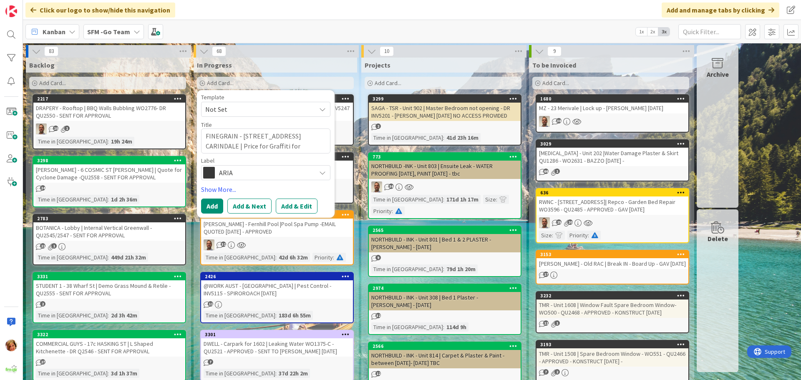
type textarea "x"
type textarea "FINEGRAIN - 1202 CREEK RD CARINDALE | Price for Graffiti for"
type textarea "x"
type textarea "FINEGRAIN - 1202 CREEK RD CARINDALE | Price for Graffiti for H"
type textarea "x"
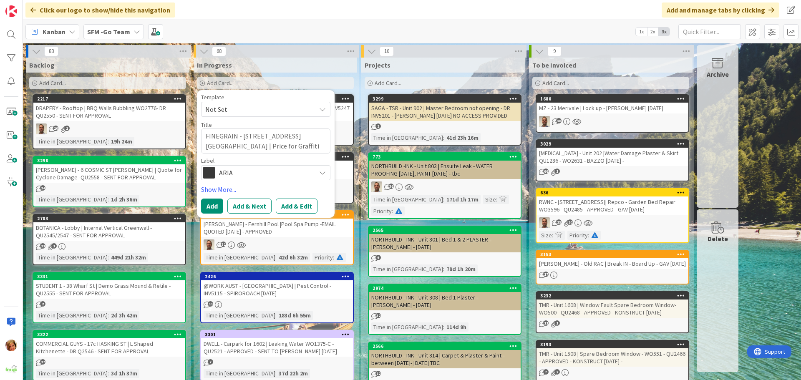
type textarea "FINEGRAIN - 1202 CREEK RD CARINDALE | Price for Graffiti for Ho"
type textarea "x"
type textarea "FINEGRAIN - 1202 CREEK RD CARINDALE | Price for Graffiti for How"
click at [276, 175] on span "ARIA" at bounding box center [265, 173] width 93 height 12
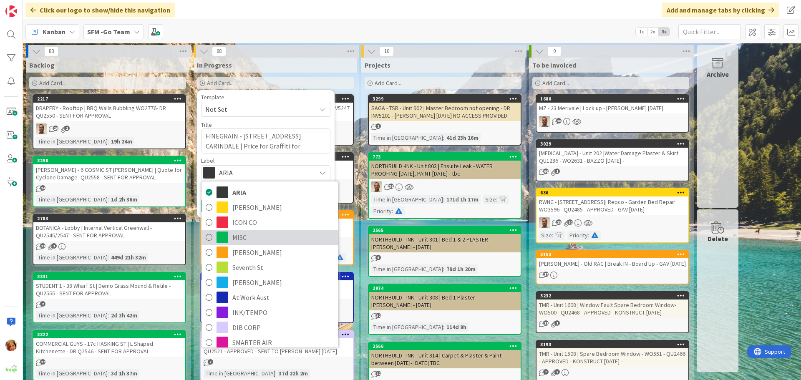
click at [238, 232] on span "MISC" at bounding box center [283, 237] width 102 height 13
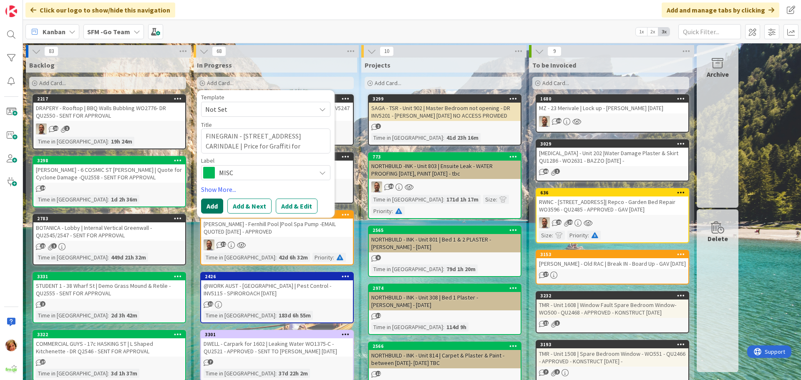
click at [210, 208] on button "Add" at bounding box center [212, 206] width 22 height 15
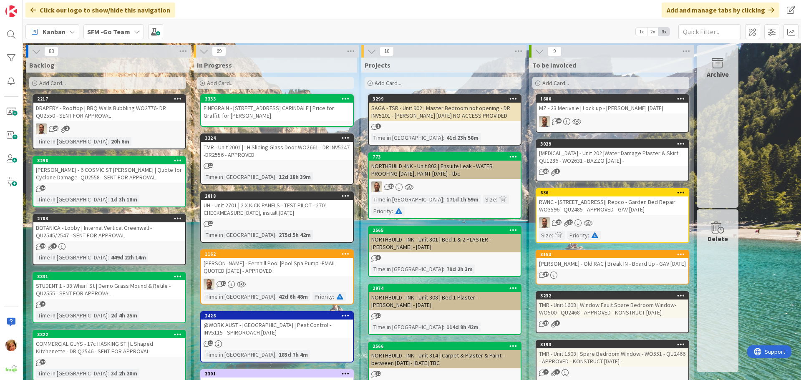
click at [263, 106] on div "FINEGRAIN - 1202 CREEK RD CARINDALE | Price for Graffiti for Howard" at bounding box center [277, 112] width 152 height 18
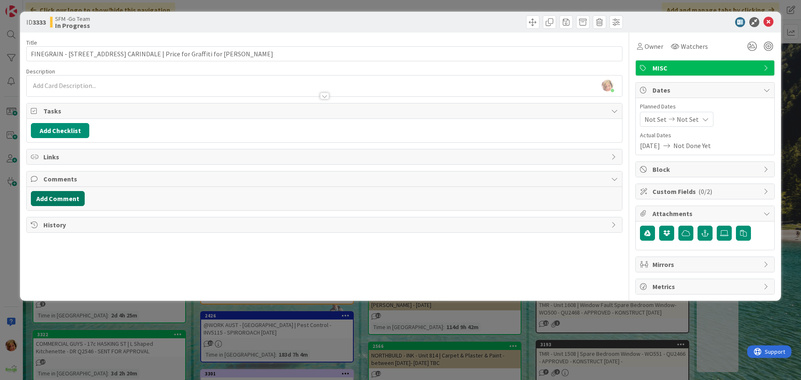
click at [65, 194] on button "Add Comment" at bounding box center [58, 198] width 54 height 15
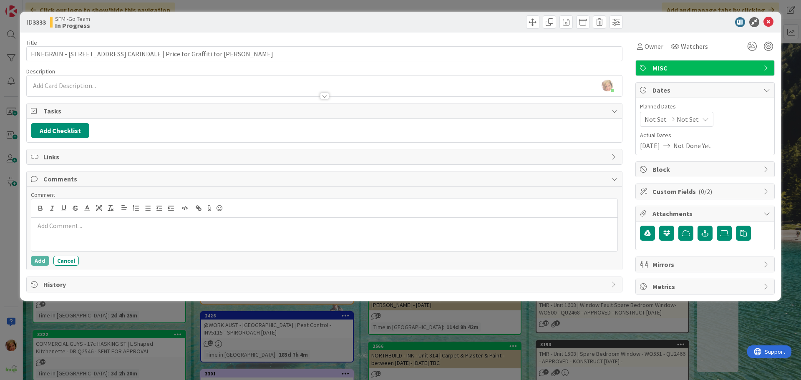
click at [70, 226] on p at bounding box center [324, 226] width 579 height 10
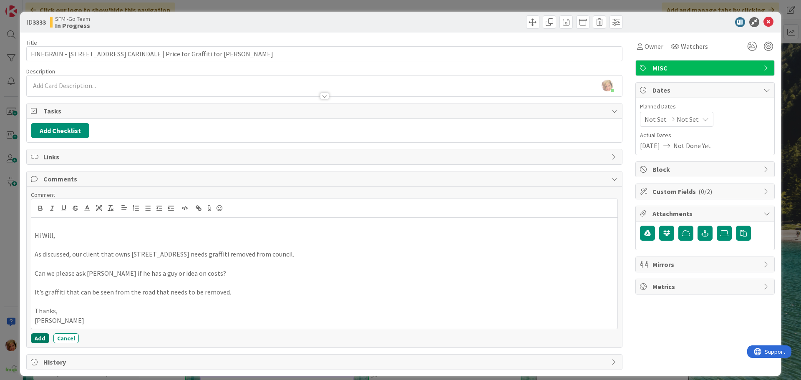
click at [38, 339] on button "Add" at bounding box center [40, 338] width 18 height 10
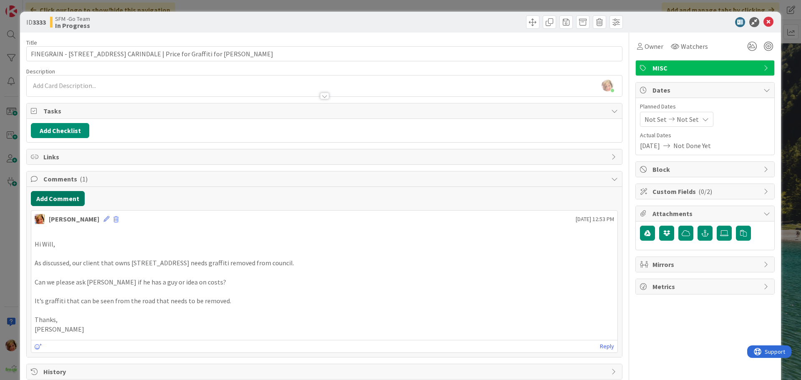
click at [51, 199] on button "Add Comment" at bounding box center [58, 198] width 54 height 15
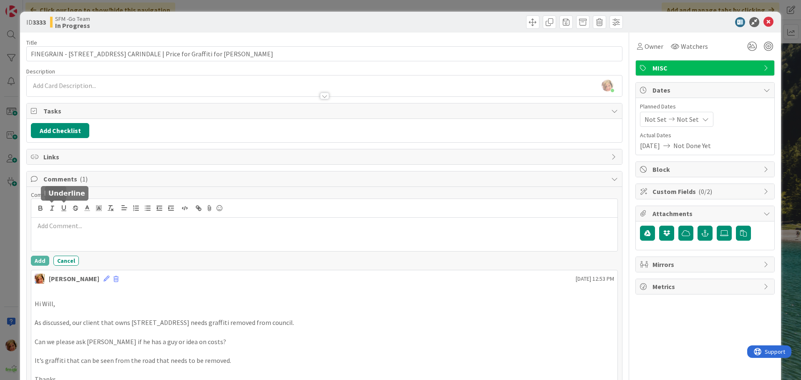
click at [71, 228] on p at bounding box center [324, 226] width 579 height 10
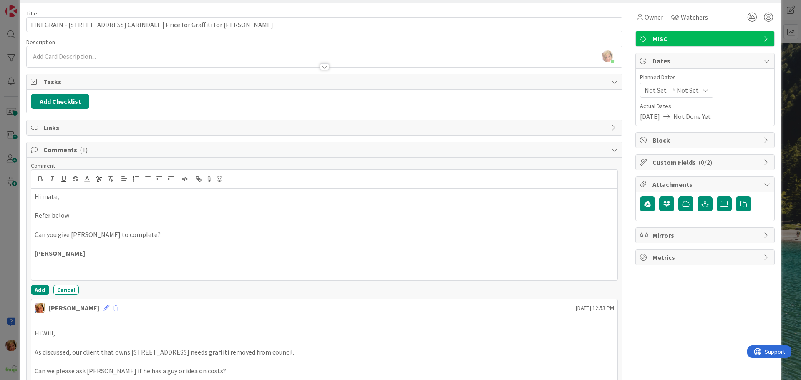
scroll to position [42, 0]
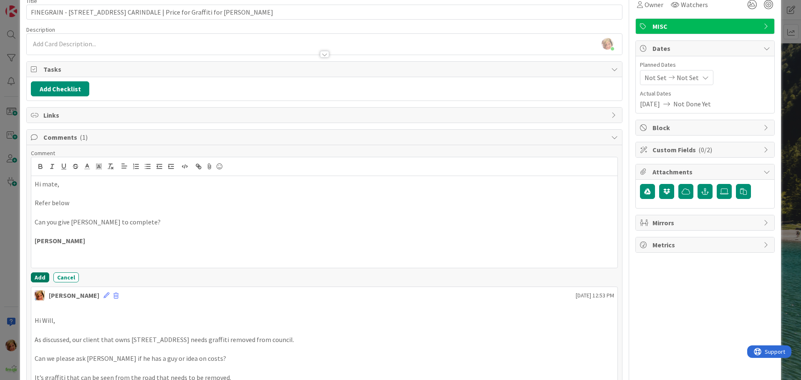
click at [35, 278] on button "Add" at bounding box center [40, 277] width 18 height 10
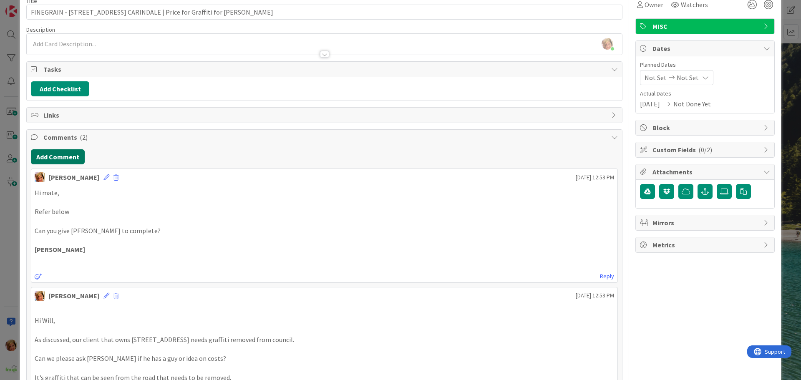
click at [53, 156] on button "Add Comment" at bounding box center [58, 156] width 54 height 15
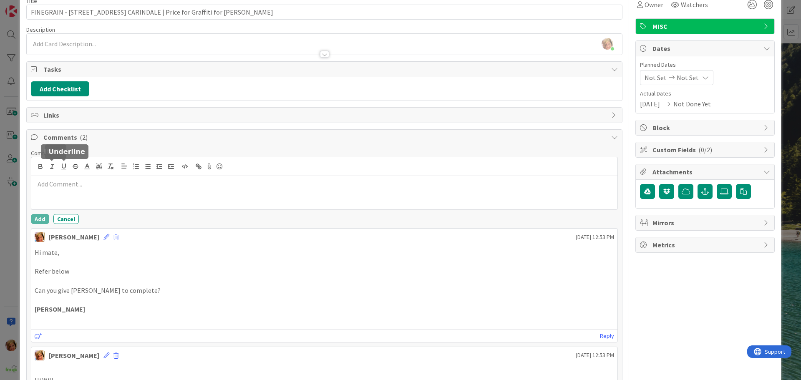
click at [85, 185] on p at bounding box center [324, 184] width 579 height 10
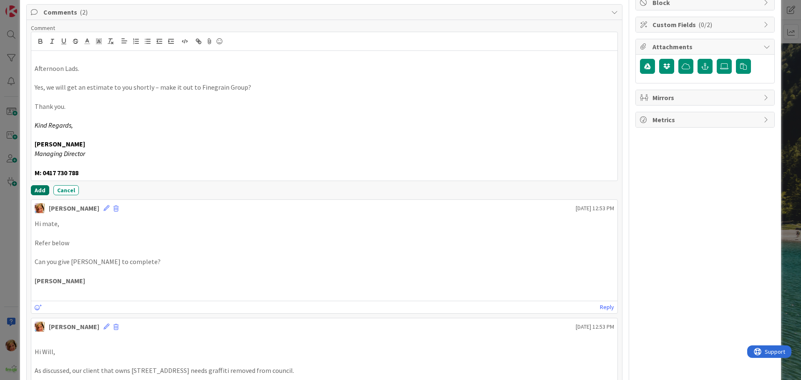
click at [39, 187] on button "Add" at bounding box center [40, 190] width 18 height 10
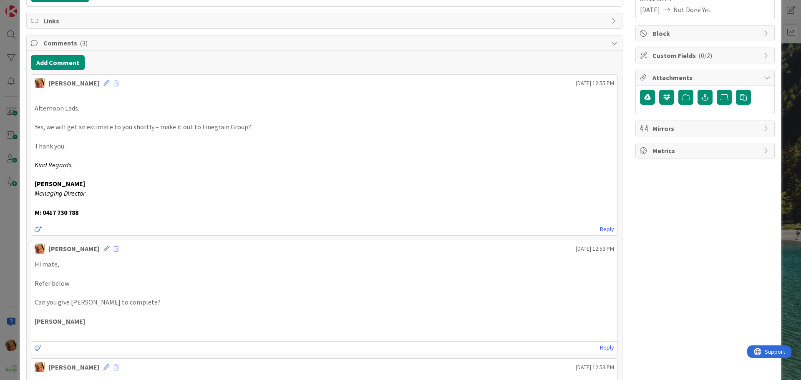
scroll to position [167, 0]
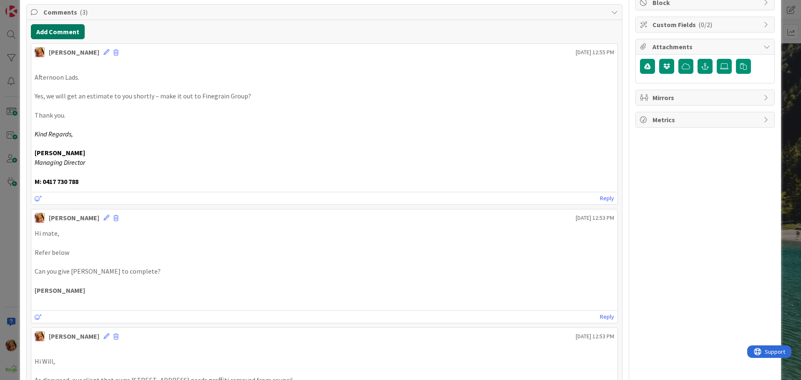
click at [61, 31] on button "Add Comment" at bounding box center [58, 31] width 54 height 15
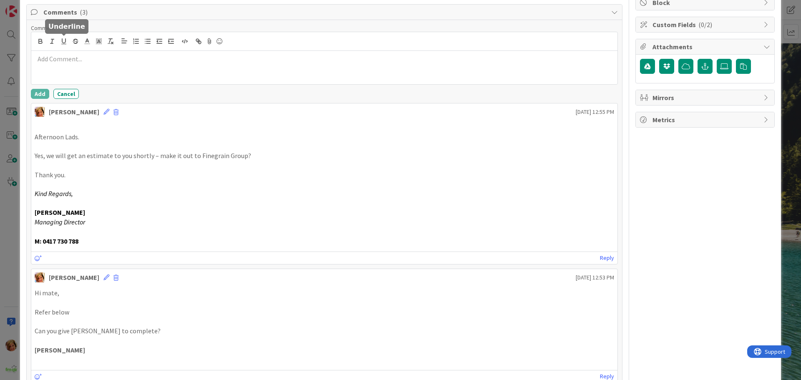
click at [86, 66] on div at bounding box center [324, 67] width 586 height 33
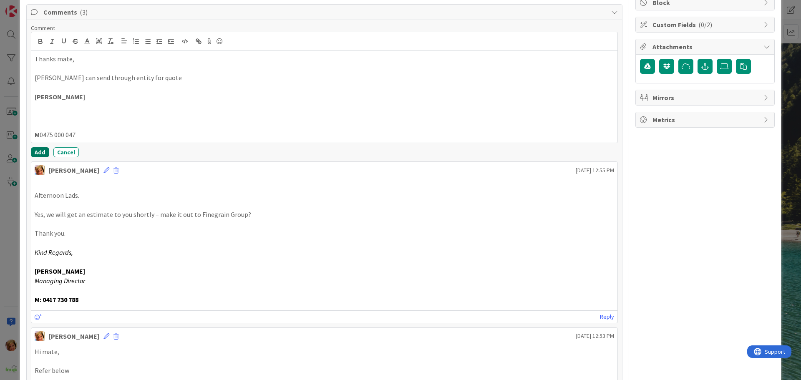
click at [42, 150] on button "Add" at bounding box center [40, 152] width 18 height 10
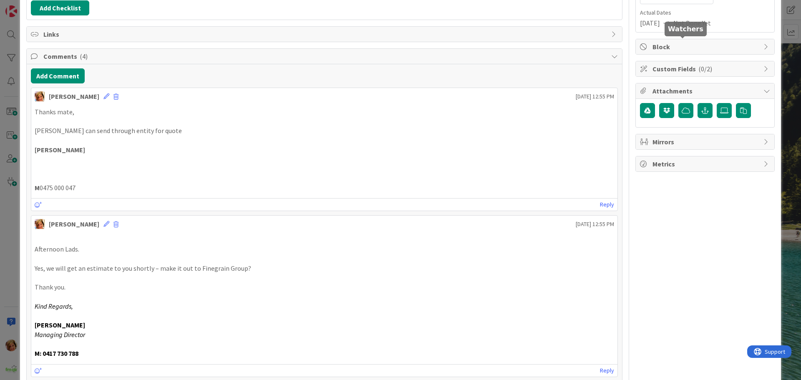
scroll to position [0, 0]
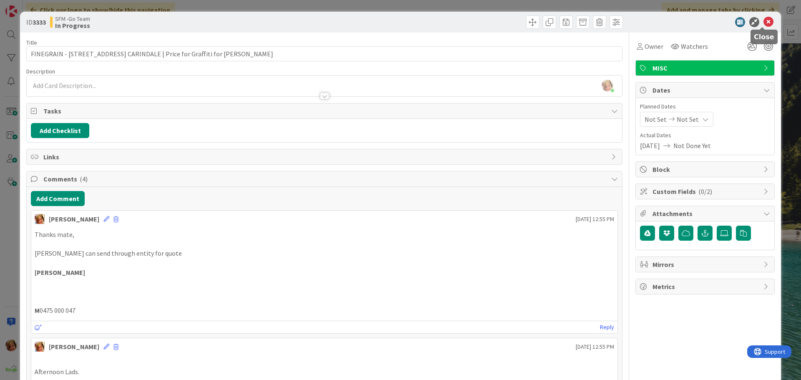
click at [763, 20] on icon at bounding box center [768, 22] width 10 height 10
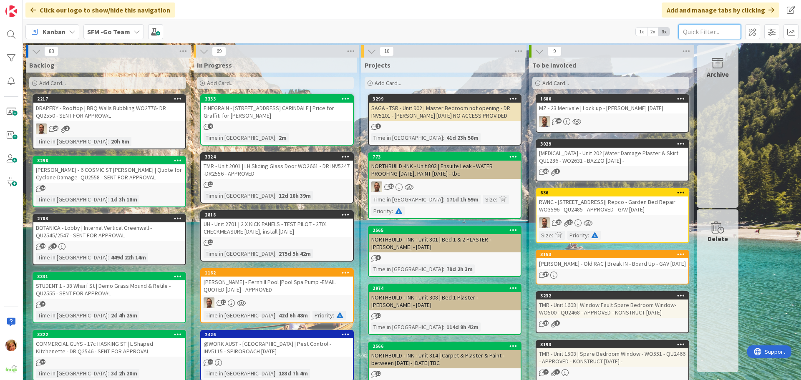
click at [715, 32] on input "text" at bounding box center [709, 31] width 63 height 15
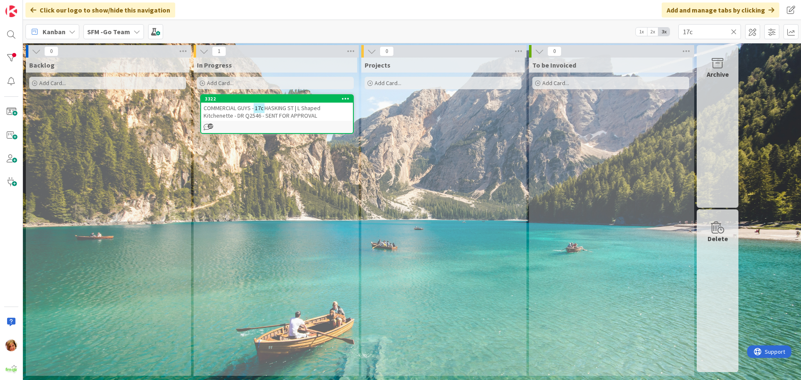
click at [265, 106] on span "HASKING ST | L Shaped Kitchenette - DR Q2546 - SENT FOR APPROVAL" at bounding box center [262, 111] width 117 height 15
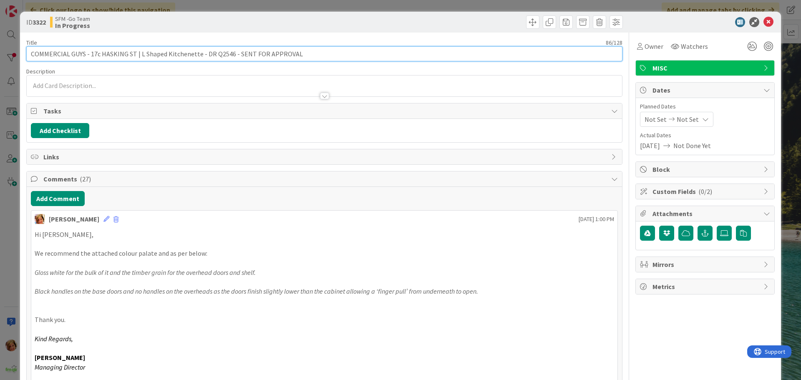
drag, startPoint x: 302, startPoint y: 54, endPoint x: 202, endPoint y: 52, distance: 99.3
click at [202, 52] on input "COMMERCIAL GUYS - 17c HASKING ST | L Shaped Kitchenette - DR Q2546 - SENT FOR A…" at bounding box center [324, 53] width 596 height 15
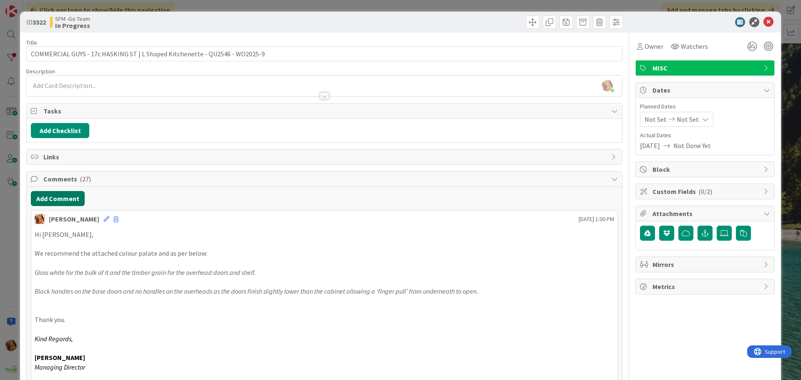
click at [69, 200] on button "Add Comment" at bounding box center [58, 198] width 54 height 15
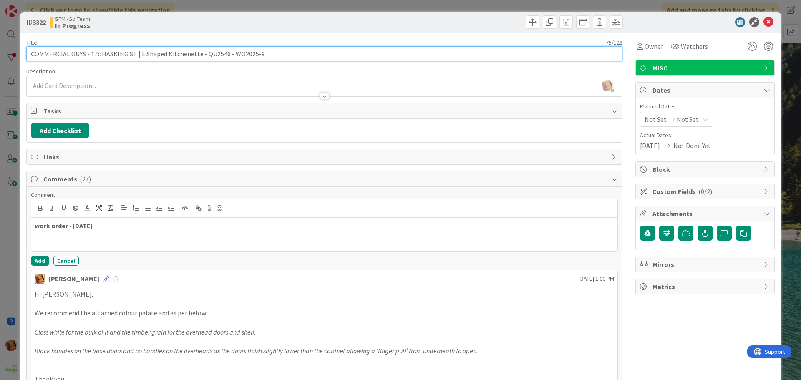
click at [264, 53] on input "COMMERCIAL GUYS - 17c HASKING ST | L Shaped Kitchenette - QU2546 - WO2025-9" at bounding box center [324, 53] width 596 height 15
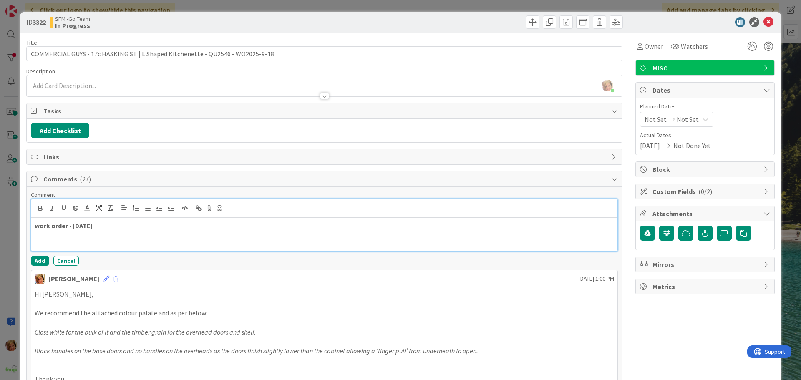
click at [110, 226] on p "work order - 2025-9-18" at bounding box center [324, 226] width 579 height 10
click at [124, 228] on p "work order - 2025-9-18" at bounding box center [324, 226] width 579 height 10
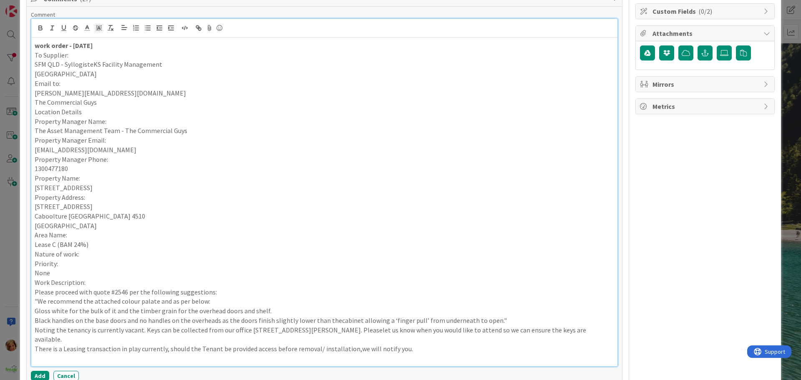
scroll to position [320, 0]
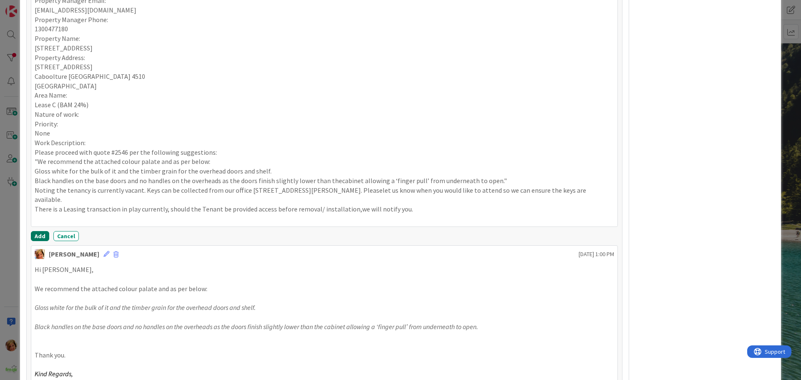
click at [44, 231] on button "Add" at bounding box center [40, 236] width 18 height 10
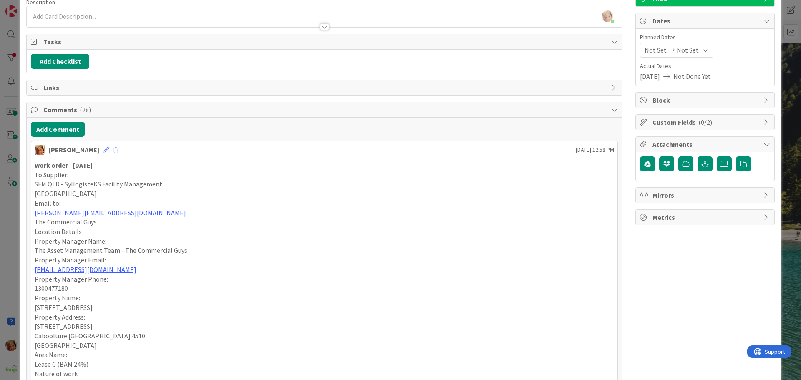
scroll to position [0, 0]
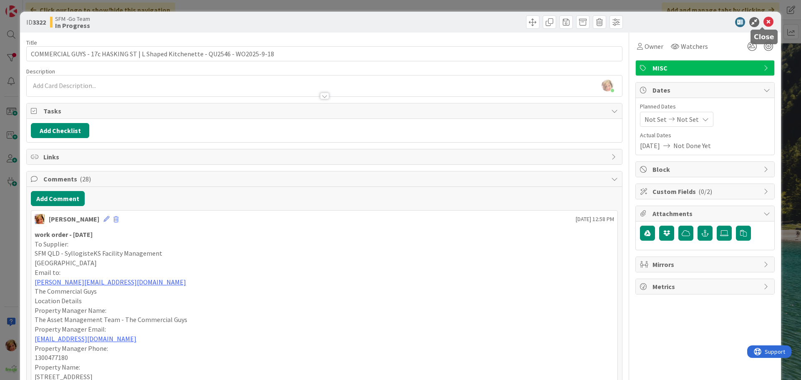
click at [763, 23] on icon at bounding box center [768, 22] width 10 height 10
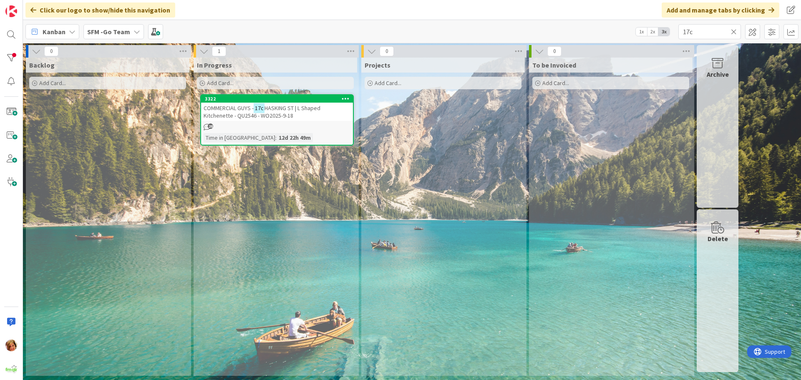
click at [735, 30] on icon at bounding box center [734, 32] width 6 height 8
click at [733, 30] on input "text" at bounding box center [709, 31] width 63 height 15
click at [295, 110] on span "CREEK RD CARINDALE | Price for Graffiti for Howard" at bounding box center [277, 111] width 146 height 15
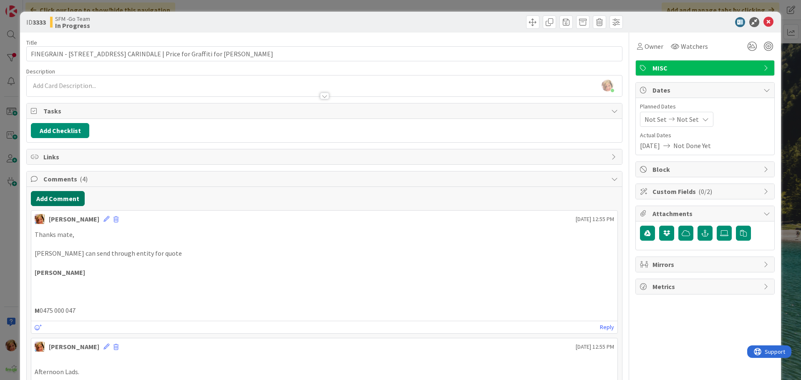
click at [65, 199] on button "Add Comment" at bounding box center [58, 198] width 54 height 15
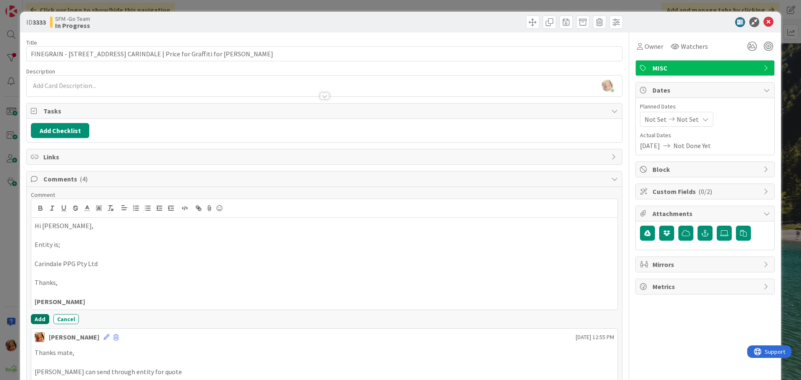
click at [40, 319] on button "Add" at bounding box center [40, 319] width 18 height 10
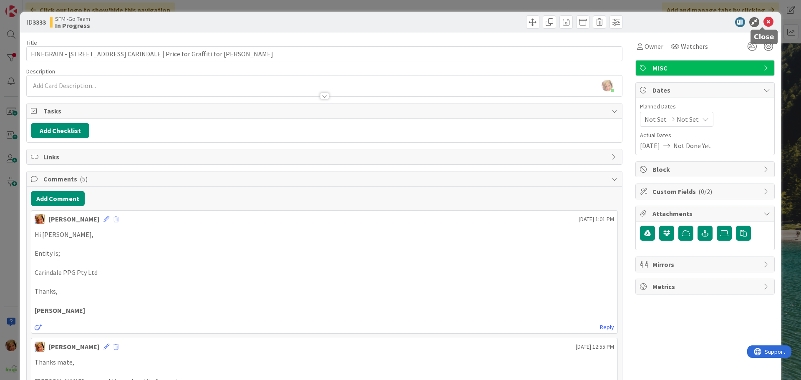
click at [763, 21] on icon at bounding box center [768, 22] width 10 height 10
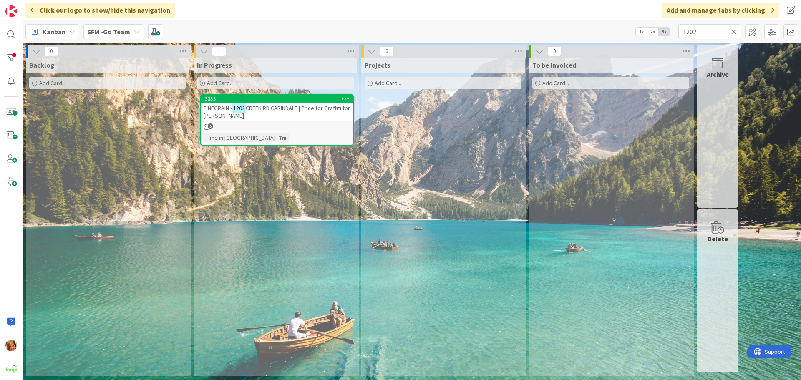
click at [734, 29] on icon at bounding box center [734, 32] width 6 height 8
click at [734, 29] on input "text" at bounding box center [709, 31] width 63 height 15
